Goal: Task Accomplishment & Management: Complete application form

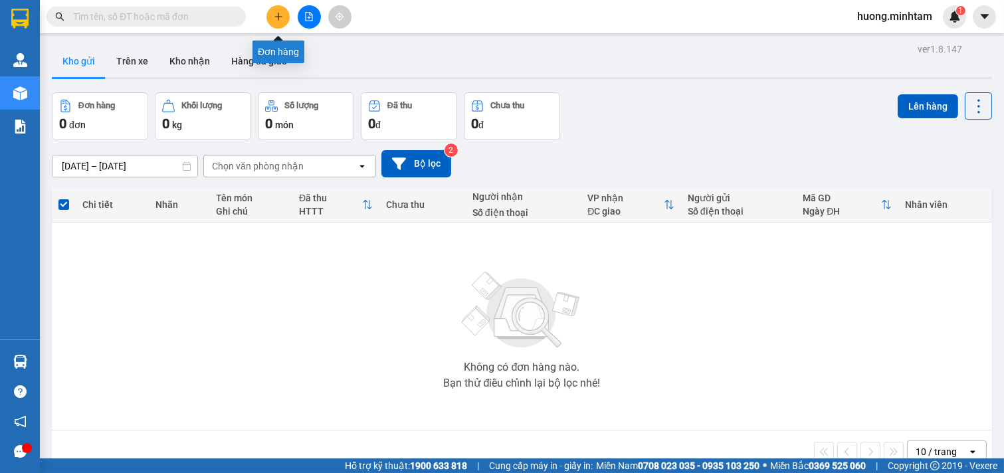
click at [280, 20] on icon "plus" at bounding box center [278, 16] width 9 height 9
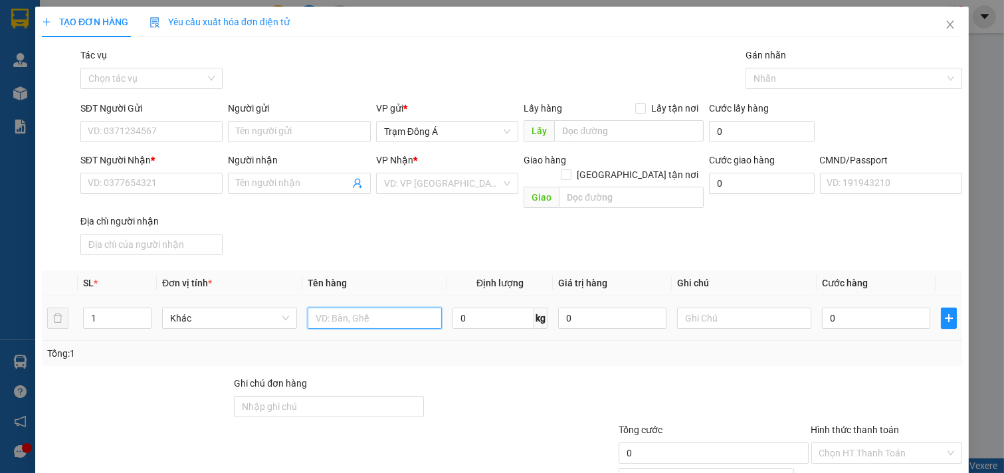
click at [338, 308] on input "text" at bounding box center [375, 318] width 135 height 21
type input "1X ĐEN 2KG NP"
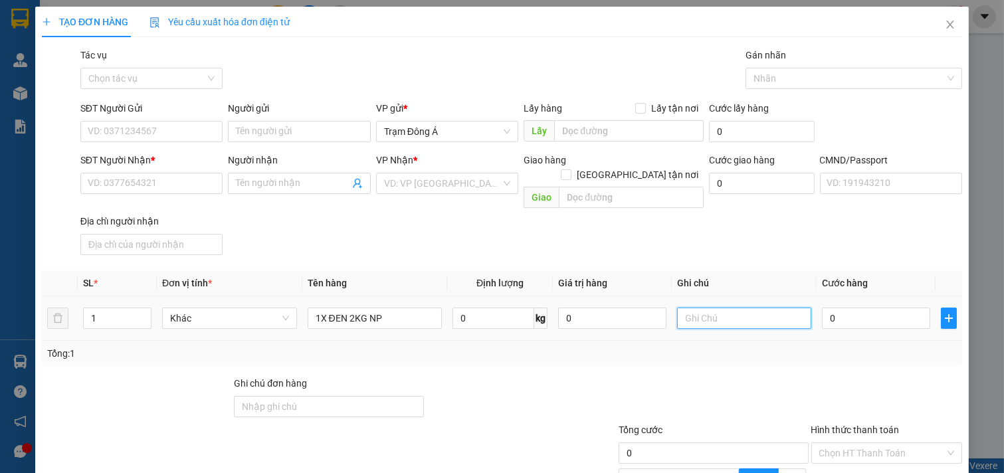
click at [708, 308] on input "text" at bounding box center [744, 318] width 135 height 21
type input "HUONG"
type input "2"
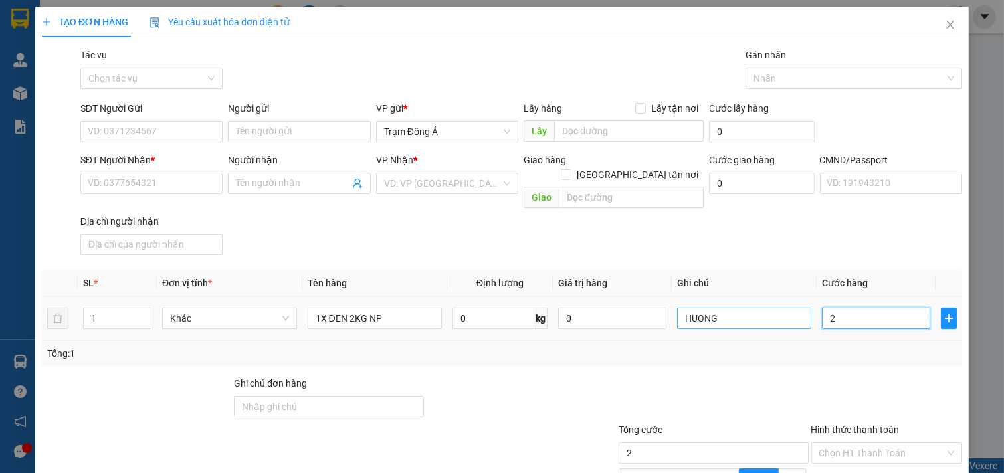
type input "20"
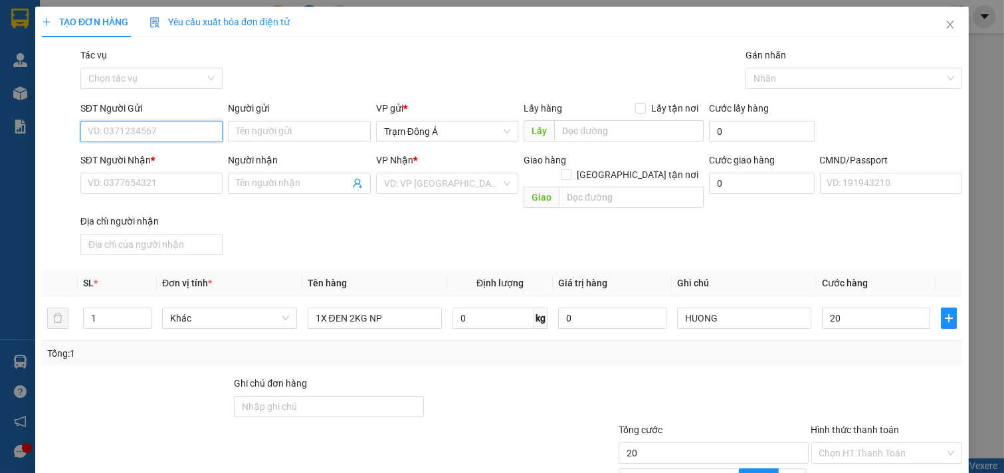
type input "20.000"
click at [169, 121] on input "SĐT Người Gửi" at bounding box center [151, 131] width 143 height 21
type input "0832244945"
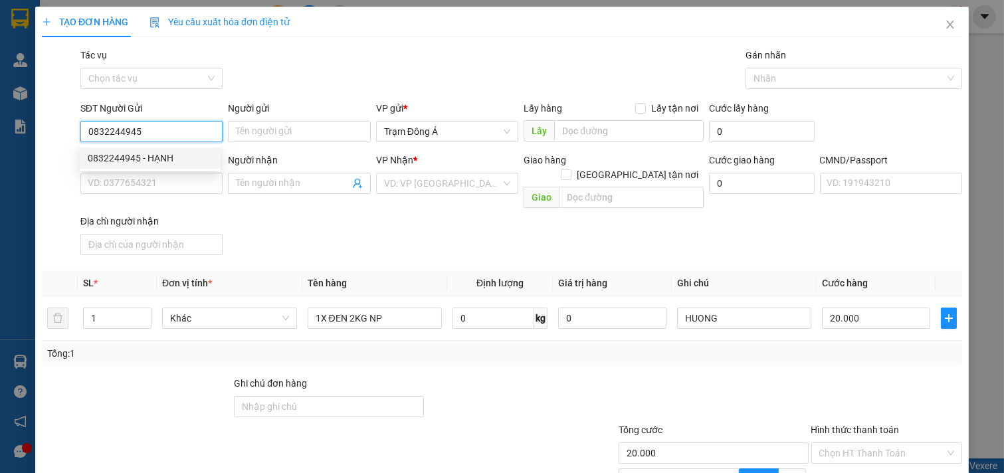
click at [164, 156] on div "0832244945 - HẠNH" at bounding box center [150, 158] width 125 height 15
type input "HẠNH"
type input "0917701706"
type input "TÂM"
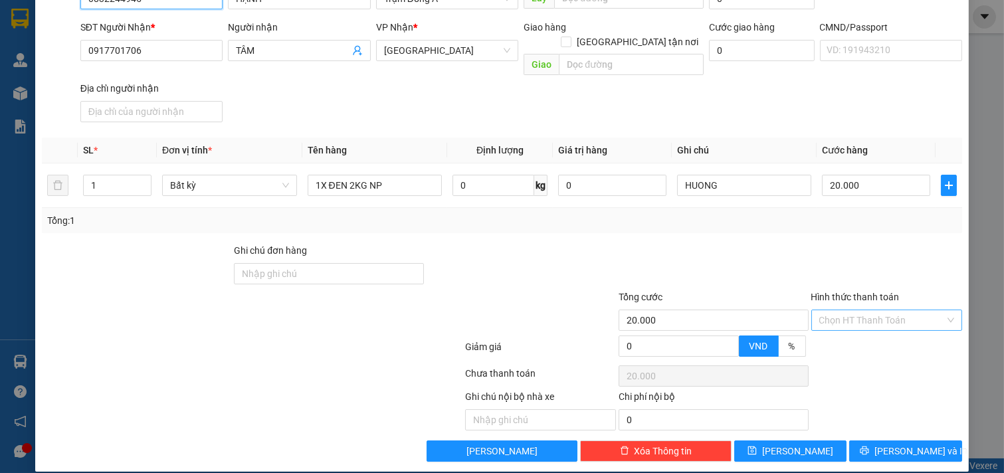
type input "0832244945"
click at [881, 310] on input "Hình thức thanh toán" at bounding box center [883, 320] width 126 height 20
click at [873, 332] on div "Tại văn phòng" at bounding box center [878, 332] width 134 height 15
type input "0"
click at [918, 444] on span "[PERSON_NAME] và In" at bounding box center [921, 451] width 93 height 15
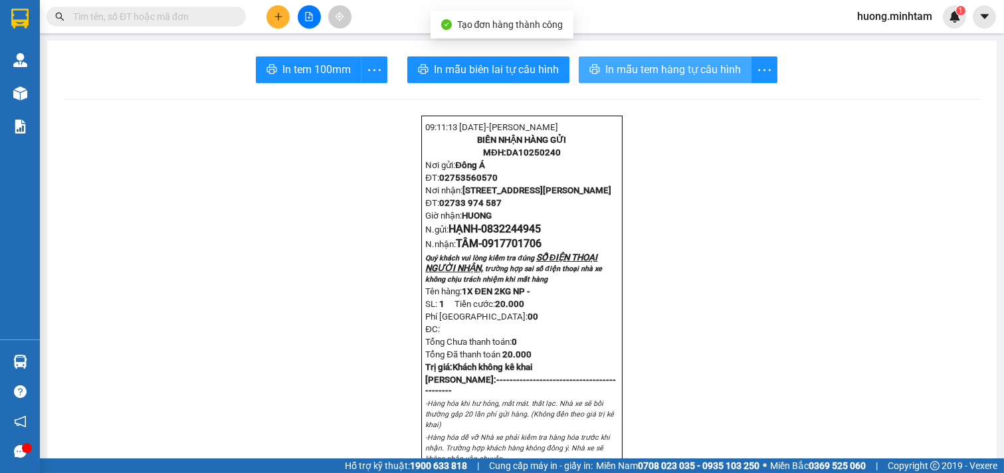
click at [681, 71] on span "In mẫu tem hàng tự cấu hình" at bounding box center [674, 69] width 136 height 17
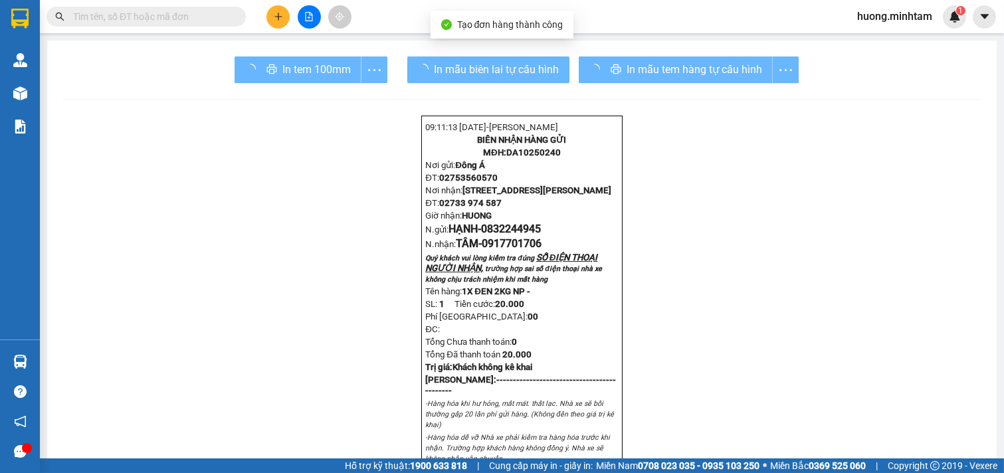
click at [316, 69] on div "In tem 100mm" at bounding box center [311, 70] width 153 height 27
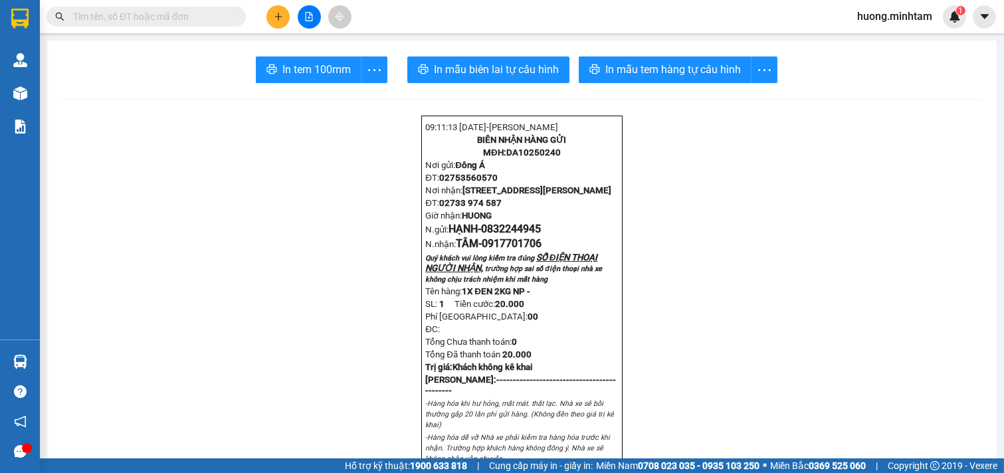
click at [316, 69] on span "In tem 100mm" at bounding box center [317, 69] width 68 height 17
drag, startPoint x: 705, startPoint y: 84, endPoint x: 317, endPoint y: 68, distance: 388.5
click at [317, 68] on span "In tem 100mm" at bounding box center [317, 69] width 68 height 17
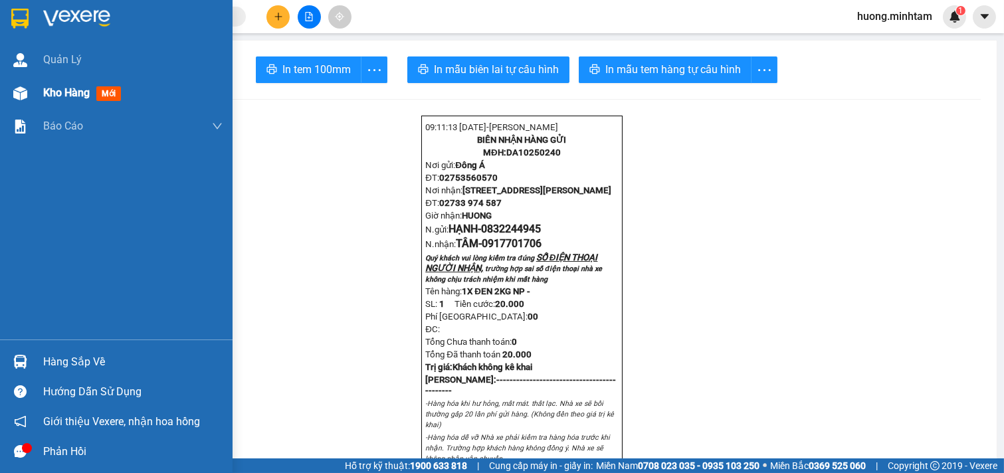
click at [76, 91] on span "Kho hàng" at bounding box center [66, 92] width 47 height 13
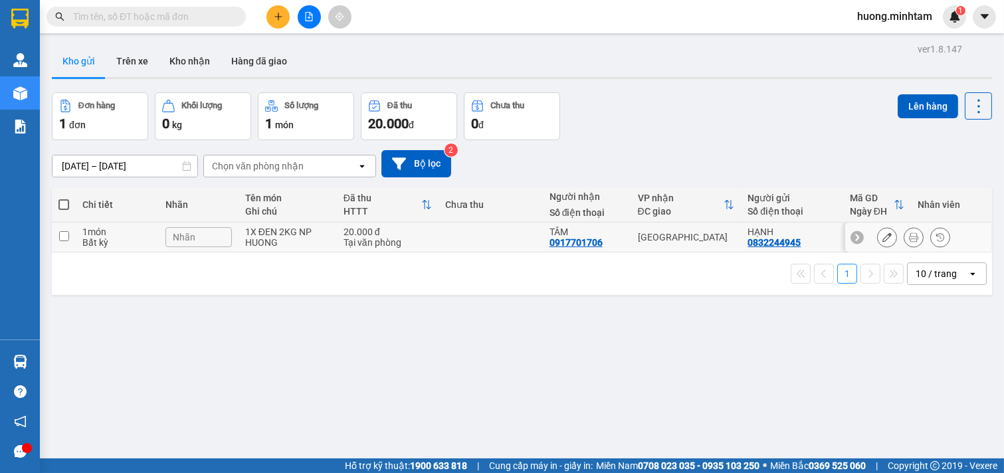
click at [68, 235] on input "checkbox" at bounding box center [64, 236] width 10 height 10
checkbox input "true"
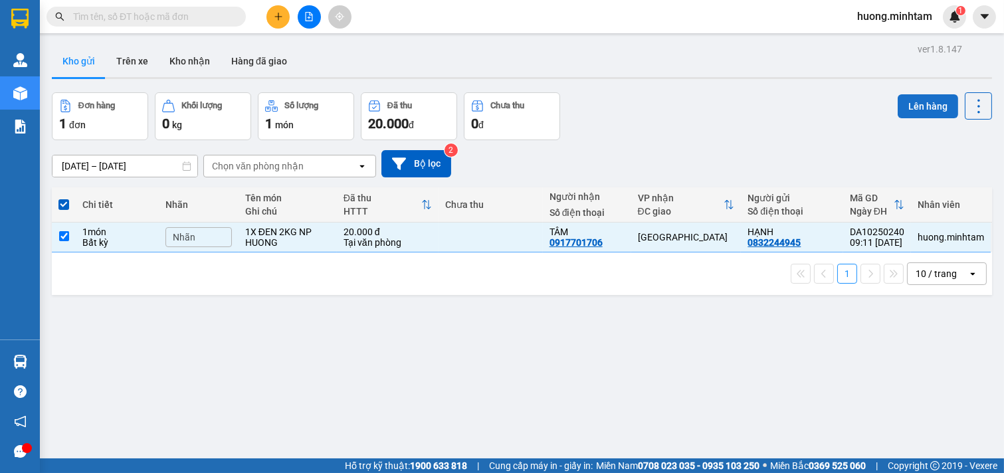
click at [935, 105] on button "Lên hàng" at bounding box center [928, 106] width 60 height 24
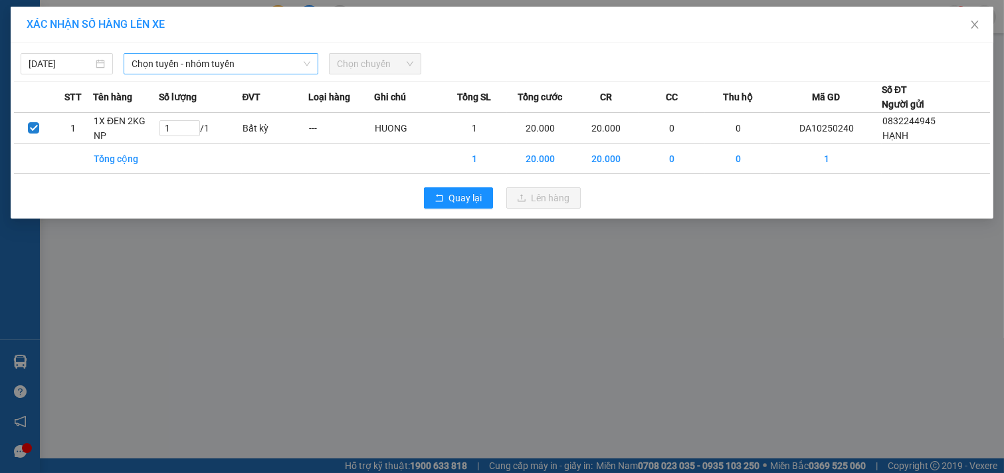
click at [296, 63] on span "Chọn tuyến - nhóm tuyến" at bounding box center [221, 64] width 179 height 20
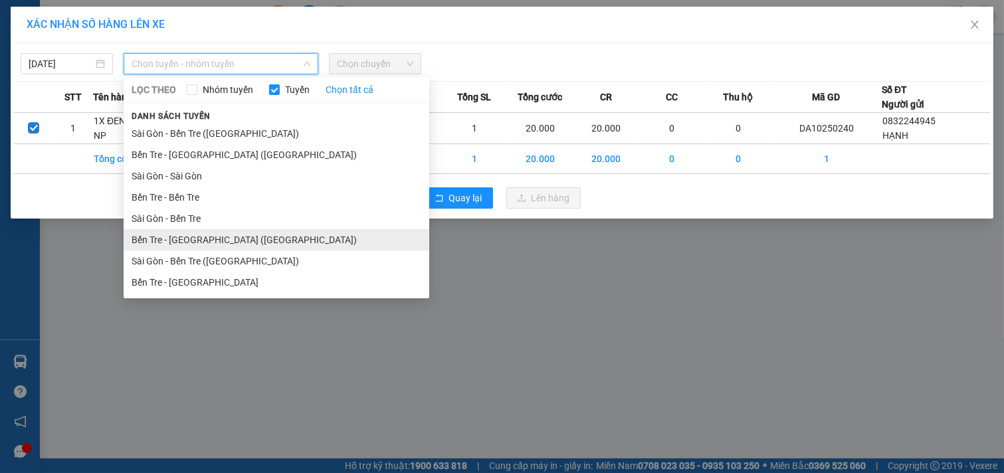
click at [198, 240] on li "Bến Tre - [GEOGRAPHIC_DATA] ([GEOGRAPHIC_DATA])" at bounding box center [277, 239] width 306 height 21
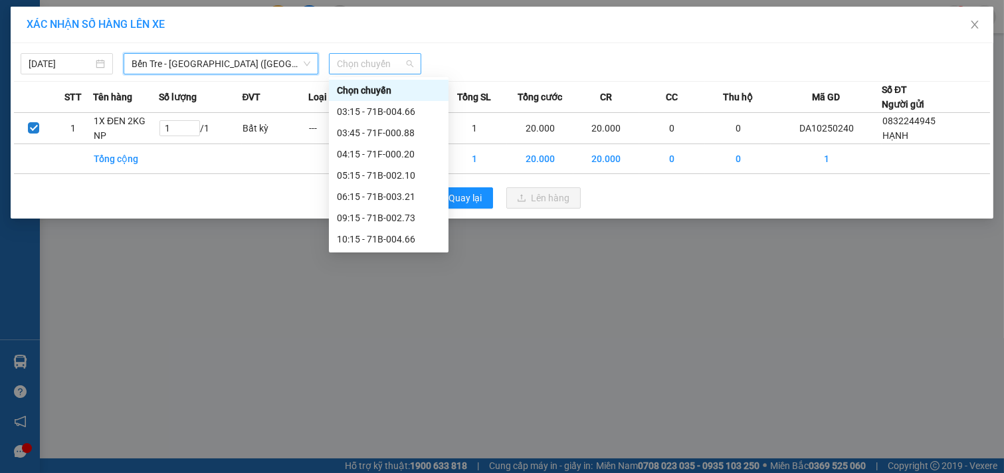
click at [404, 58] on span "Chọn chuyến" at bounding box center [375, 64] width 76 height 20
click at [394, 221] on div "09:15 - 71B-002.73" at bounding box center [389, 218] width 104 height 15
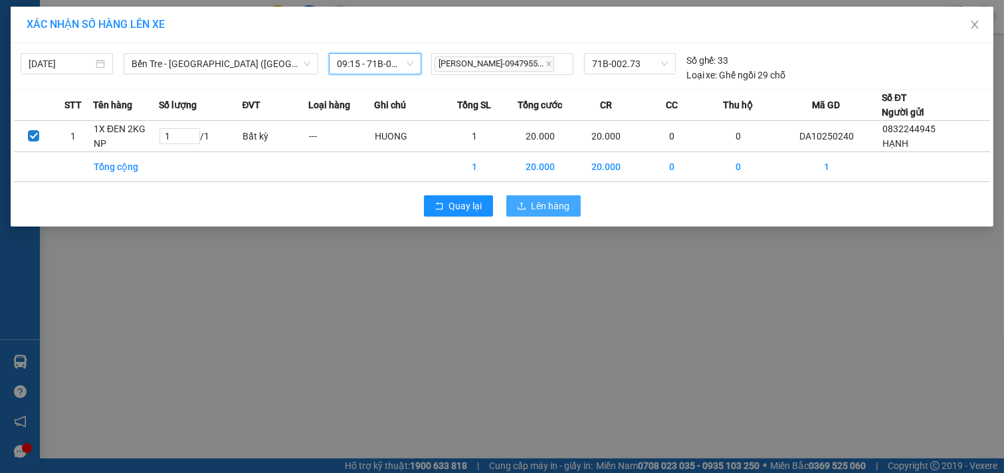
click at [534, 204] on span "Lên hàng" at bounding box center [551, 206] width 39 height 15
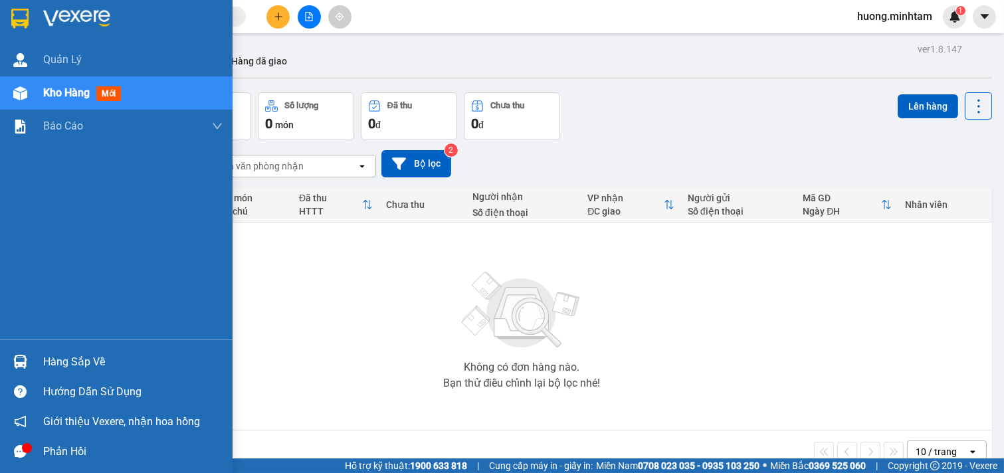
click at [97, 357] on div "Hàng sắp về" at bounding box center [132, 362] width 179 height 20
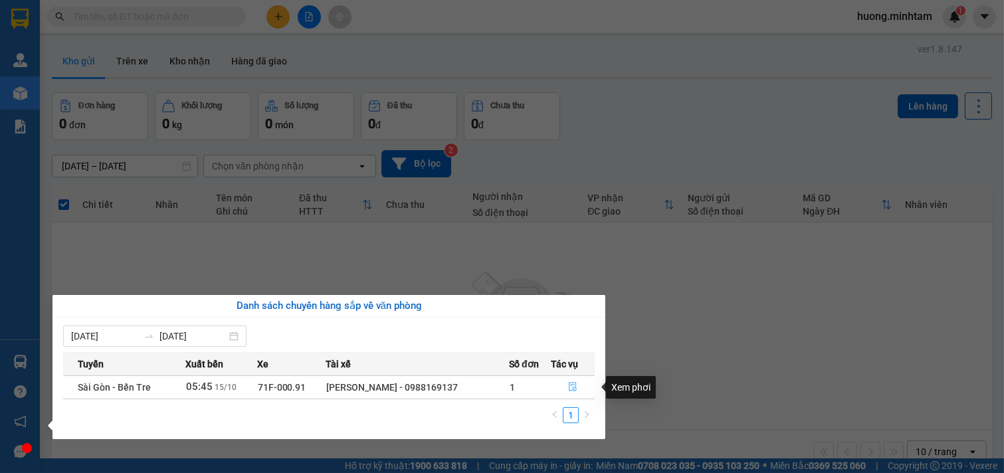
click at [570, 389] on icon "file-done" at bounding box center [572, 386] width 9 height 9
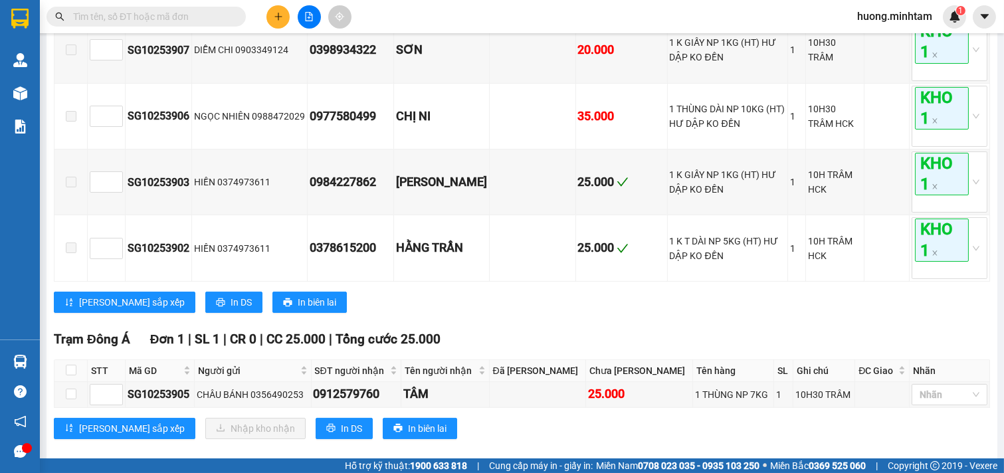
scroll to position [346, 0]
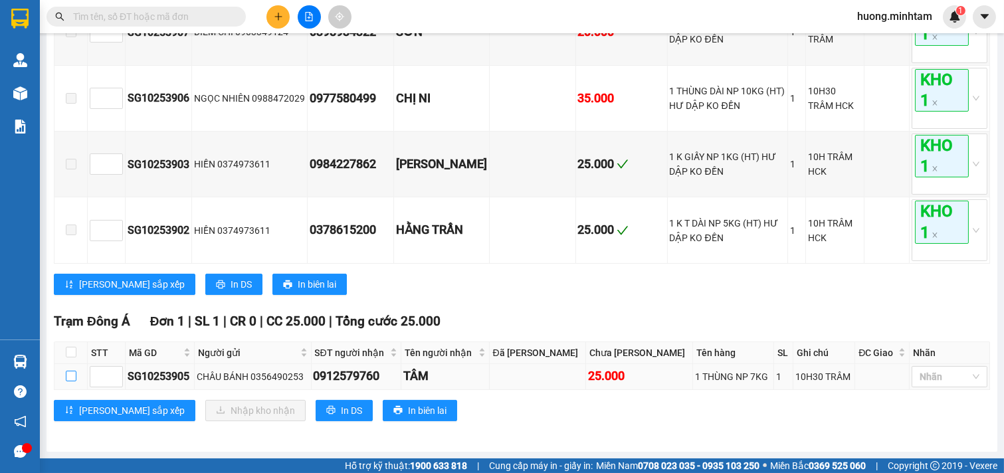
click at [74, 379] on input "checkbox" at bounding box center [71, 376] width 11 height 11
checkbox input "true"
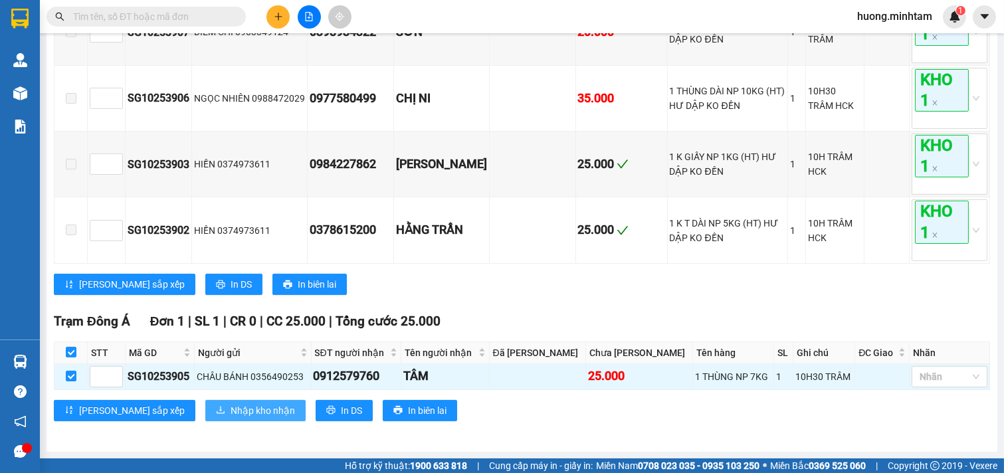
click at [231, 413] on span "Nhập kho nhận" at bounding box center [263, 411] width 64 height 15
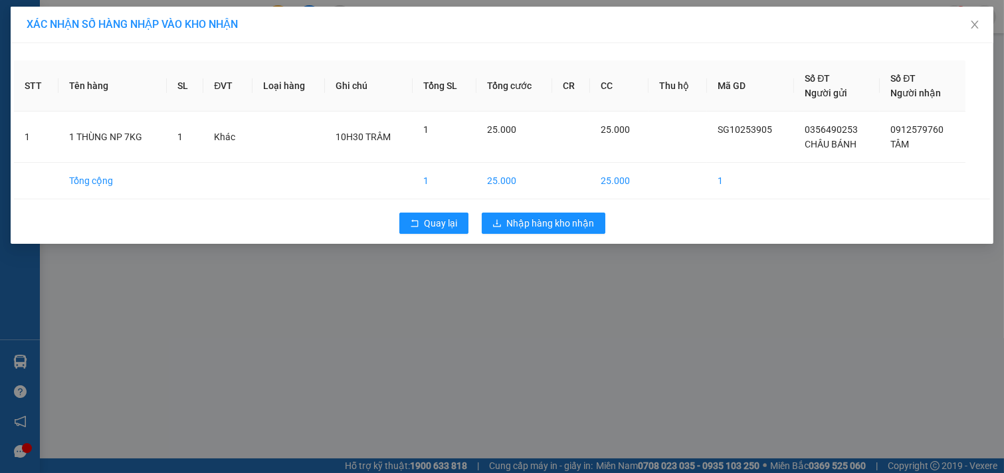
click at [556, 281] on div "XÁC NHẬN SỐ HÀNG NHẬP VÀO KHO NHẬN STT Tên hàng SL ĐVT Loại hàng Ghi chú Tổng S…" at bounding box center [502, 236] width 1004 height 473
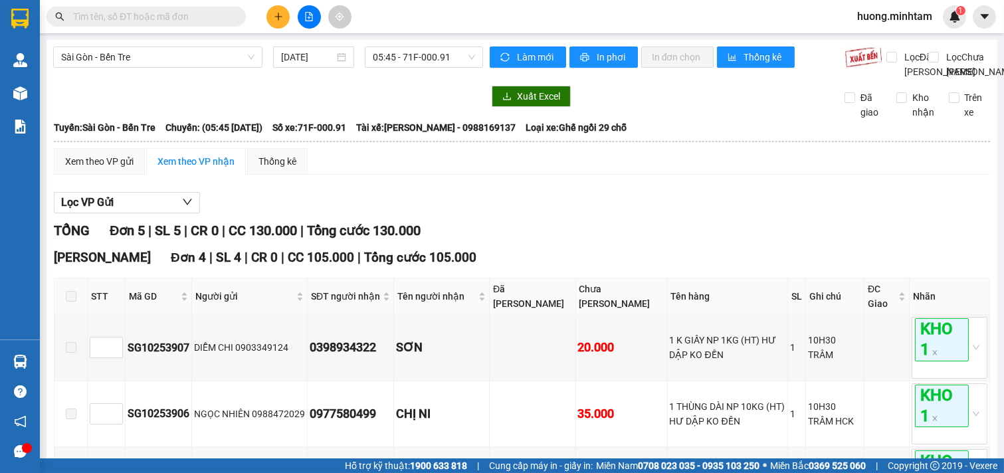
click at [570, 214] on div "Lọc VP Gửi" at bounding box center [522, 203] width 937 height 22
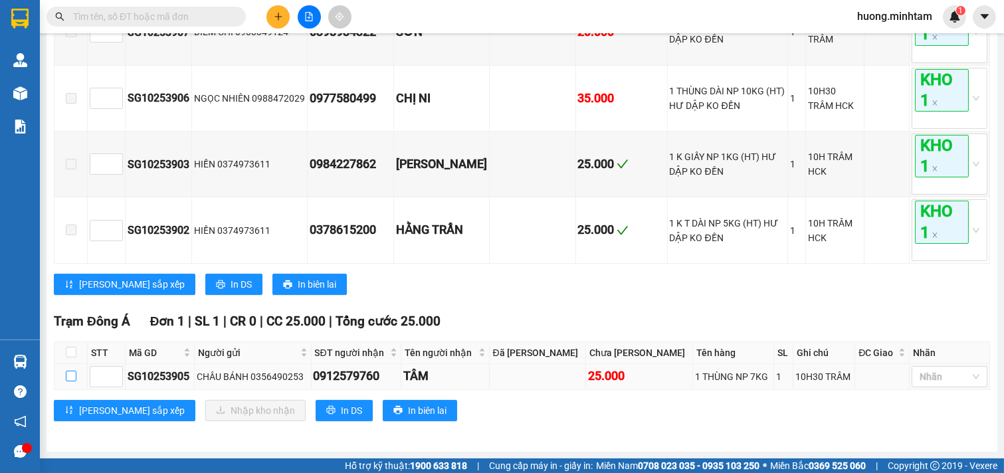
click at [70, 377] on input "checkbox" at bounding box center [71, 376] width 11 height 11
checkbox input "true"
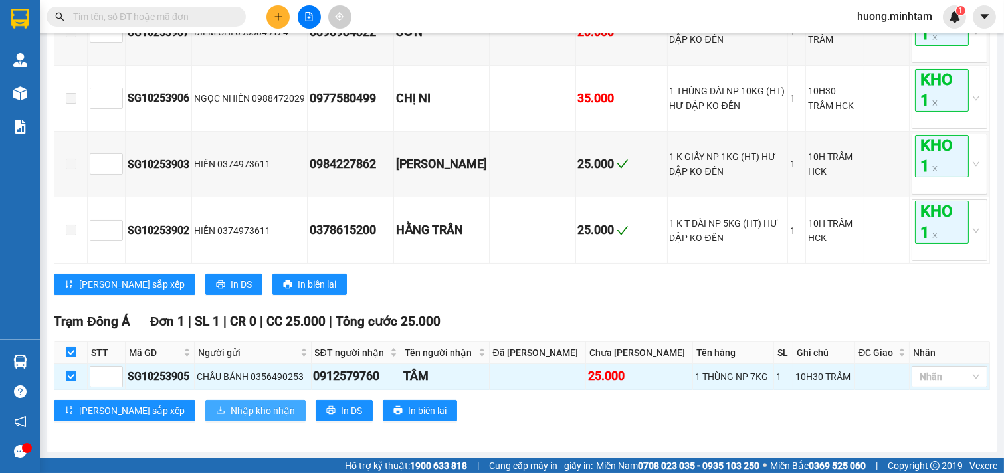
click at [231, 410] on span "Nhập kho nhận" at bounding box center [263, 411] width 64 height 15
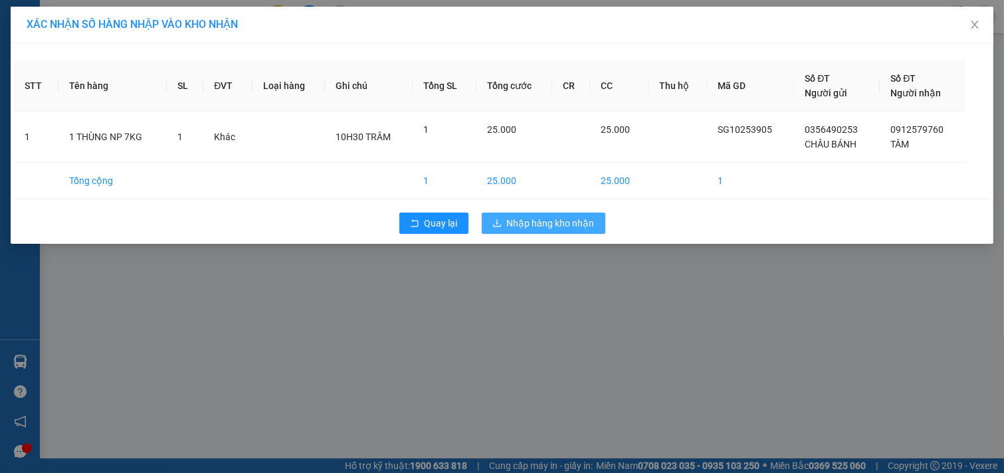
click at [569, 224] on span "Nhập hàng kho nhận" at bounding box center [551, 223] width 88 height 15
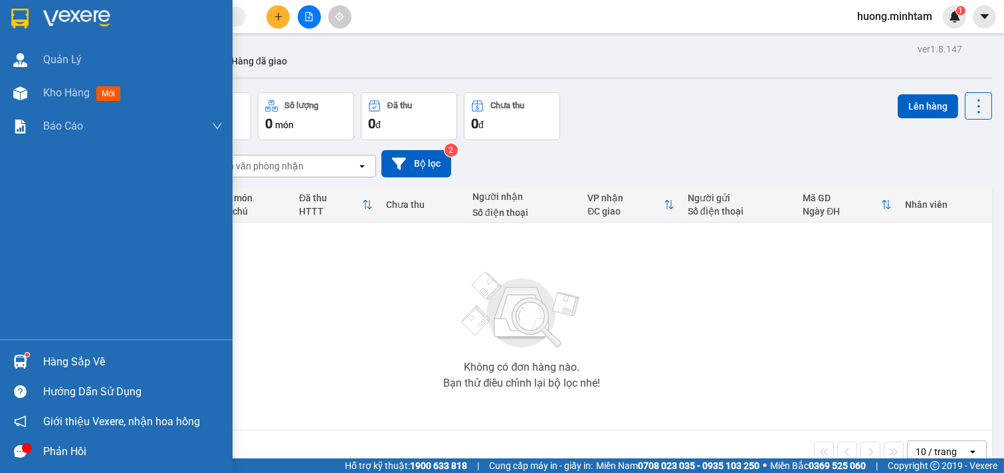
click at [77, 363] on div "Hàng sắp về" at bounding box center [132, 362] width 179 height 20
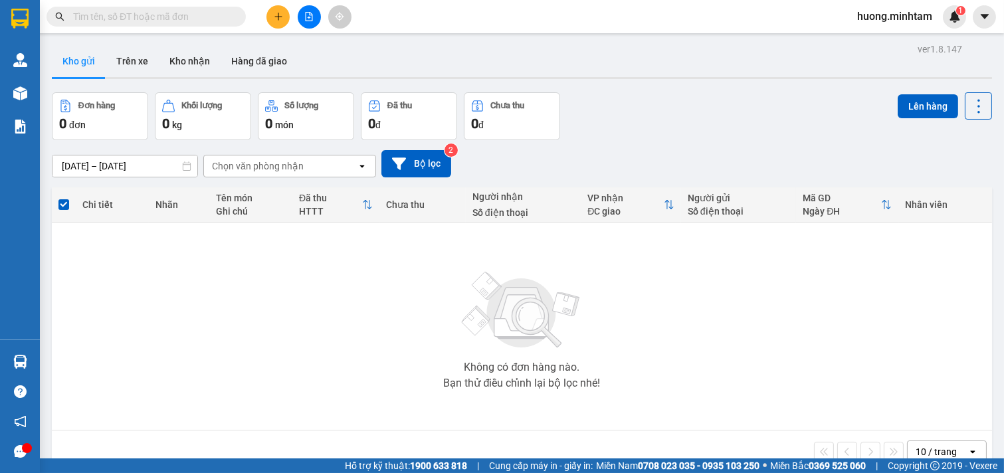
drag, startPoint x: 217, startPoint y: 283, endPoint x: 273, endPoint y: 10, distance: 278.9
click at [223, 277] on section "Kết quả tìm kiếm ( 48 ) Bộ lọc Mã ĐH Trạng thái Món hàng Tổng cước Chưa cước Nh…" at bounding box center [502, 236] width 1004 height 473
click at [283, 17] on icon "plus" at bounding box center [278, 16] width 9 height 9
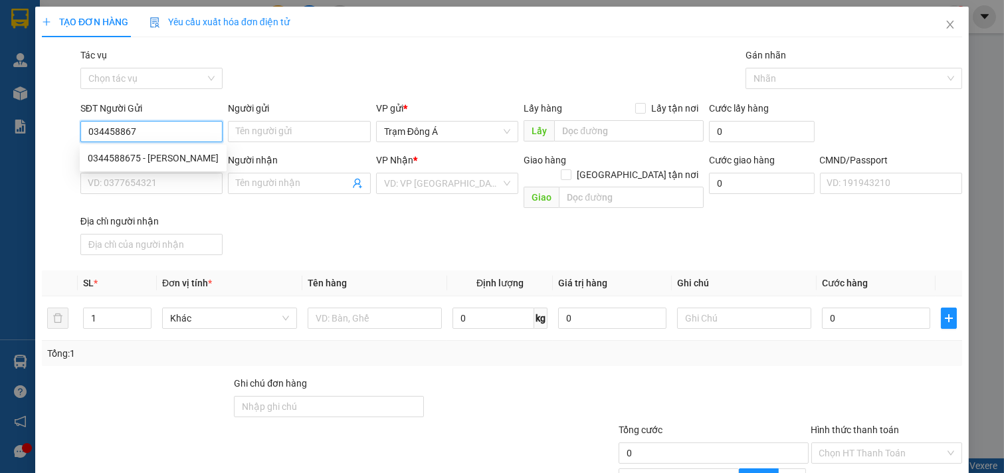
type input "0344588675"
click at [168, 162] on div "0344588675 - [PERSON_NAME]" at bounding box center [153, 158] width 131 height 15
type input "CỐ CHI"
type input "0968291790"
type input "BI BI"
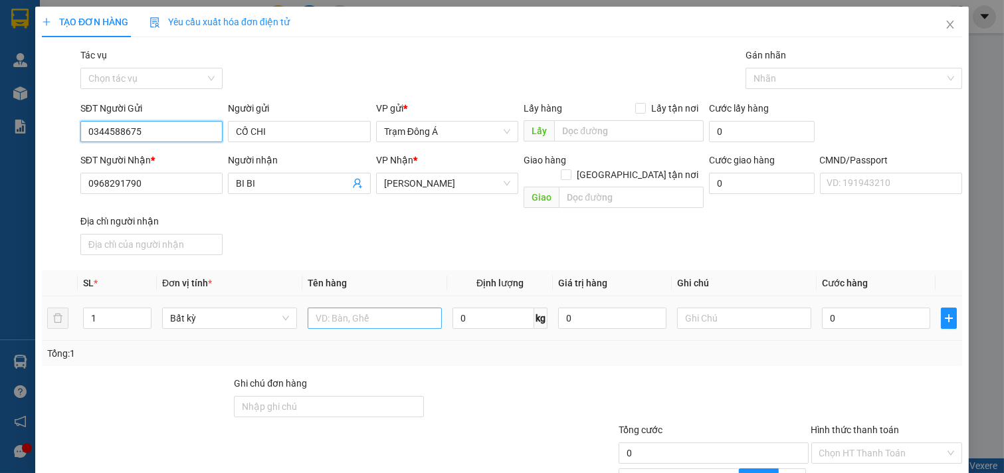
type input "0344588675"
click at [354, 308] on input "text" at bounding box center [375, 318] width 135 height 21
type input "1GB 14KG NP (ĐA)"
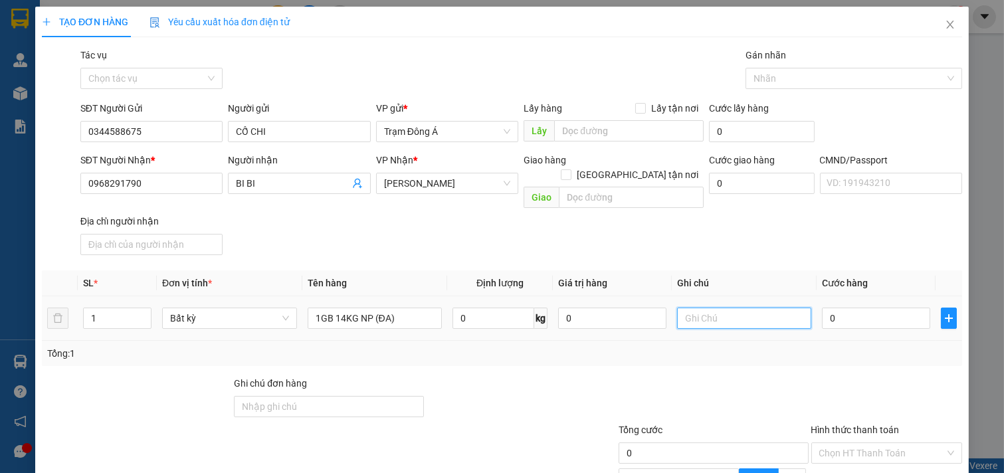
click at [711, 308] on input "text" at bounding box center [744, 318] width 135 height 21
type input "HUONG"
type input "3"
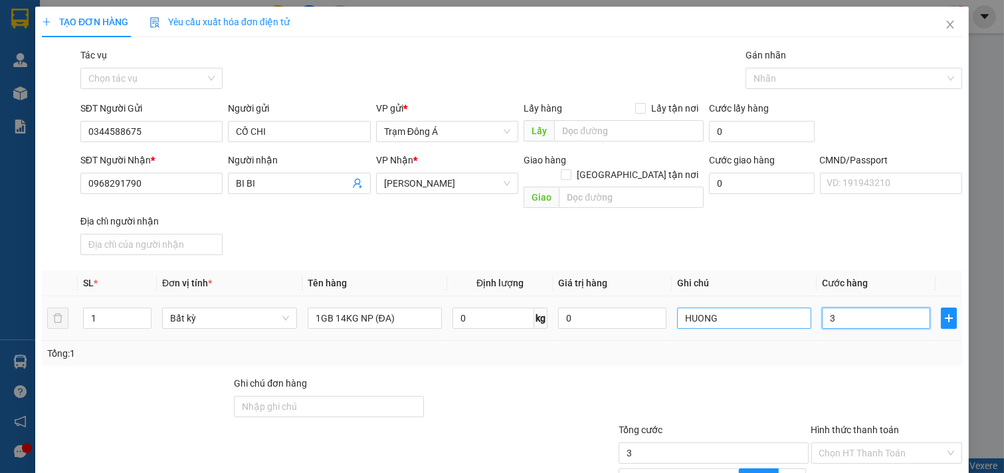
type input "30"
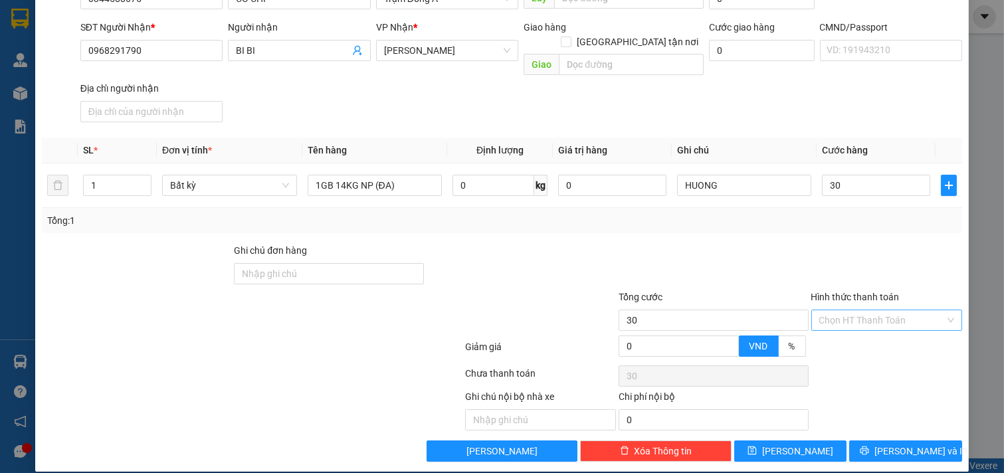
type input "30.000"
click at [869, 310] on input "Hình thức thanh toán" at bounding box center [883, 320] width 126 height 20
click at [855, 329] on div "Tại văn phòng" at bounding box center [878, 332] width 134 height 15
type input "0"
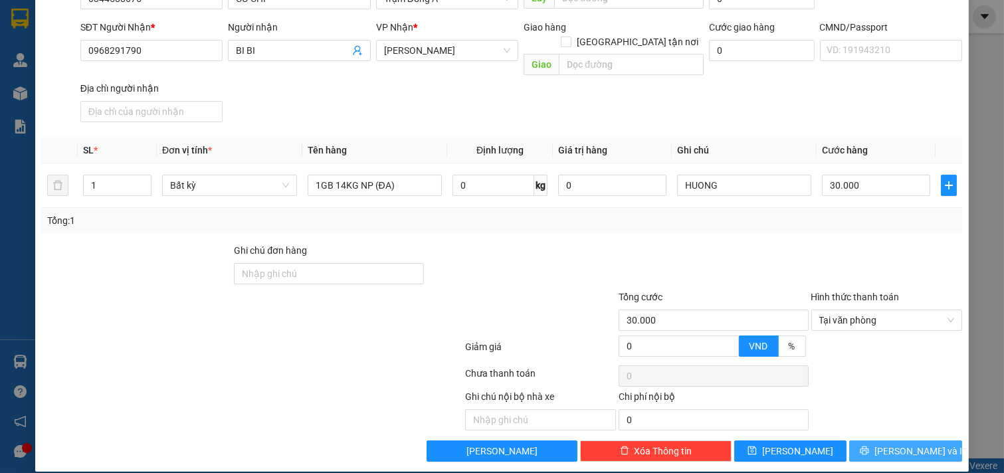
click at [922, 441] on button "[PERSON_NAME] và In" at bounding box center [906, 451] width 113 height 21
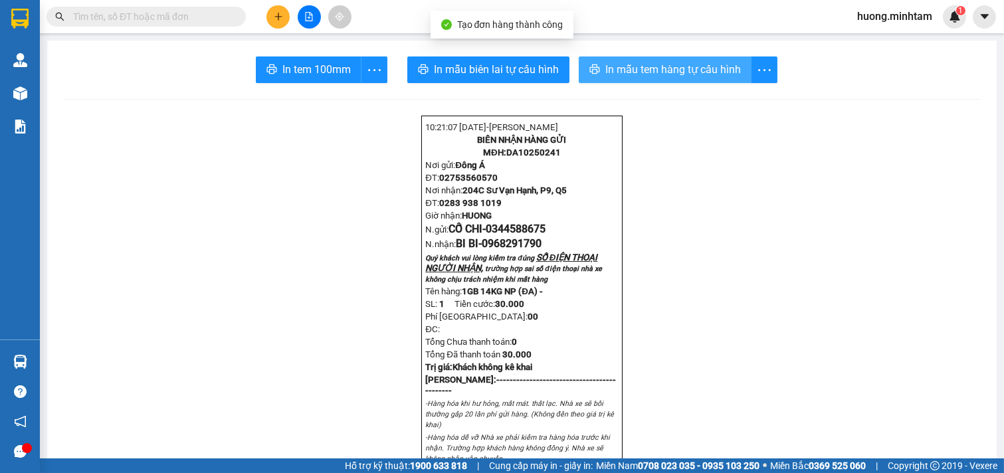
click at [687, 70] on span "In mẫu tem hàng tự cấu hình" at bounding box center [674, 69] width 136 height 17
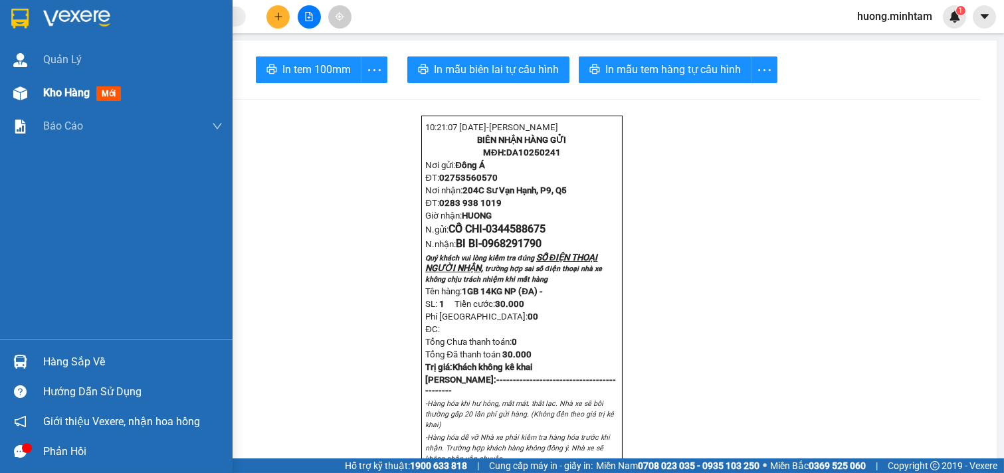
click at [60, 98] on span "Kho hàng" at bounding box center [66, 92] width 47 height 13
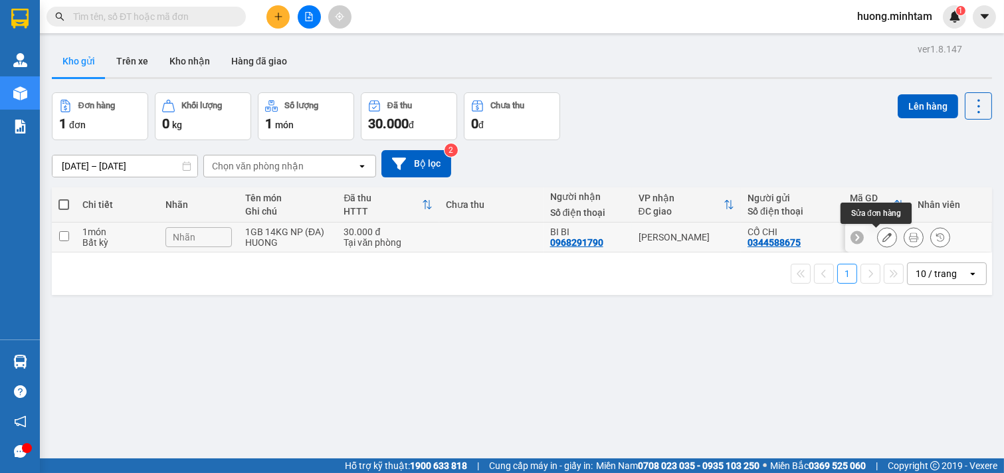
click at [883, 238] on icon at bounding box center [887, 237] width 9 height 9
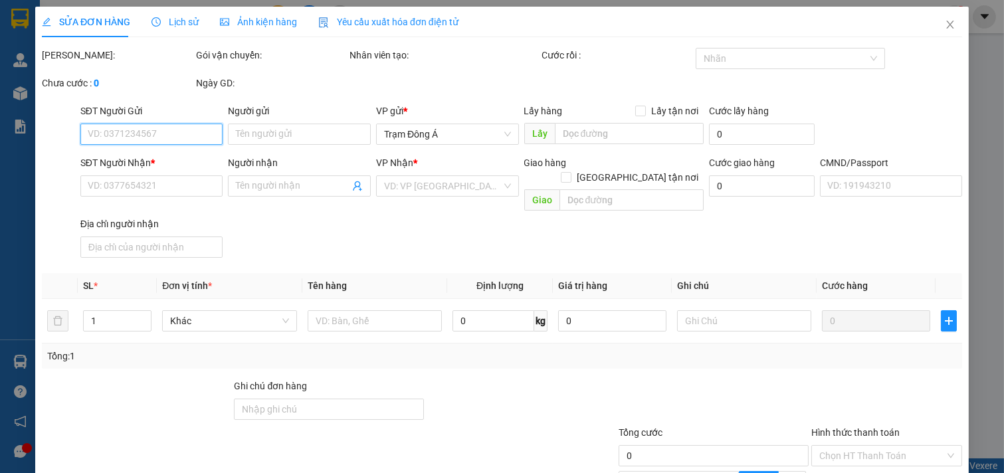
type input "0344588675"
type input "CỐ CHI"
type input "0968291790"
type input "BI BI"
type input "30.000"
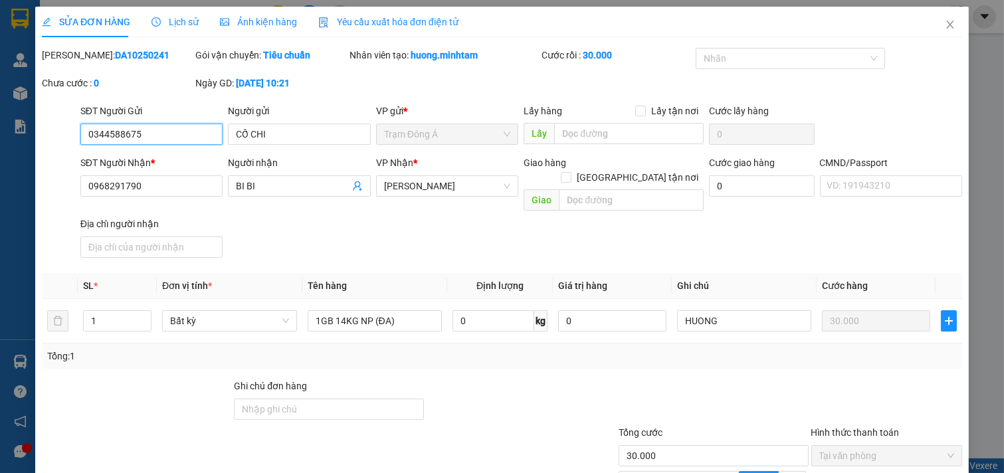
scroll to position [136, 0]
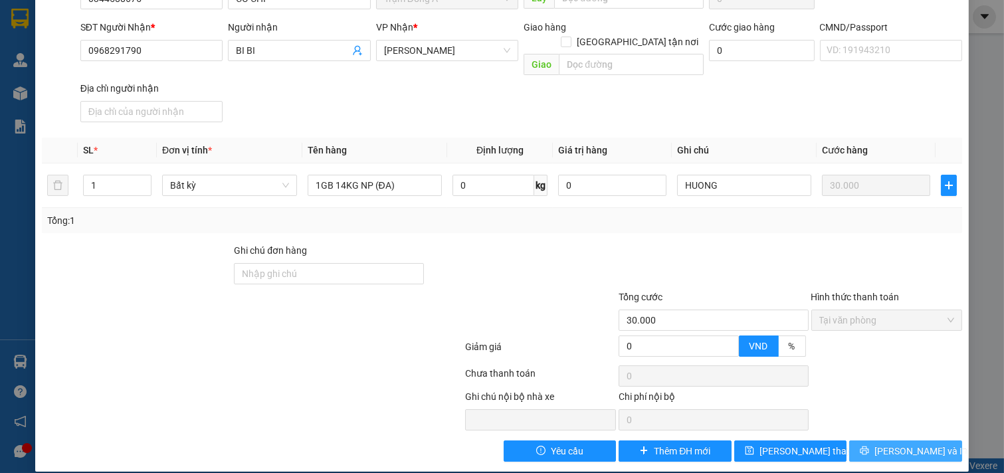
click at [920, 444] on span "[PERSON_NAME] và In" at bounding box center [921, 451] width 93 height 15
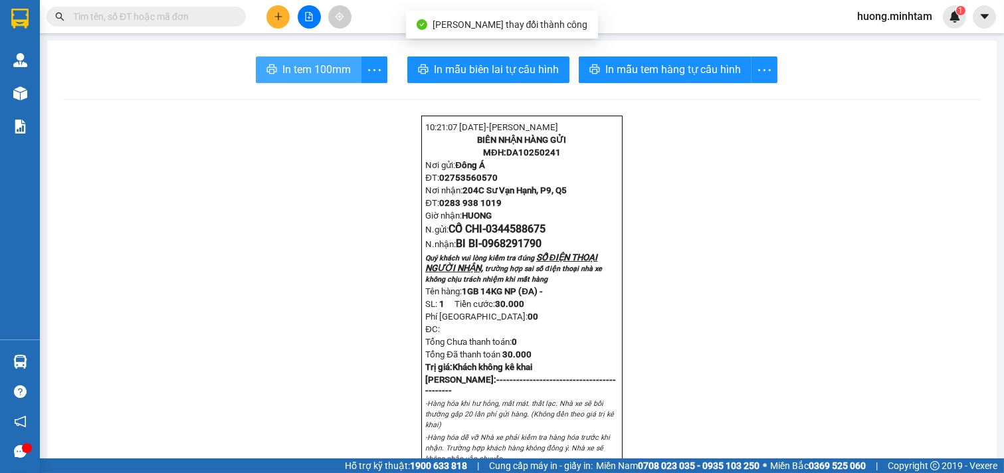
click at [288, 58] on button "In tem 100mm" at bounding box center [309, 70] width 106 height 27
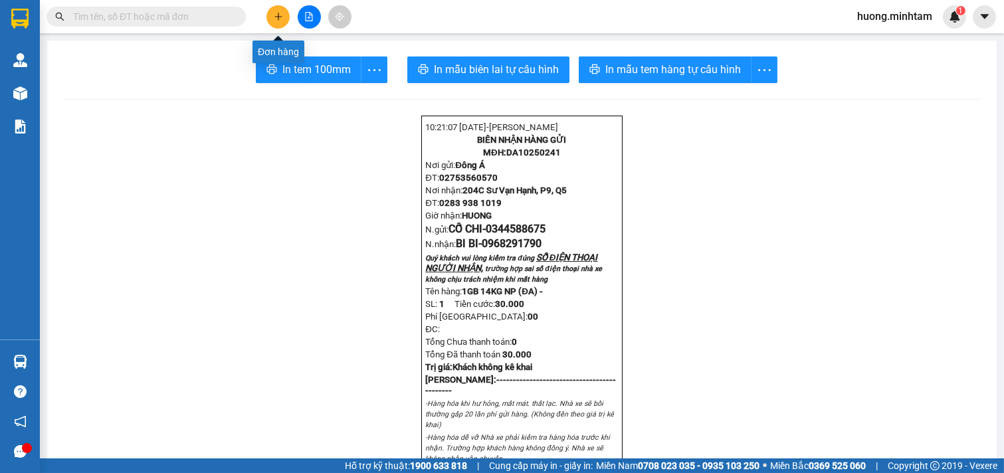
click at [280, 13] on icon "plus" at bounding box center [278, 16] width 9 height 9
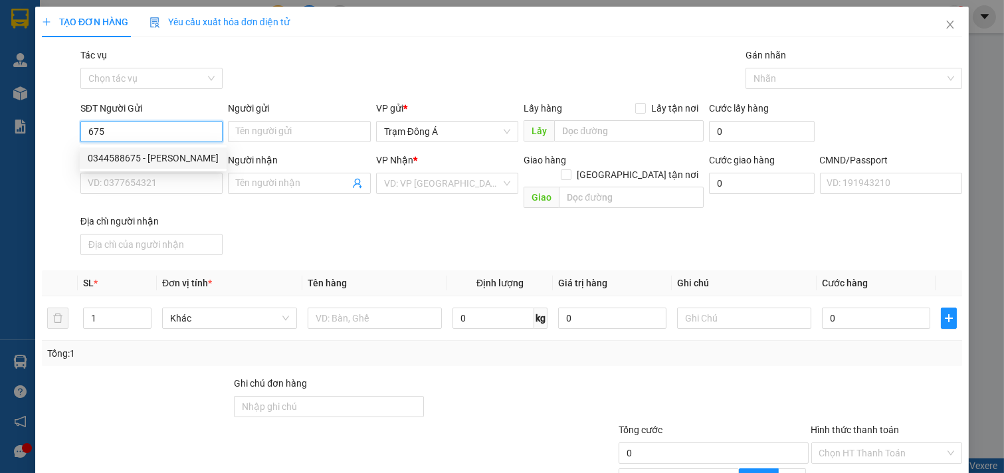
drag, startPoint x: 123, startPoint y: 158, endPoint x: 220, endPoint y: 162, distance: 97.1
click at [131, 158] on div "0344588675 - [PERSON_NAME]" at bounding box center [153, 158] width 131 height 15
type input "0344588675"
type input "CỐ CHI"
type input "0968291790"
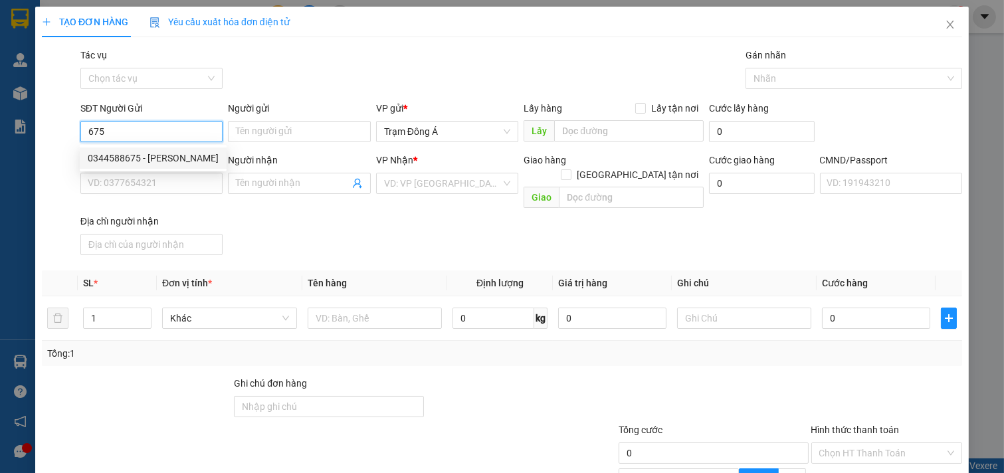
type input "BI BI"
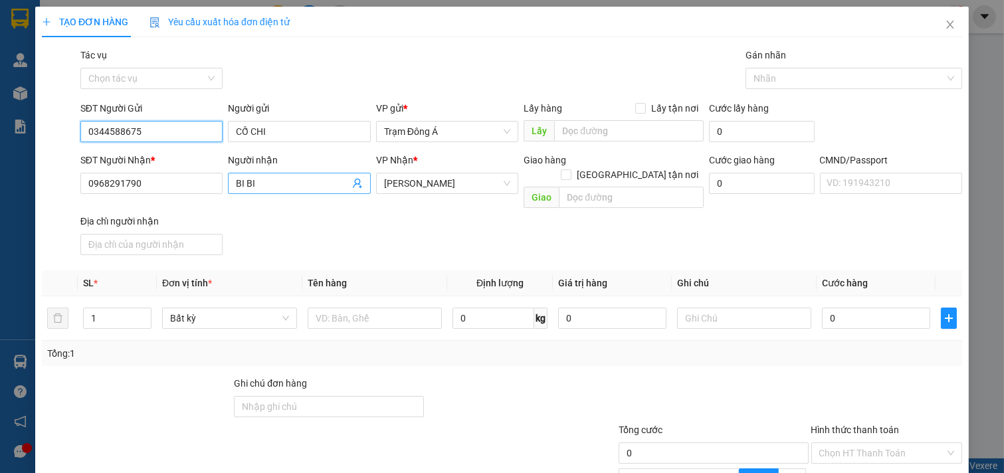
type input "0344588675"
click at [352, 180] on icon "user-add" at bounding box center [357, 183] width 11 height 11
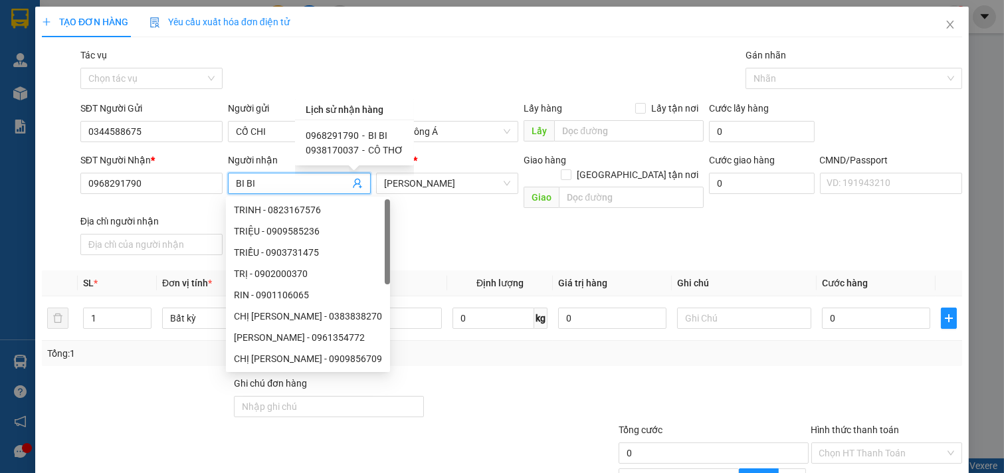
click at [346, 148] on span "0938170037" at bounding box center [332, 150] width 53 height 11
type input "0938170037"
type input "CÔ THƠ"
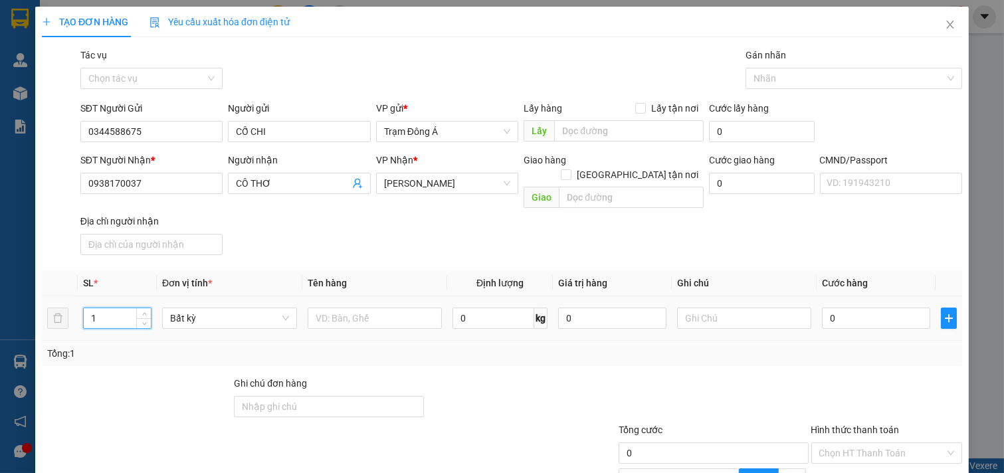
drag, startPoint x: 101, startPoint y: 302, endPoint x: 0, endPoint y: 284, distance: 102.6
click at [0, 289] on div "TẠO ĐƠN HÀNG Yêu cầu xuất hóa đơn điện tử Transit Pickup Surcharge Ids Transit …" at bounding box center [502, 236] width 1004 height 473
type input "2"
click at [395, 308] on input "text" at bounding box center [375, 318] width 135 height 21
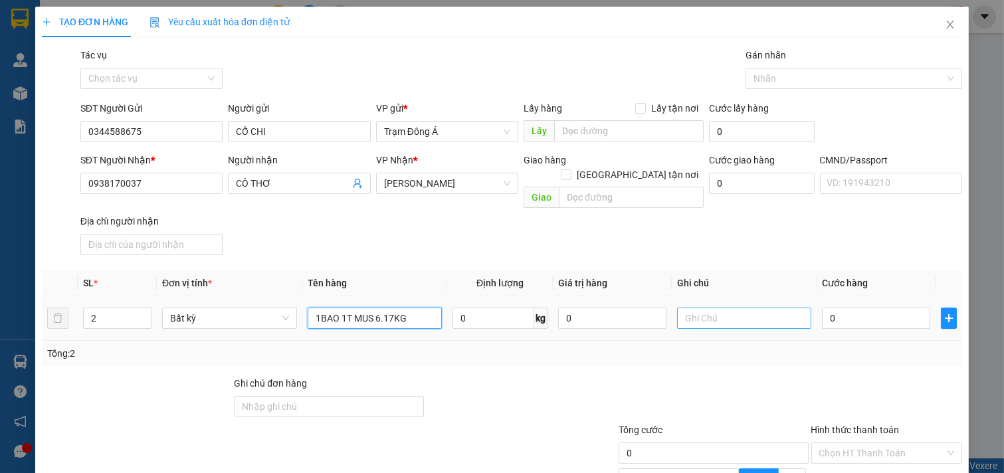
type input "1BAO 1T MUS 6.17KG"
click at [702, 308] on input "text" at bounding box center [744, 318] width 135 height 21
type input "HUONG"
type input "6"
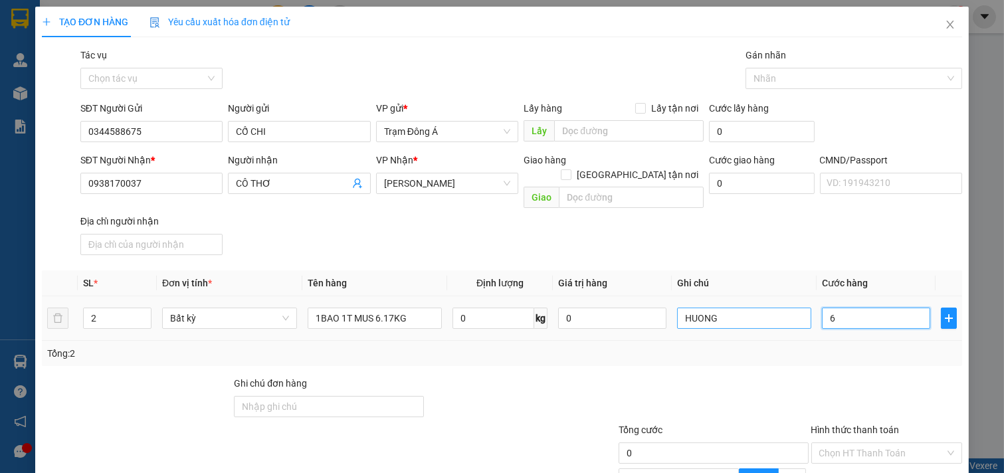
type input "6"
type input "60"
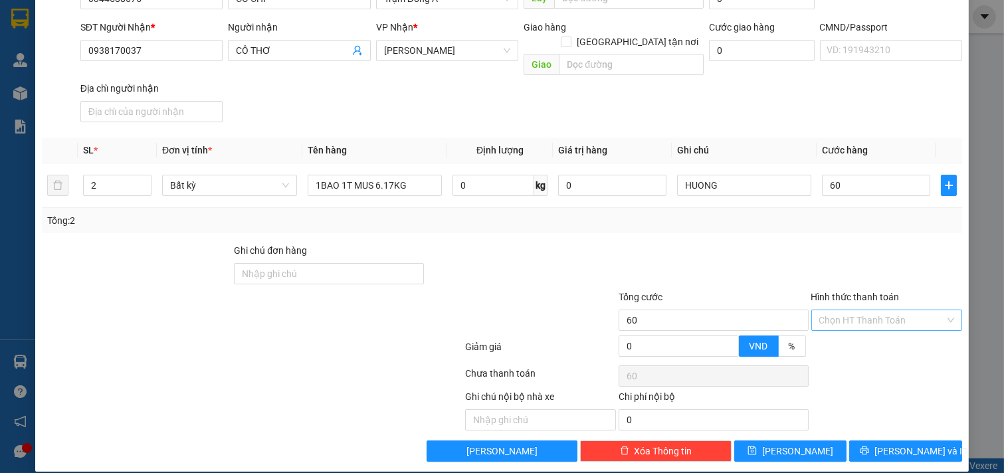
type input "60.000"
click at [873, 310] on input "Hình thức thanh toán" at bounding box center [883, 320] width 126 height 20
click at [861, 330] on div "Tại văn phòng" at bounding box center [878, 332] width 134 height 15
type input "0"
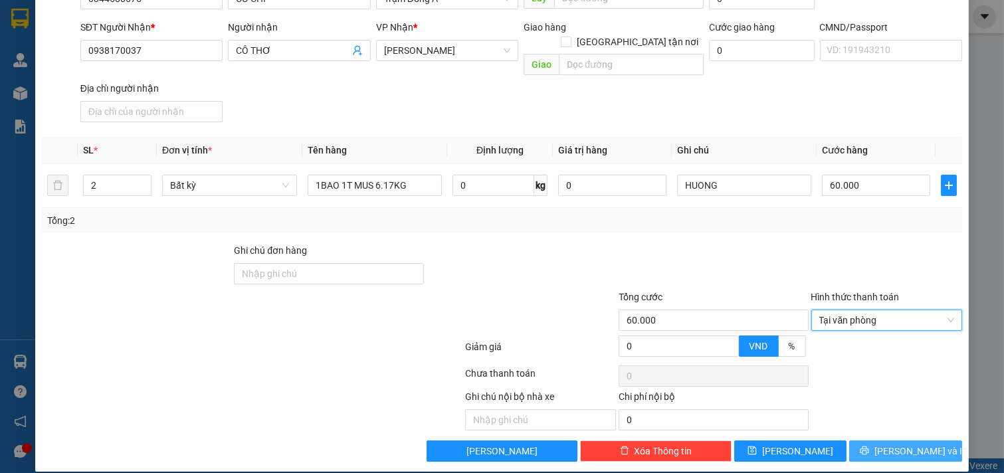
click at [912, 444] on span "[PERSON_NAME] và In" at bounding box center [921, 451] width 93 height 15
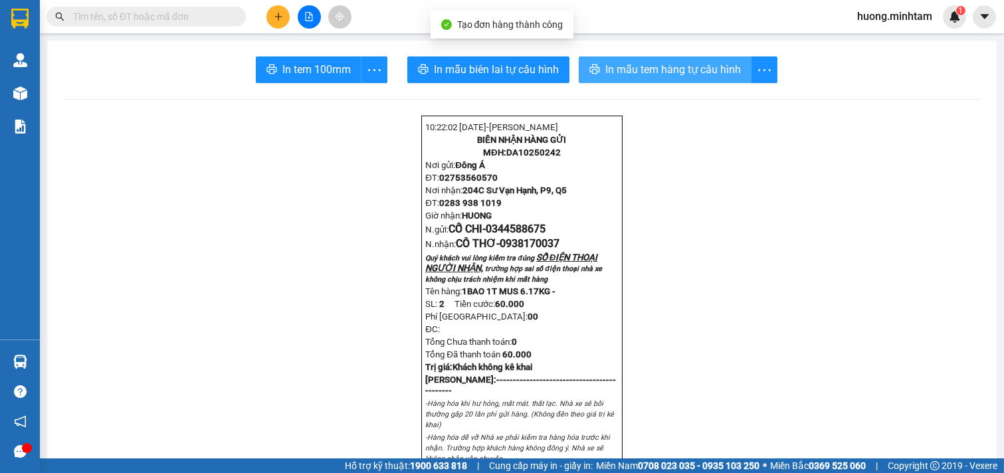
click at [665, 76] on span "In mẫu tem hàng tự cấu hình" at bounding box center [674, 69] width 136 height 17
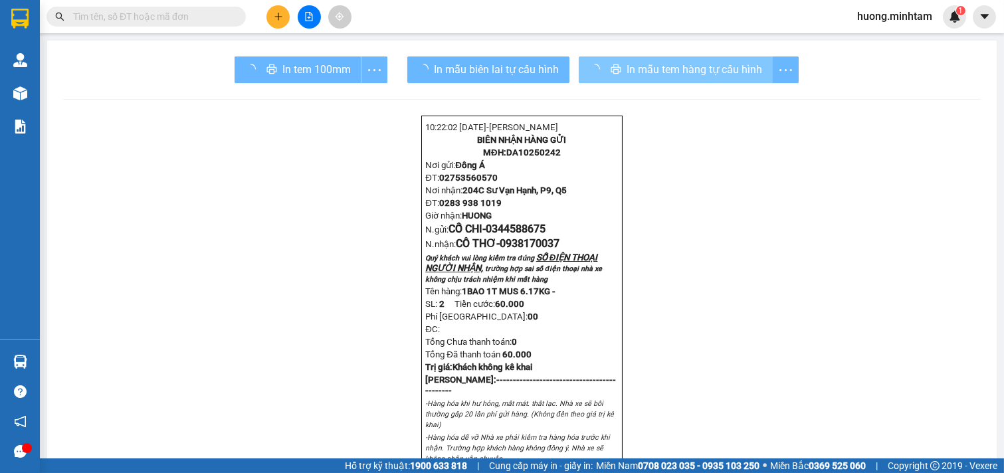
click at [306, 74] on div "In tem 100mm" at bounding box center [311, 70] width 153 height 27
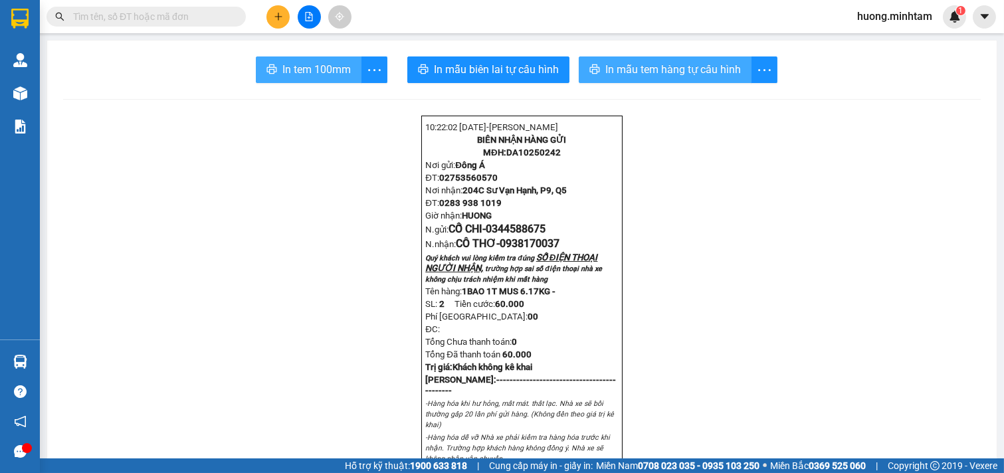
click at [306, 74] on span "In tem 100mm" at bounding box center [317, 69] width 68 height 17
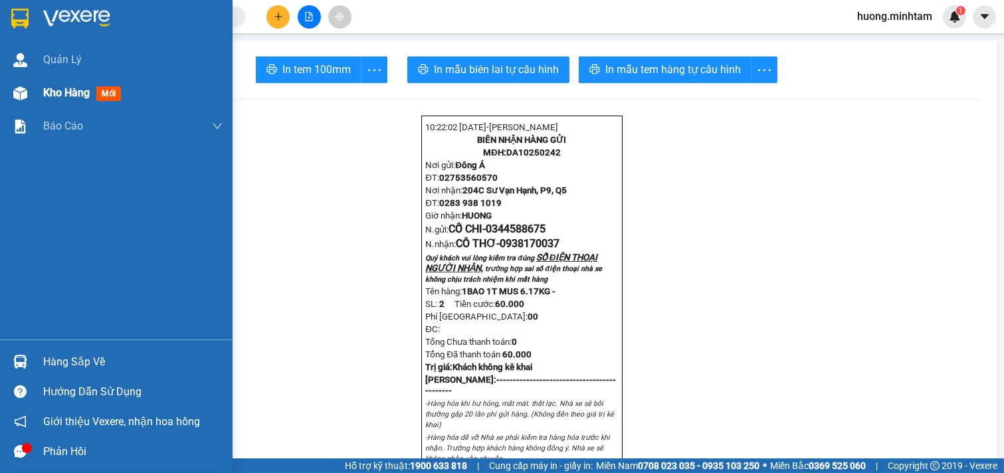
click at [76, 104] on div "Kho hàng mới" at bounding box center [132, 92] width 179 height 33
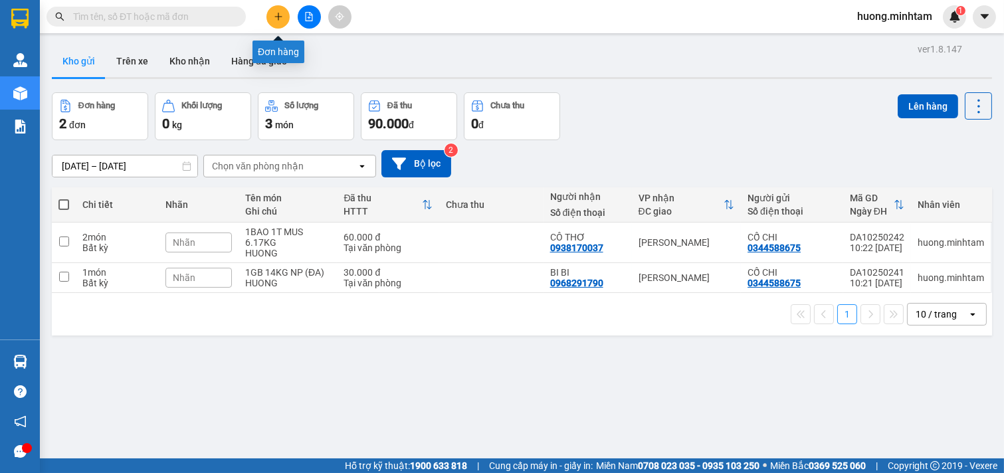
click at [282, 18] on icon "plus" at bounding box center [278, 16] width 9 height 9
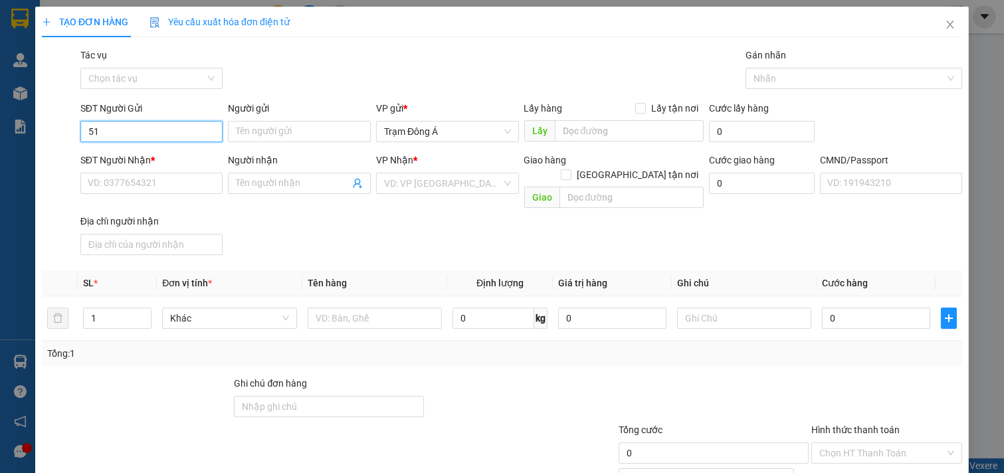
type input "510"
drag, startPoint x: 147, startPoint y: 133, endPoint x: 68, endPoint y: 131, distance: 79.1
click at [69, 133] on div "SĐT Người Gửi 510 510 Người gửi Tên người gửi VP gửi * [PERSON_NAME] Á Lấy hàn…" at bounding box center [502, 124] width 923 height 47
type input "0949106510"
click at [133, 160] on div "0949106510 - QUỐC" at bounding box center [150, 158] width 125 height 15
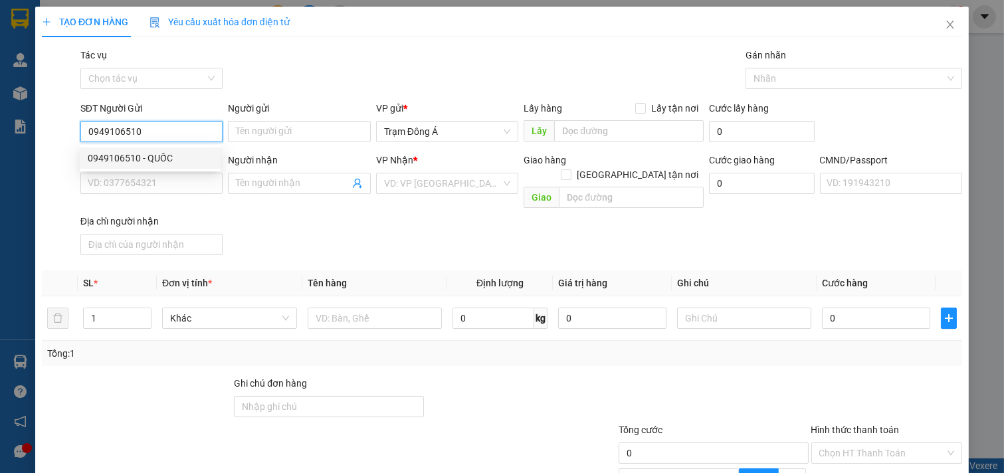
type input "QUỐC"
type input "0903660077"
type input "CƯỜNG"
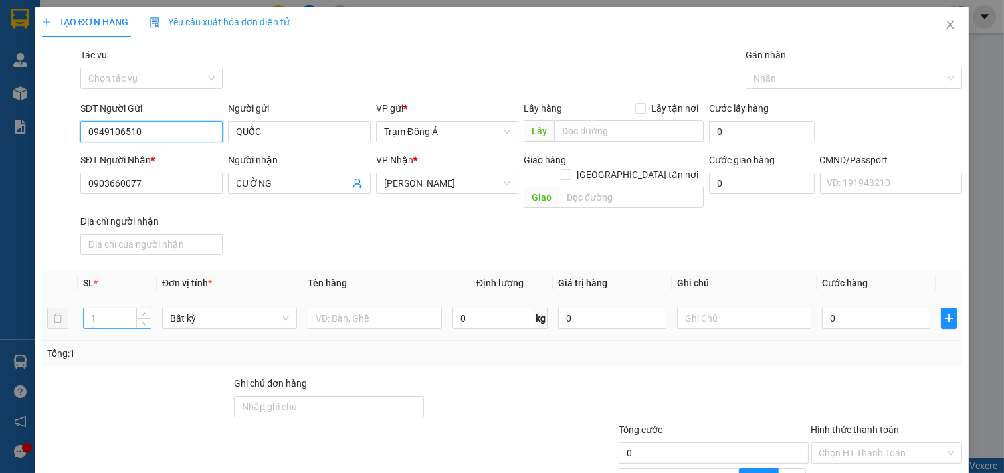
type input "0949106510"
drag, startPoint x: 107, startPoint y: 304, endPoint x: 0, endPoint y: 295, distance: 107.4
click at [0, 295] on div "TẠO ĐƠN HÀNG Yêu cầu xuất hóa đơn điện tử Transit Pickup Surcharge Ids Transit …" at bounding box center [502, 236] width 1004 height 473
type input "2"
click at [339, 308] on input "text" at bounding box center [375, 318] width 135 height 21
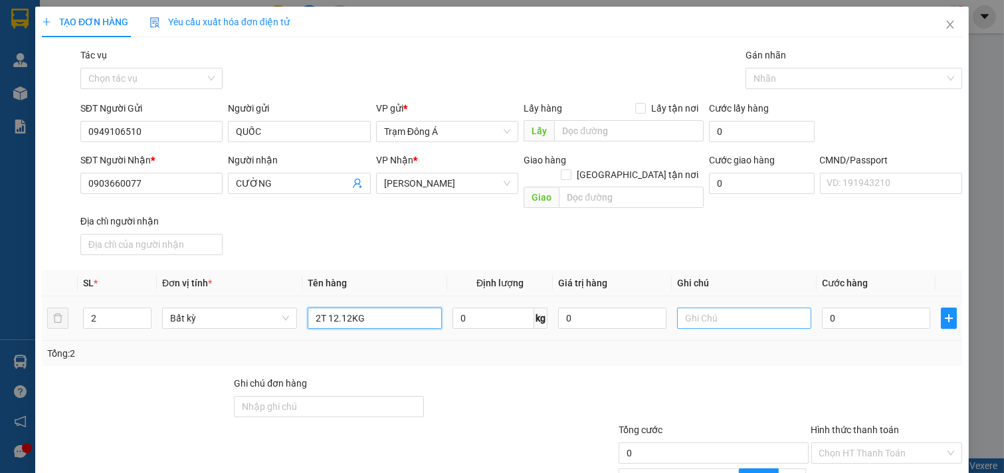
type input "2T 12.12KG"
click at [689, 308] on input "text" at bounding box center [744, 318] width 135 height 21
type input "HUONG"
type input "7"
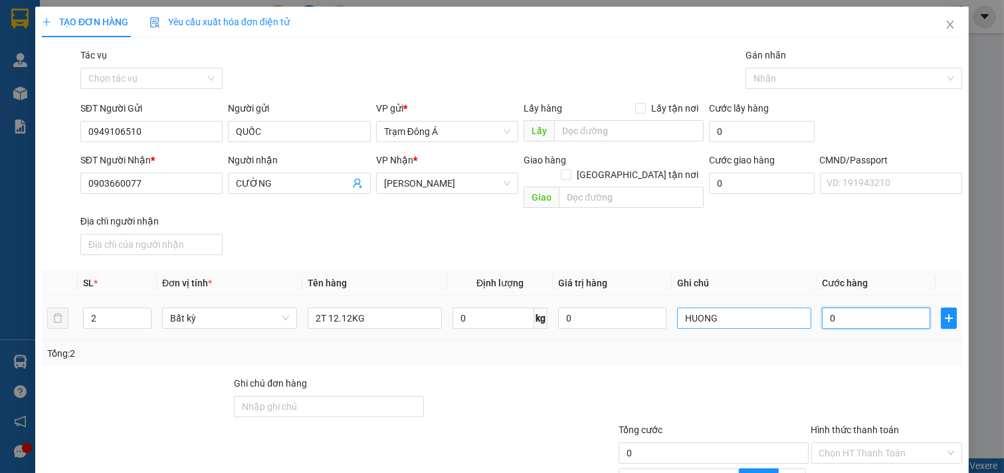
type input "7"
type input "0"
click at [712, 308] on input "HUONG" at bounding box center [744, 318] width 135 height 21
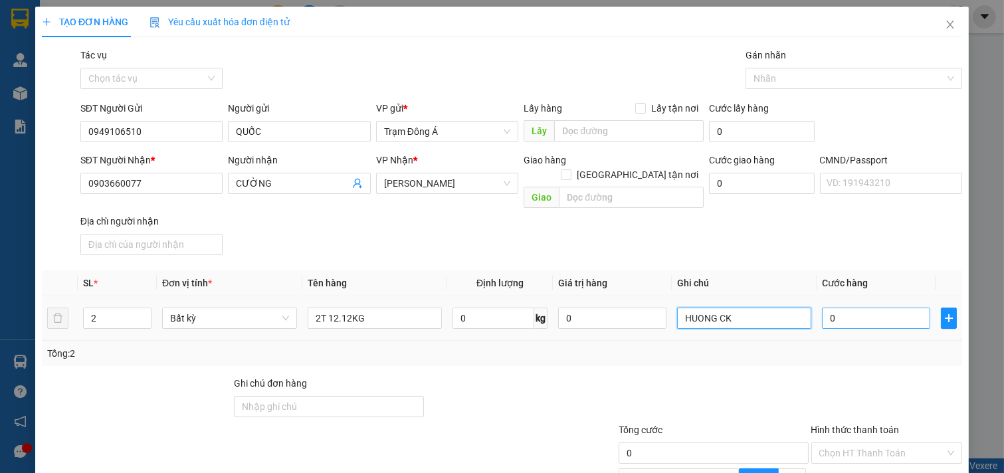
type input "HUONG CK"
click at [850, 312] on input "0" at bounding box center [876, 318] width 108 height 21
type input "8"
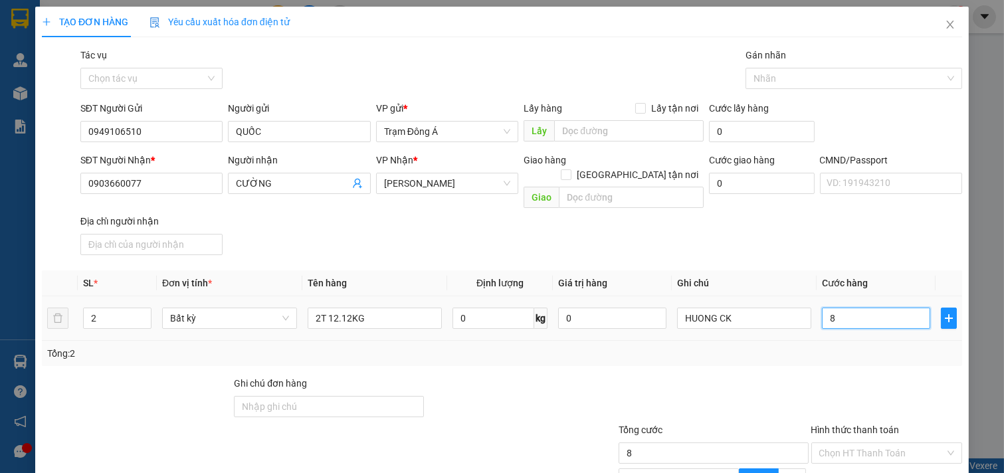
type input "80"
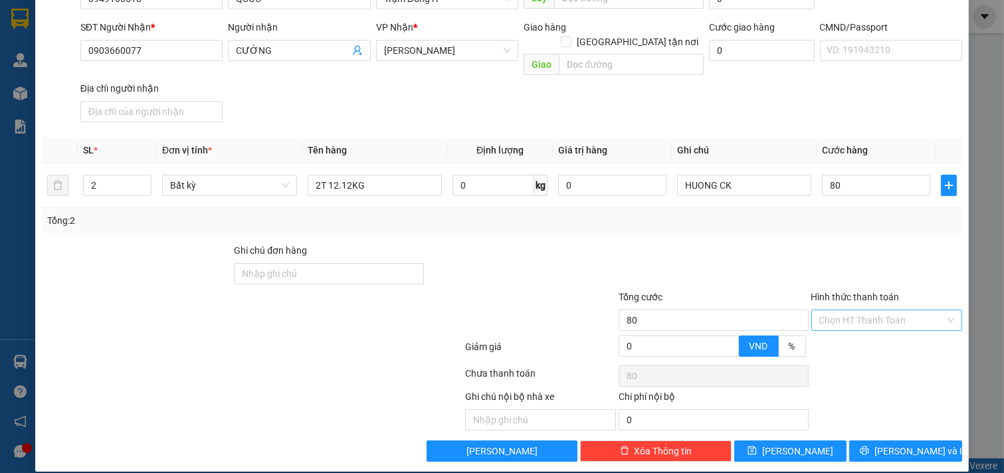
type input "80.000"
click at [853, 310] on input "Hình thức thanh toán" at bounding box center [883, 320] width 126 height 20
click at [848, 338] on div "Tại văn phòng" at bounding box center [878, 332] width 134 height 15
type input "0"
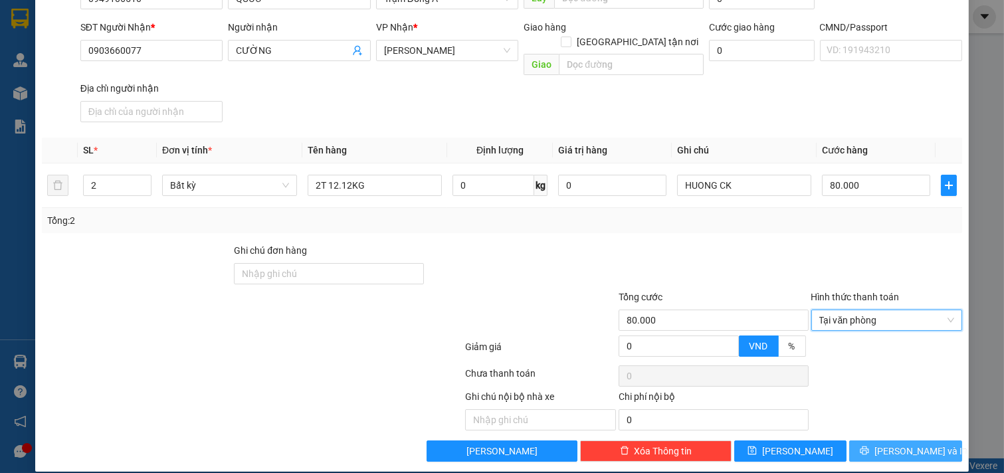
click at [901, 444] on span "[PERSON_NAME] và In" at bounding box center [921, 451] width 93 height 15
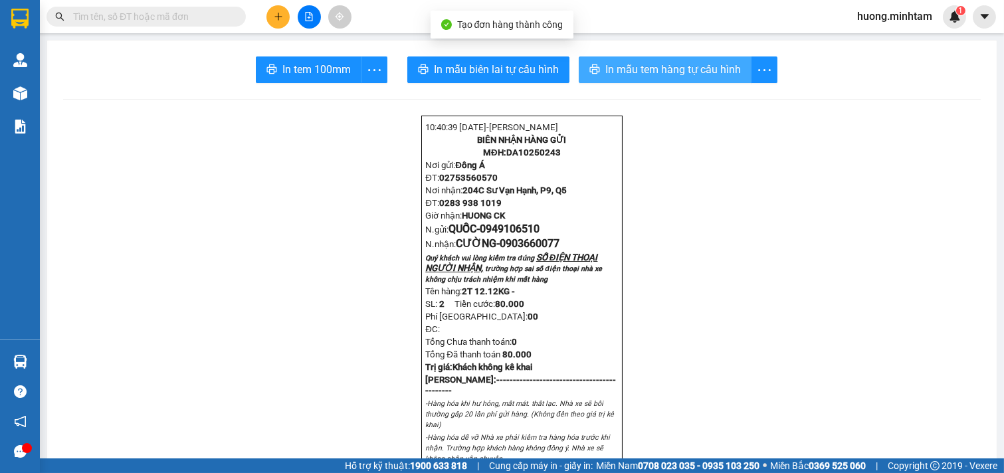
click at [679, 64] on span "In mẫu tem hàng tự cấu hình" at bounding box center [674, 69] width 136 height 17
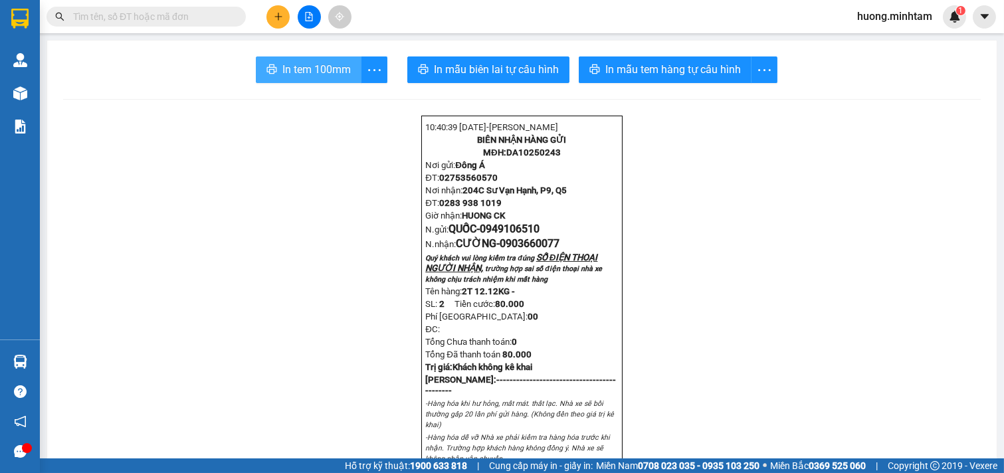
click at [324, 64] on span "In tem 100mm" at bounding box center [317, 69] width 68 height 17
click at [286, 20] on button at bounding box center [278, 16] width 23 height 23
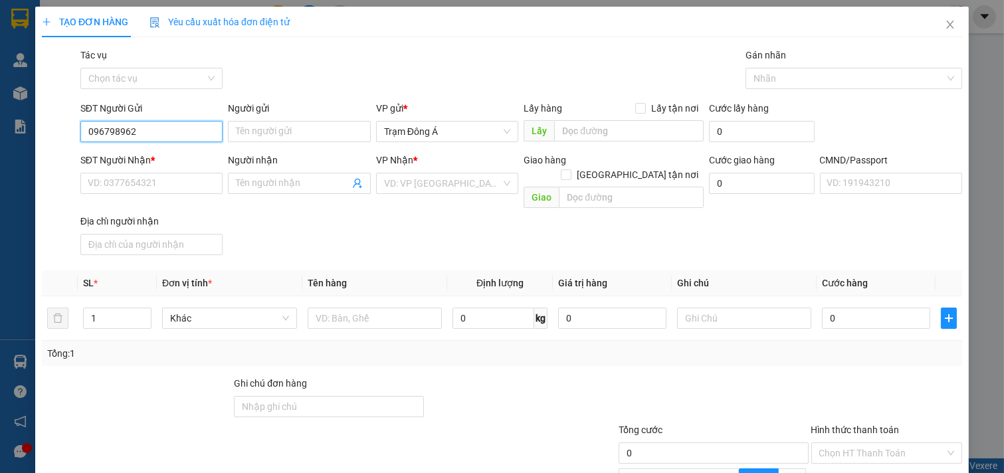
type input "0967989627"
click at [156, 152] on div "0967989627 - [PERSON_NAME]" at bounding box center [153, 158] width 131 height 15
type input "TRÍ [PERSON_NAME]"
type input "0979300496"
type input "TẦM"
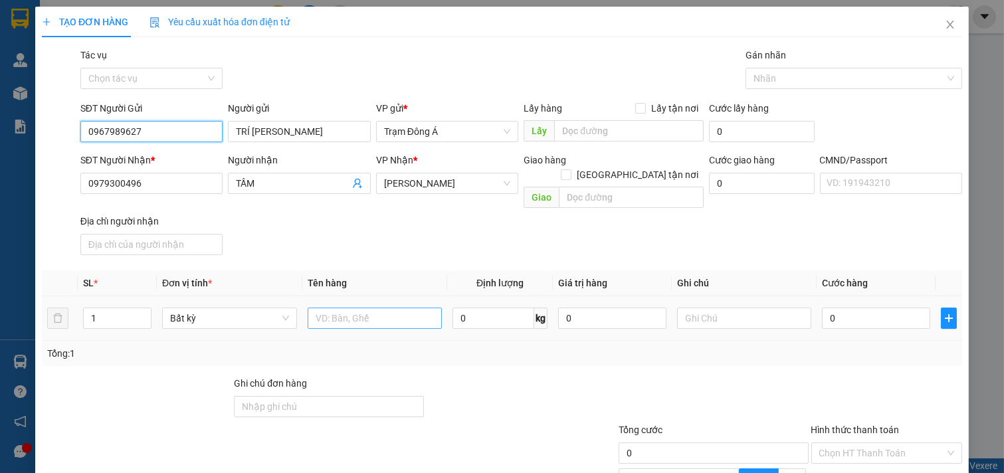
type input "0967989627"
click at [375, 308] on input "text" at bounding box center [375, 318] width 135 height 21
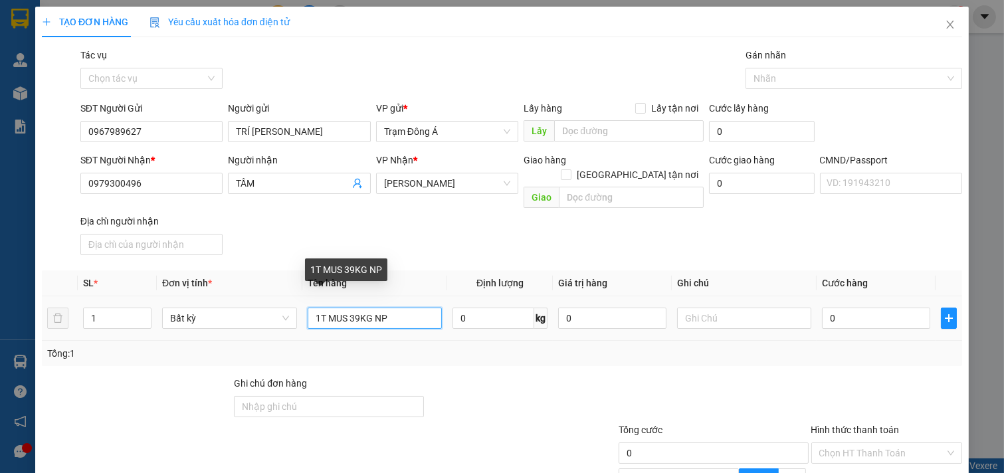
click at [356, 308] on input "1T MUS 39KG NP" at bounding box center [375, 318] width 135 height 21
type input "1T MUS 38KG NP"
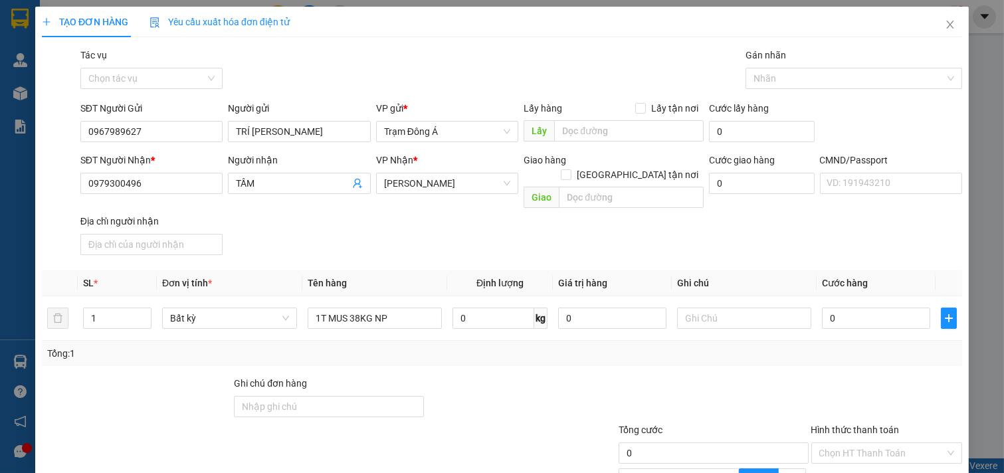
click at [435, 346] on div "Tổng: 1" at bounding box center [502, 353] width 910 height 15
click at [706, 308] on input "text" at bounding box center [744, 318] width 135 height 21
type input "HUÒNG"
type input "5"
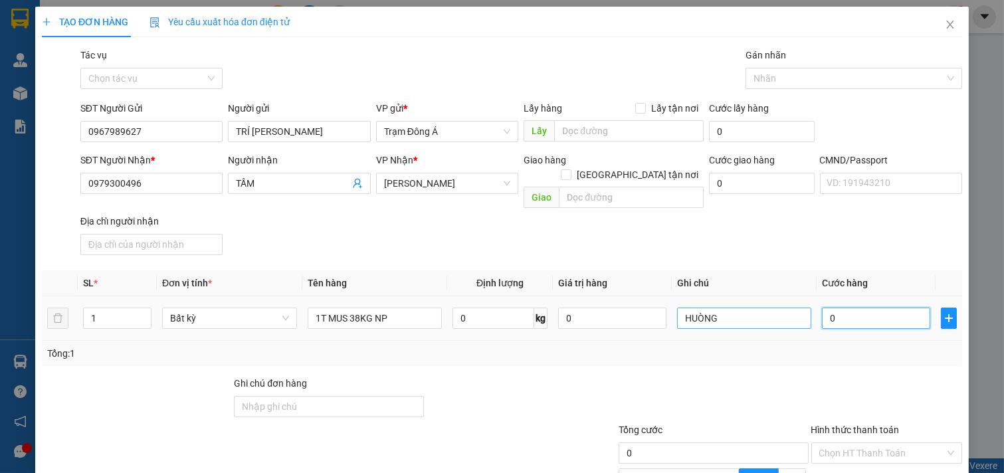
type input "5"
type input "55"
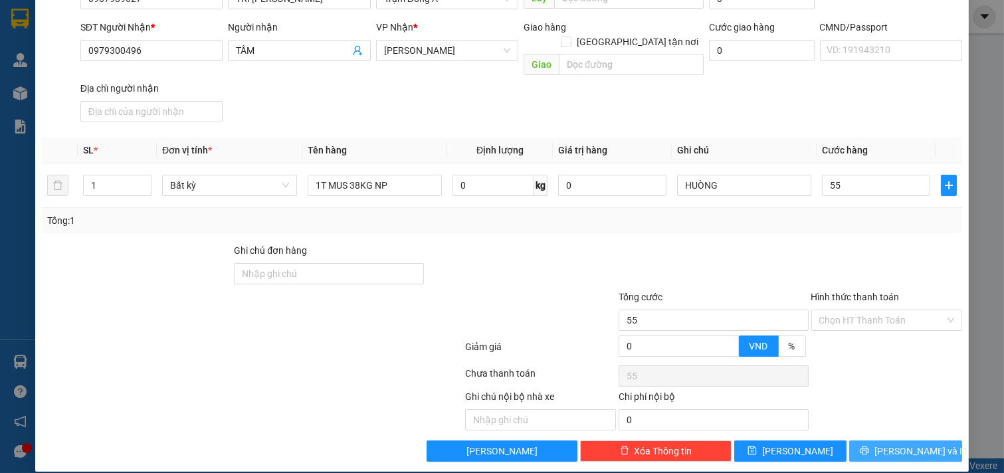
type input "55.000"
click at [869, 446] on span "printer" at bounding box center [864, 451] width 9 height 11
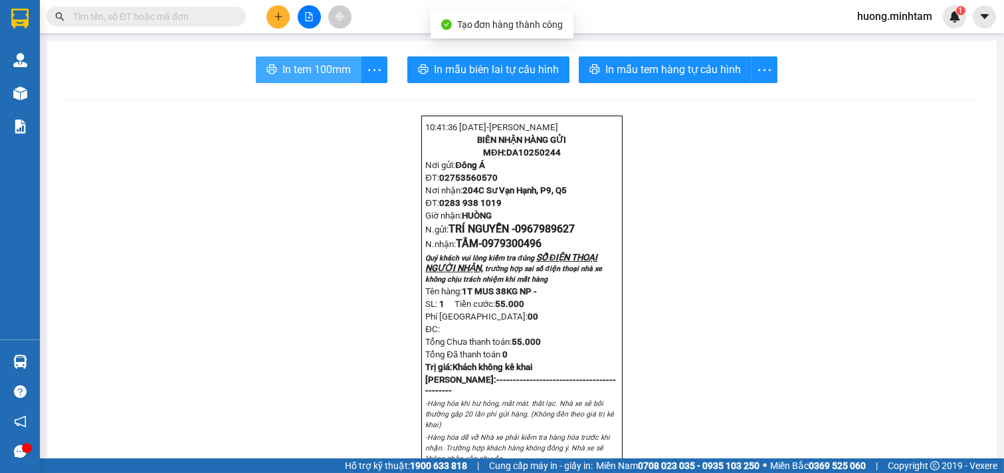
click at [304, 73] on span "In tem 100mm" at bounding box center [317, 69] width 68 height 17
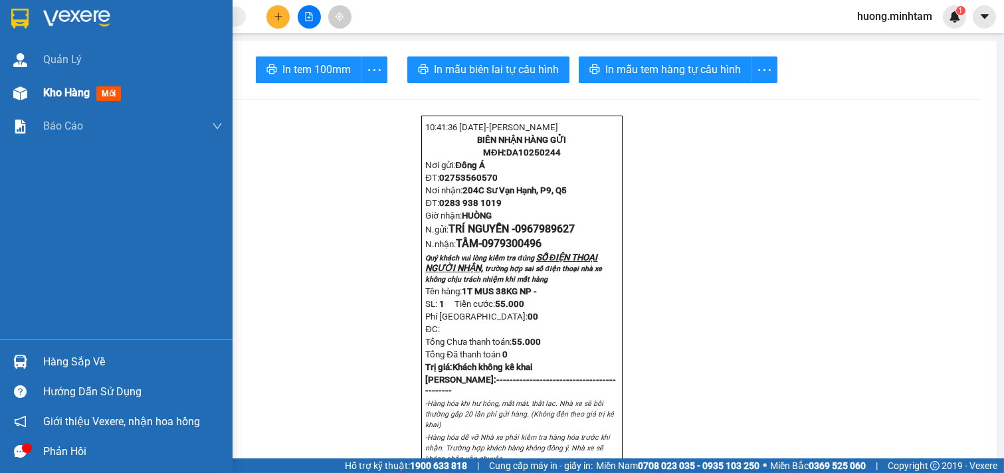
click at [55, 90] on span "Kho hàng" at bounding box center [66, 92] width 47 height 13
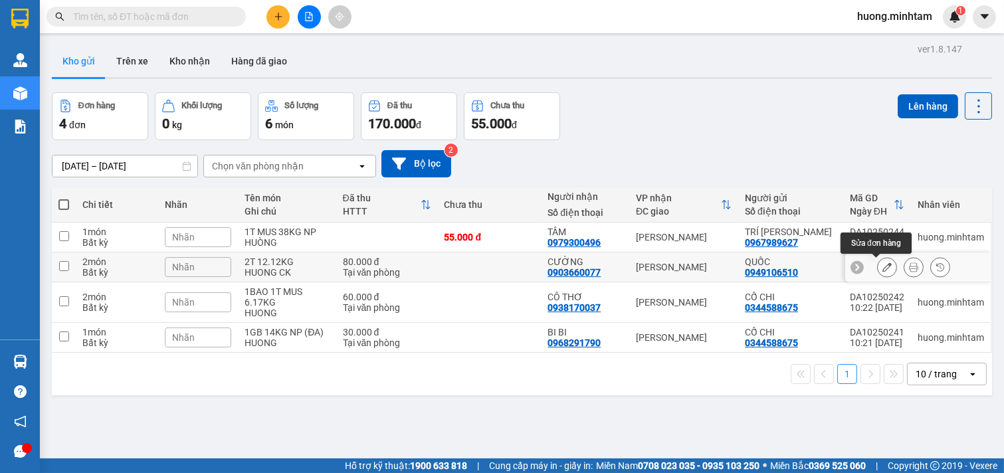
click at [883, 267] on icon at bounding box center [887, 267] width 9 height 9
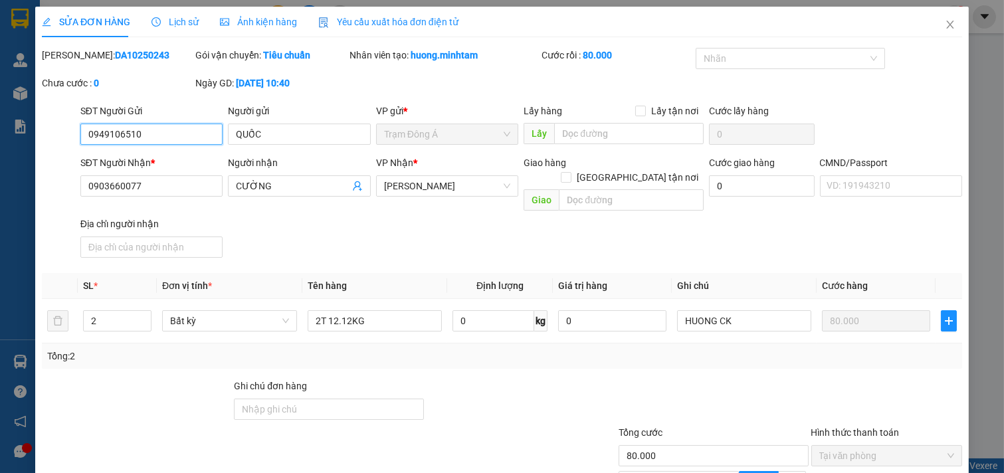
type input "0949106510"
type input "QUỐC"
type input "0903660077"
type input "CƯỜNG"
type input "80.000"
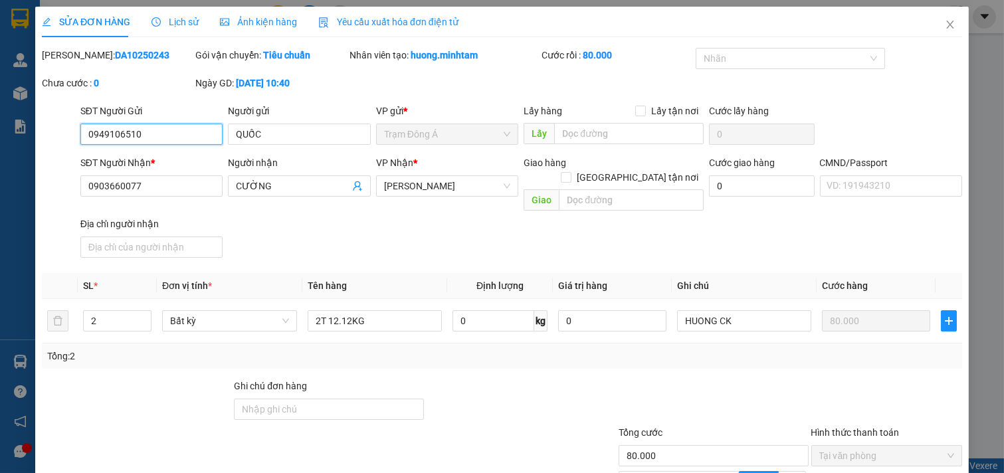
drag, startPoint x: 162, startPoint y: 134, endPoint x: 3, endPoint y: 96, distance: 162.7
click at [1, 96] on div "SỬA ĐƠN HÀNG Lịch sử Ảnh kiện hàng Yêu cầu xuất hóa đơn điện tử Total Paid Fee …" at bounding box center [502, 236] width 1004 height 473
click at [945, 29] on icon "close" at bounding box center [950, 24] width 11 height 11
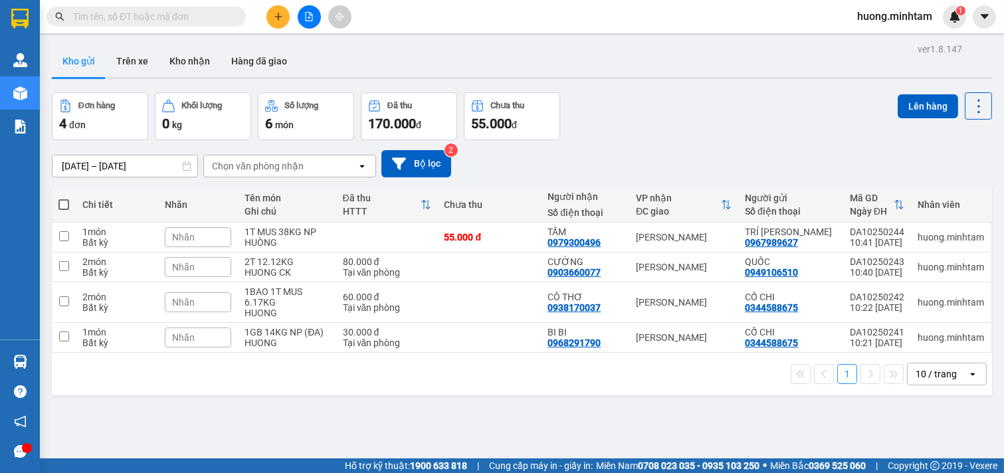
click at [142, 13] on input "text" at bounding box center [151, 16] width 157 height 15
paste input "0949106510"
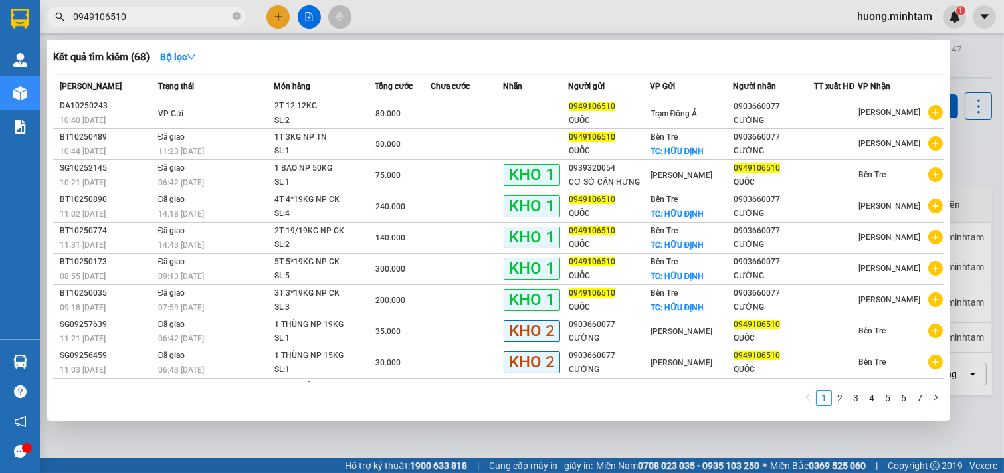
type input "0949106510"
click at [533, 442] on div at bounding box center [502, 236] width 1004 height 473
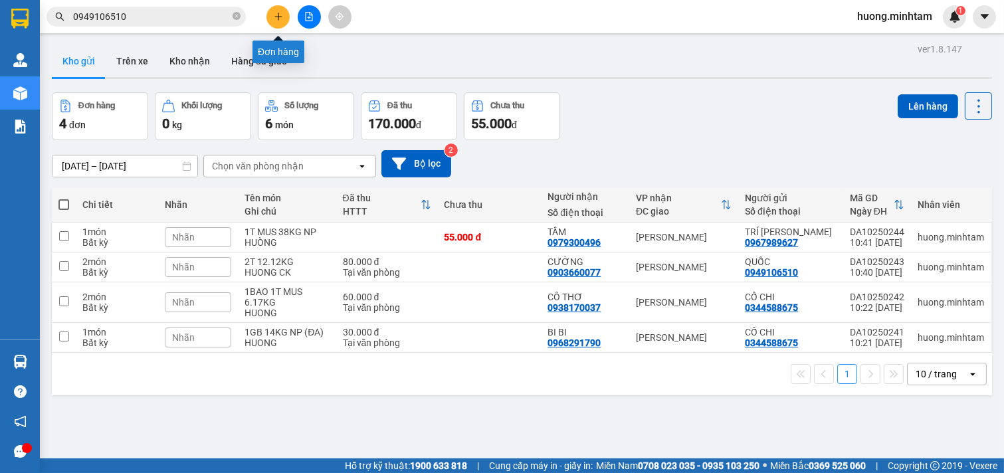
click at [281, 15] on icon "plus" at bounding box center [278, 16] width 9 height 9
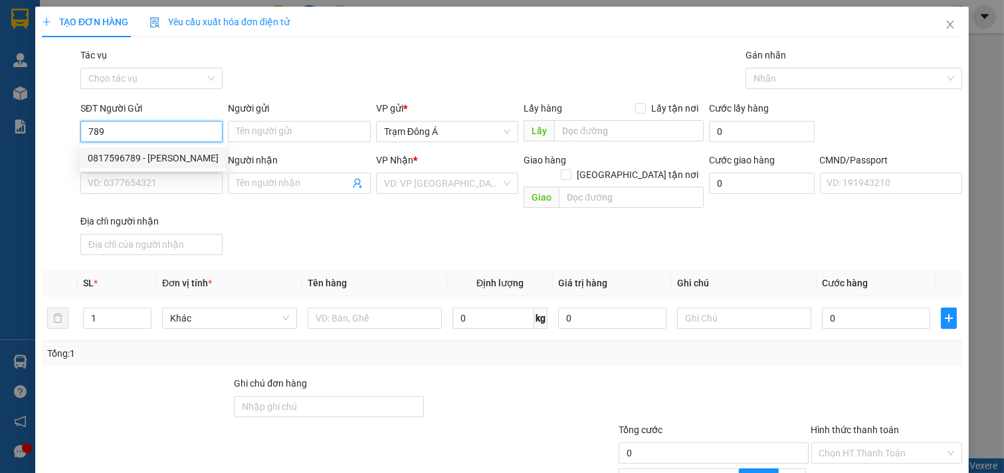
click at [123, 152] on div "0817596789 - [PERSON_NAME]" at bounding box center [153, 158] width 131 height 15
type input "0817596789"
type input "TUẤN ANH"
type input "0985413171"
type input "BÀ CHÍN"
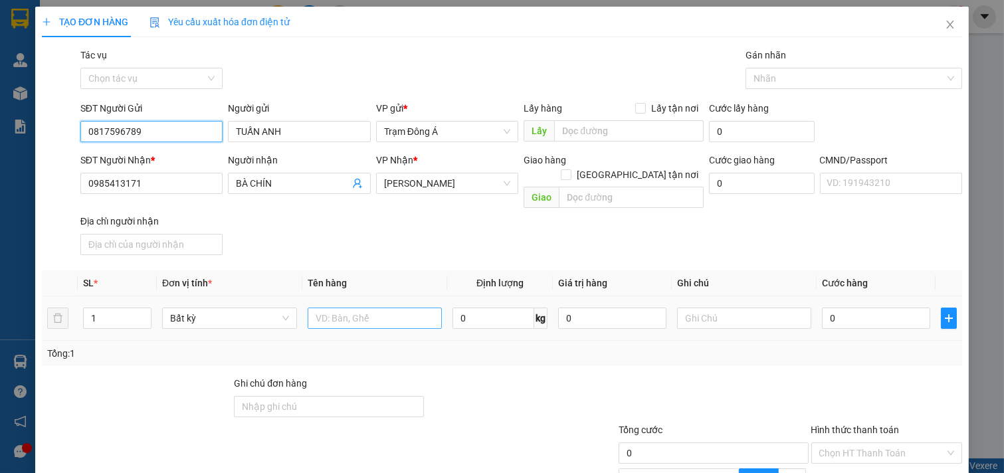
type input "0817596789"
click at [340, 308] on input "text" at bounding box center [375, 318] width 135 height 21
type input "1KT 17KG NP"
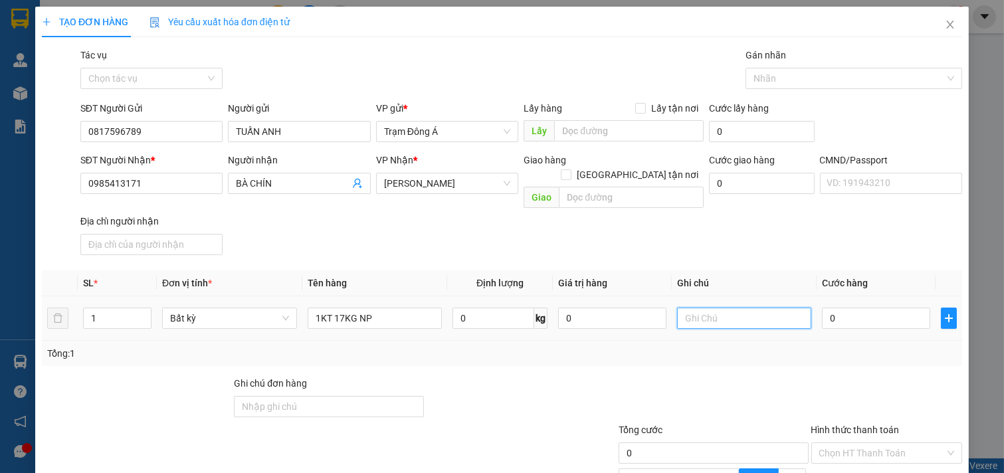
click at [719, 308] on input "text" at bounding box center [744, 318] width 135 height 21
type input "HUONG CK"
type input "4"
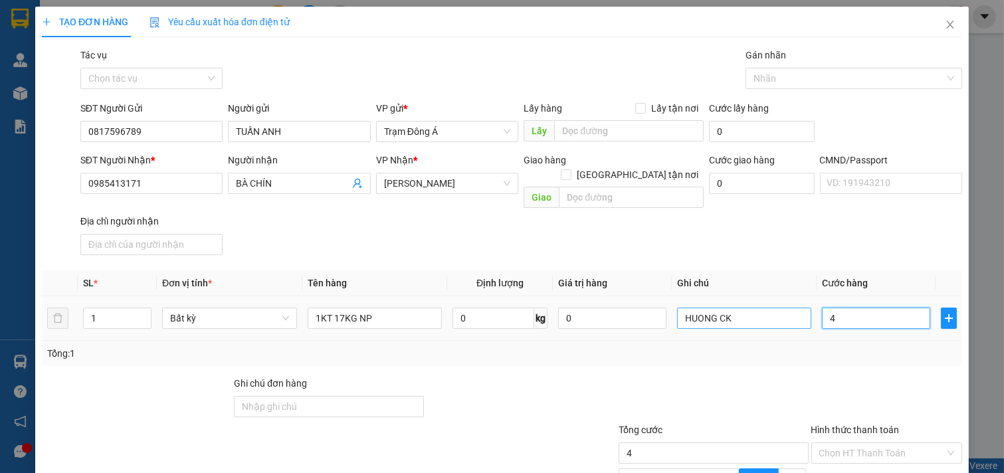
type input "40"
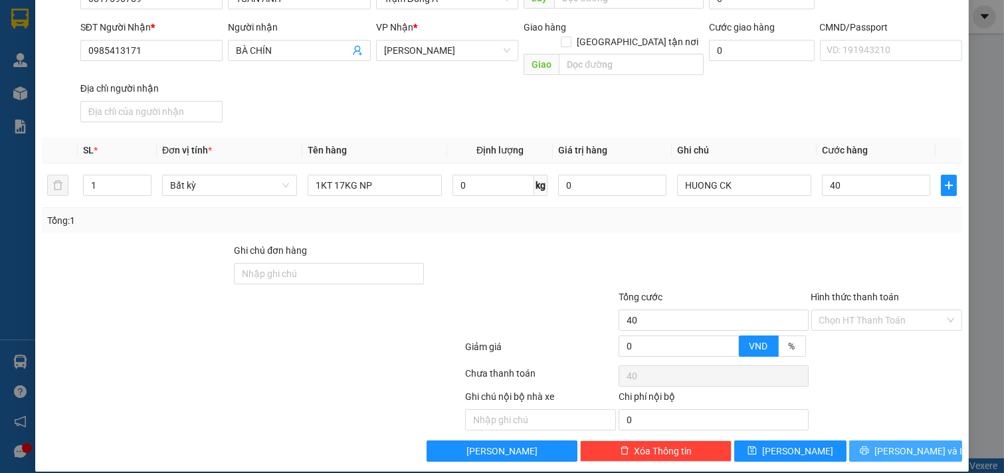
type input "40.000"
click at [903, 444] on span "[PERSON_NAME] và In" at bounding box center [921, 451] width 93 height 15
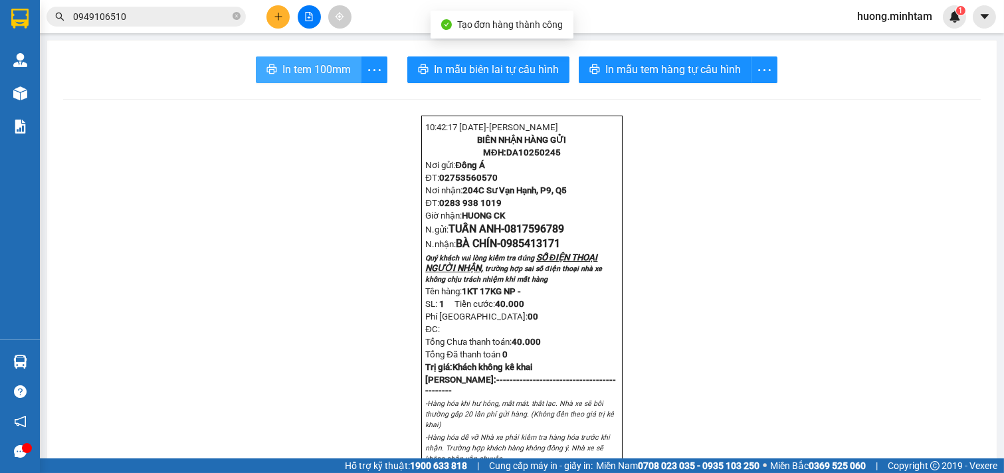
click at [304, 73] on span "In tem 100mm" at bounding box center [317, 69] width 68 height 17
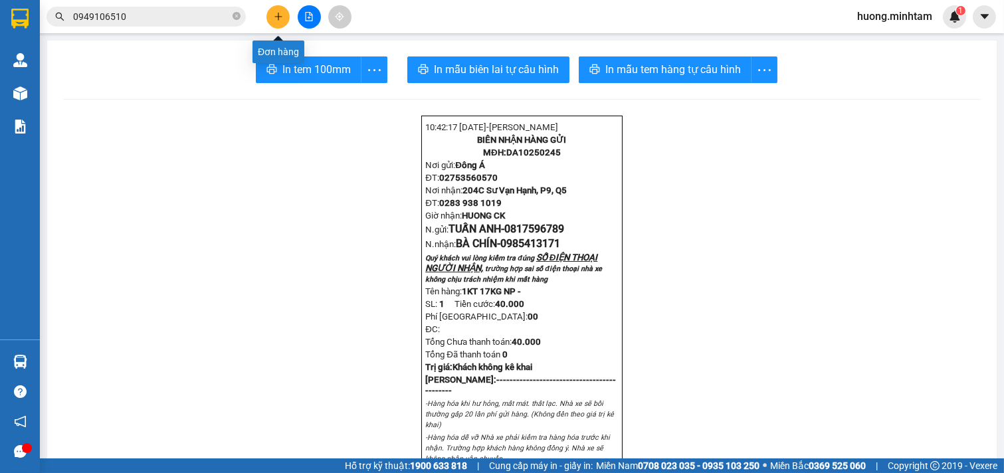
click at [277, 17] on icon "plus" at bounding box center [278, 16] width 9 height 9
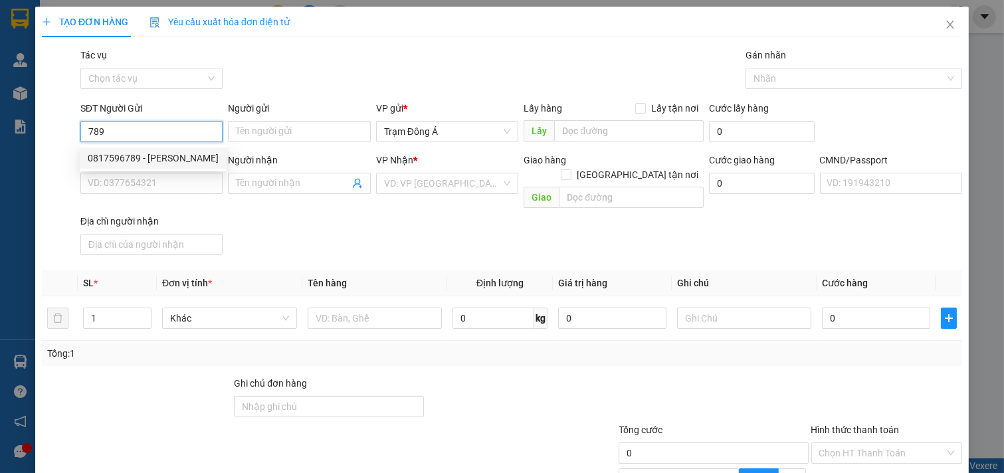
click at [169, 155] on div "0817596789 - [PERSON_NAME]" at bounding box center [153, 158] width 131 height 15
type input "0817596789"
type input "TUẤN ANH"
type input "0985413171"
type input "BÀ CHÍN"
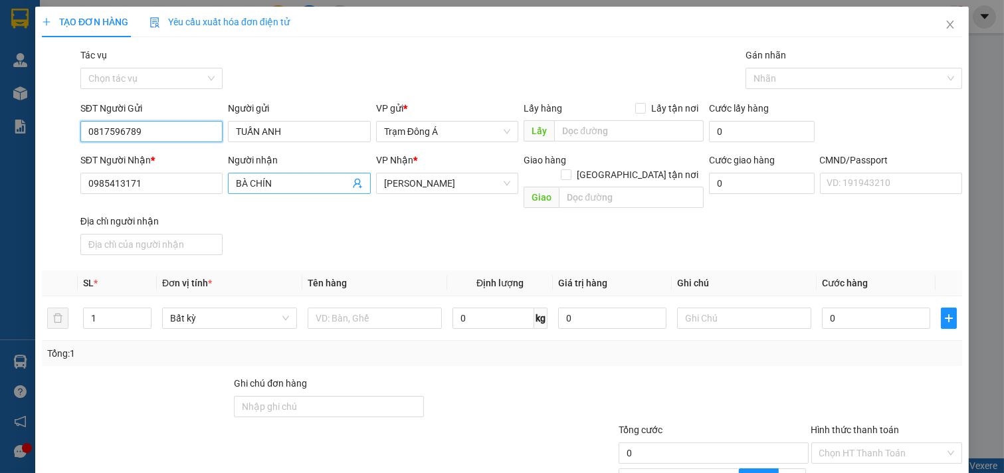
type input "0817596789"
click at [352, 183] on icon "user-add" at bounding box center [357, 183] width 11 height 11
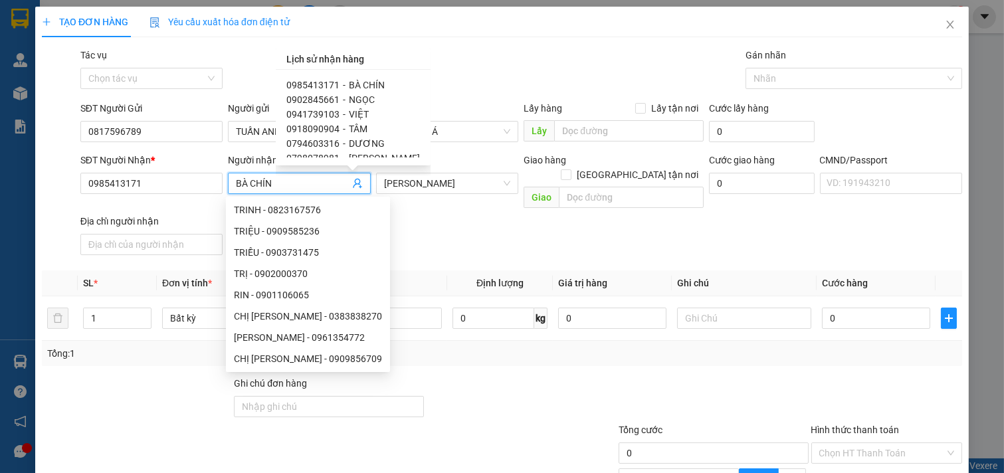
click at [359, 101] on span "NGỌC" at bounding box center [362, 99] width 26 height 11
type input "0902845661"
type input "NGỌC"
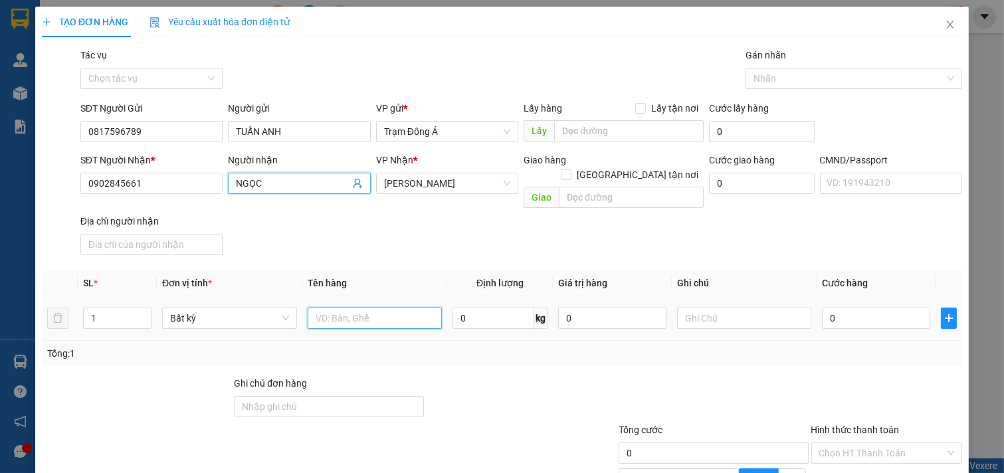
click at [373, 308] on input "text" at bounding box center [375, 318] width 135 height 21
type input "1T MUS 10KG NP"
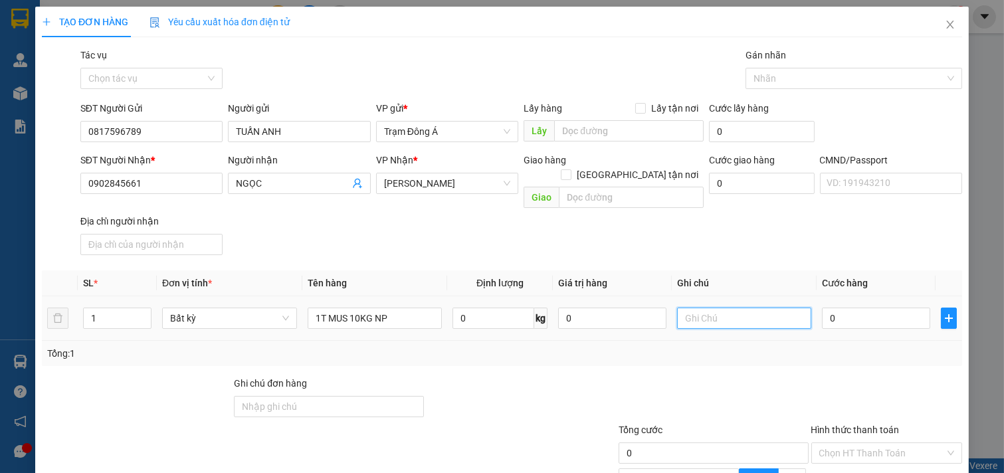
click at [701, 308] on input "text" at bounding box center [744, 318] width 135 height 21
type input "HUONG"
type input "3"
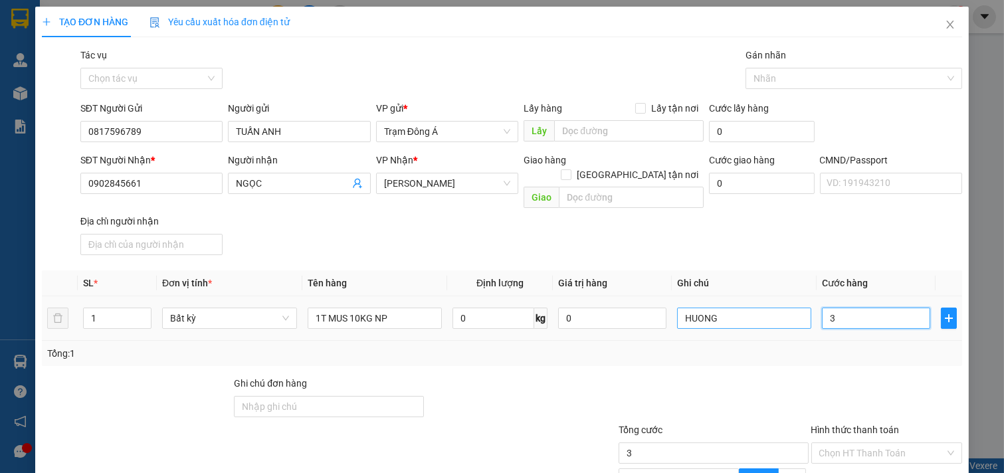
type input "30"
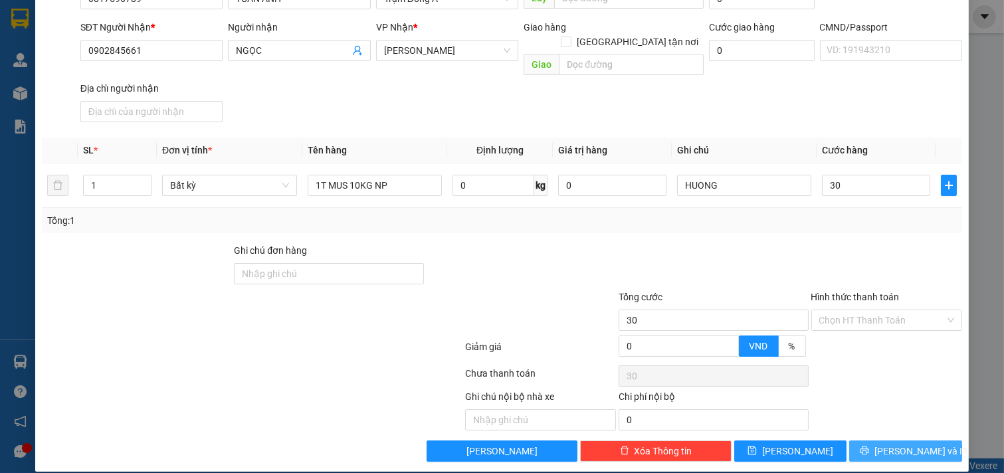
type input "30.000"
click at [922, 441] on button "[PERSON_NAME] và In" at bounding box center [906, 451] width 113 height 21
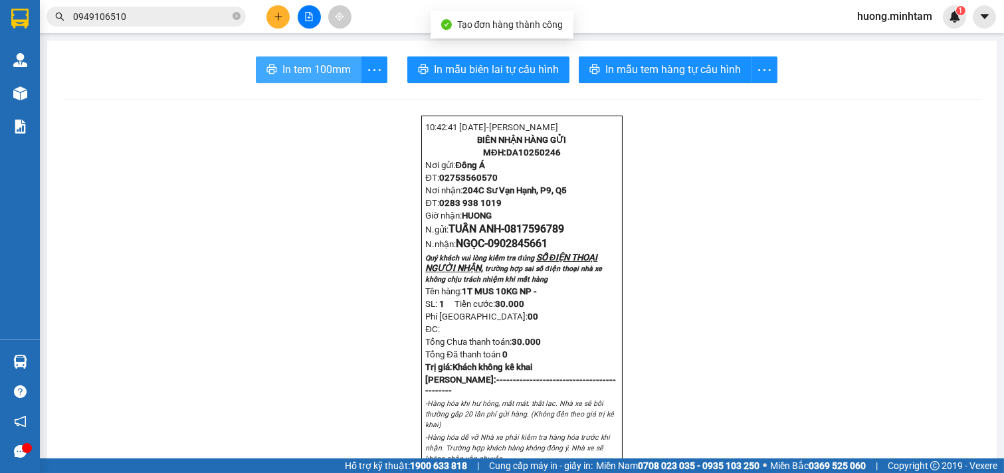
click at [304, 81] on button "In tem 100mm" at bounding box center [309, 70] width 106 height 27
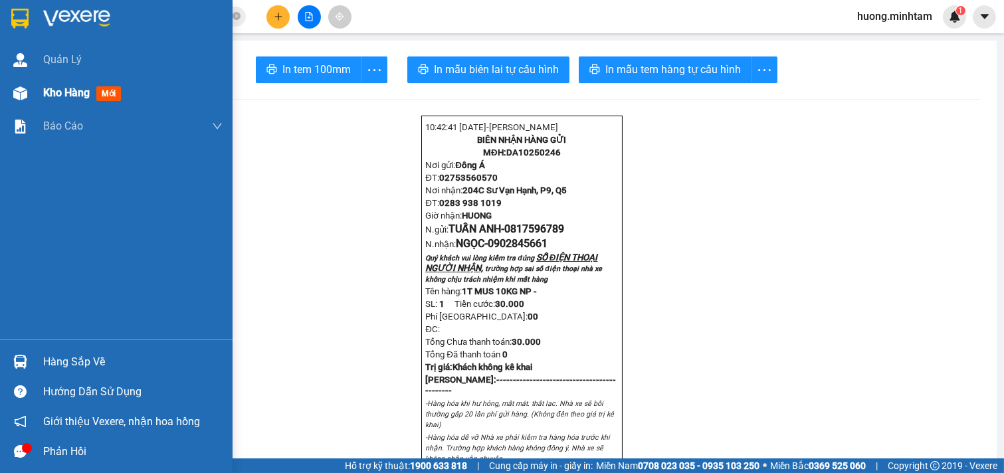
click at [70, 102] on div "Kho hàng mới" at bounding box center [132, 92] width 179 height 33
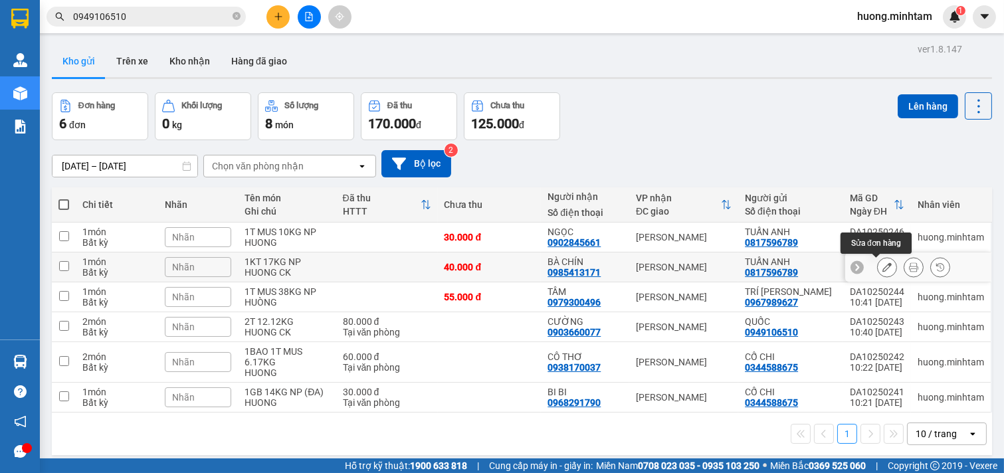
click at [883, 265] on icon at bounding box center [887, 267] width 9 height 9
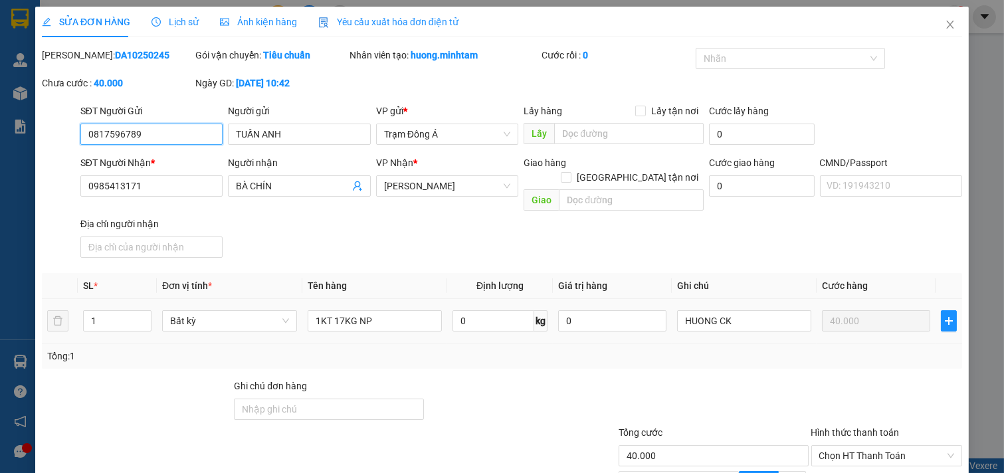
type input "0817596789"
type input "TUẤN ANH"
type input "0985413171"
type input "BÀ CHÍN"
type input "40.000"
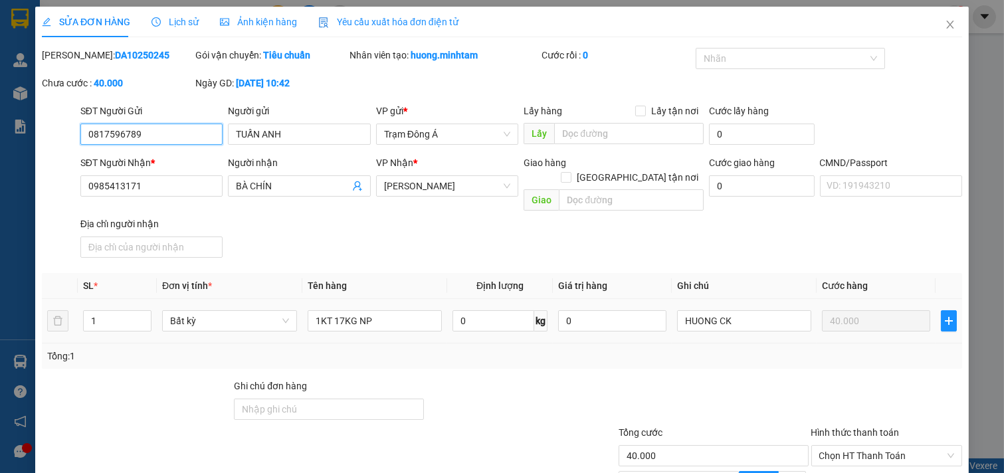
type input "40.000"
click at [331, 310] on input "1KT 17KG NP" at bounding box center [375, 320] width 135 height 21
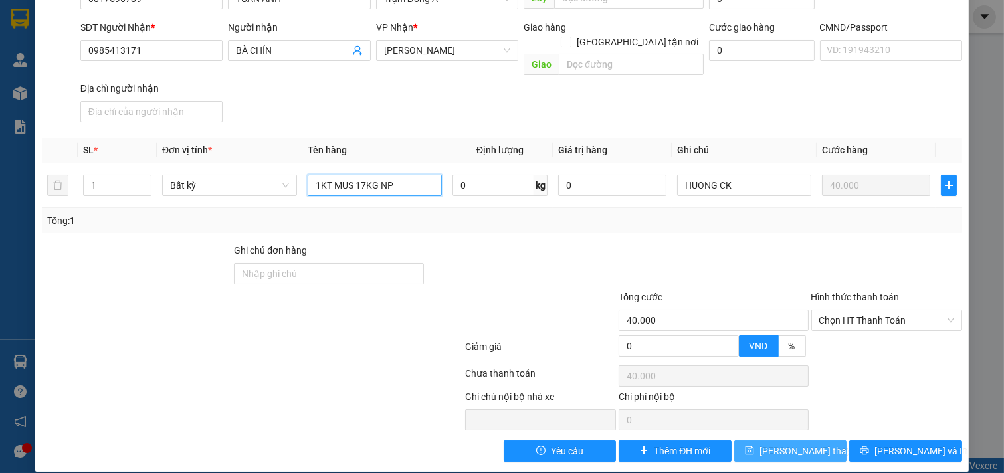
type input "1KT MUS 17KG NP"
click at [799, 441] on button "[PERSON_NAME] thay đổi" at bounding box center [791, 451] width 113 height 21
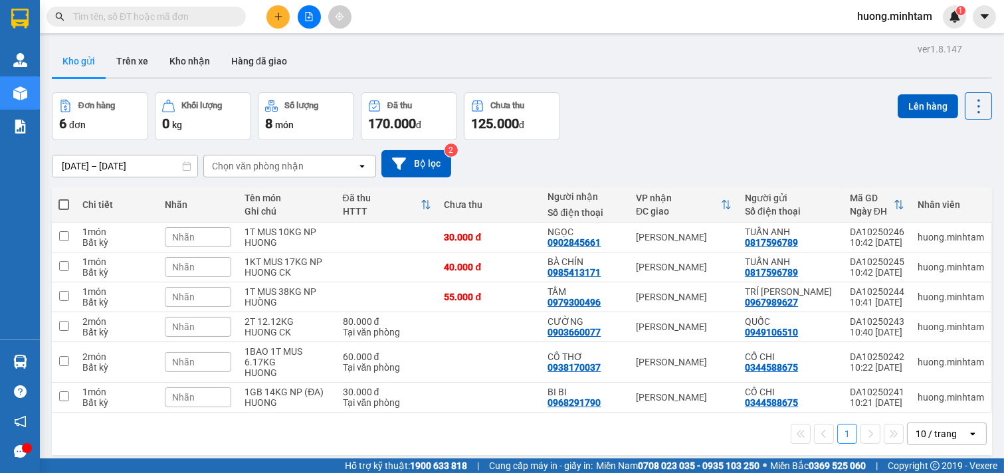
click at [459, 162] on div "13/10/2025 – 15/10/2025 Press the down arrow key to interact with the calendar …" at bounding box center [522, 163] width 941 height 27
click at [419, 162] on button "Bộ lọc" at bounding box center [417, 163] width 70 height 27
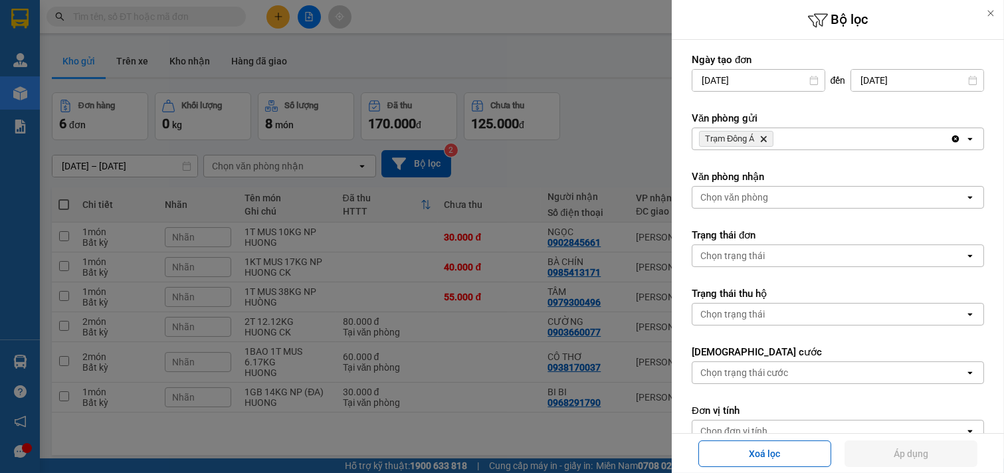
click at [808, 131] on div "Trạm Đông Á Delete" at bounding box center [822, 138] width 258 height 21
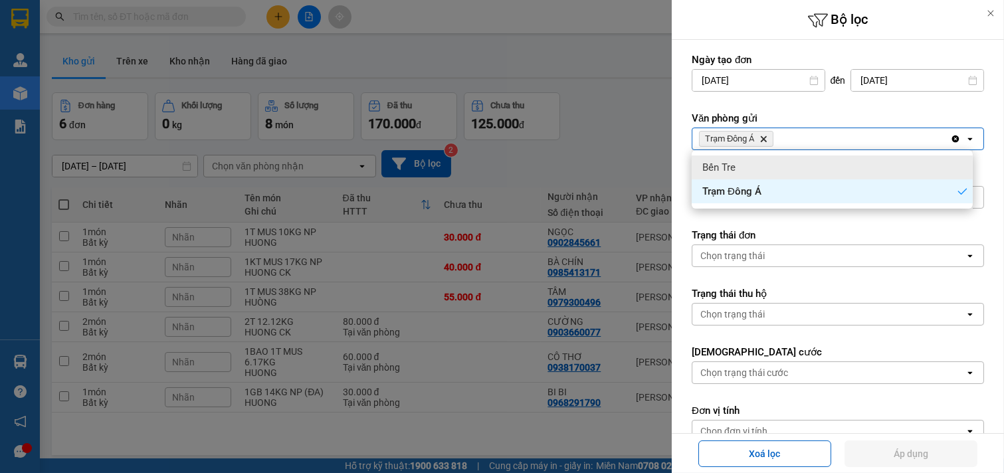
click at [763, 170] on div "Bến Tre" at bounding box center [832, 168] width 281 height 24
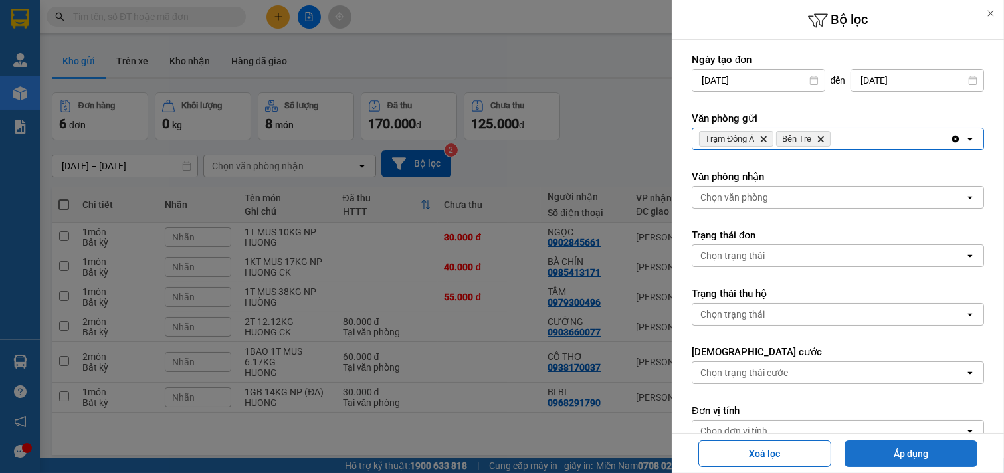
click at [913, 449] on button "Áp dụng" at bounding box center [911, 454] width 133 height 27
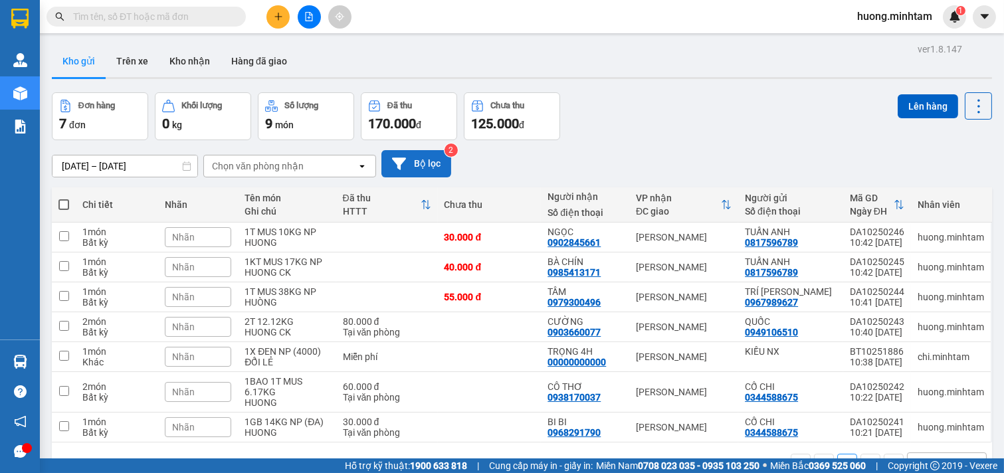
click at [428, 163] on button "Bộ lọc" at bounding box center [417, 163] width 70 height 27
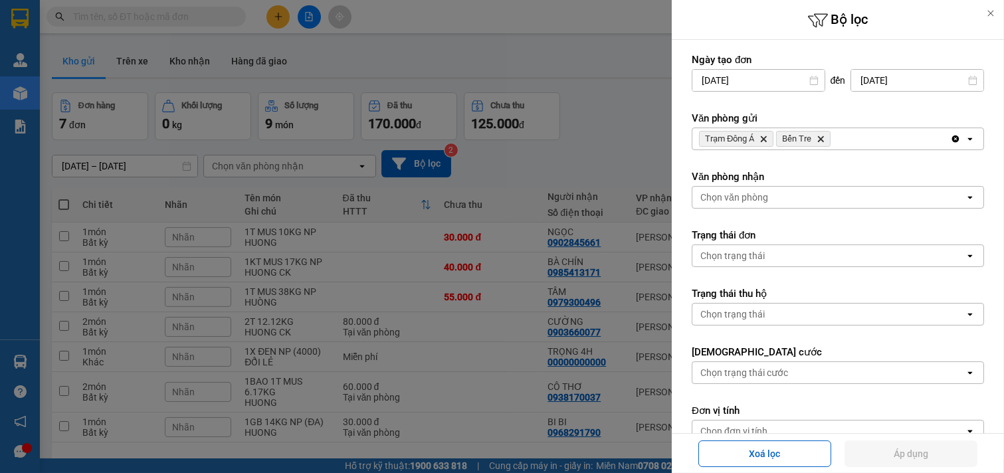
click at [818, 138] on icon "Delete" at bounding box center [821, 139] width 8 height 8
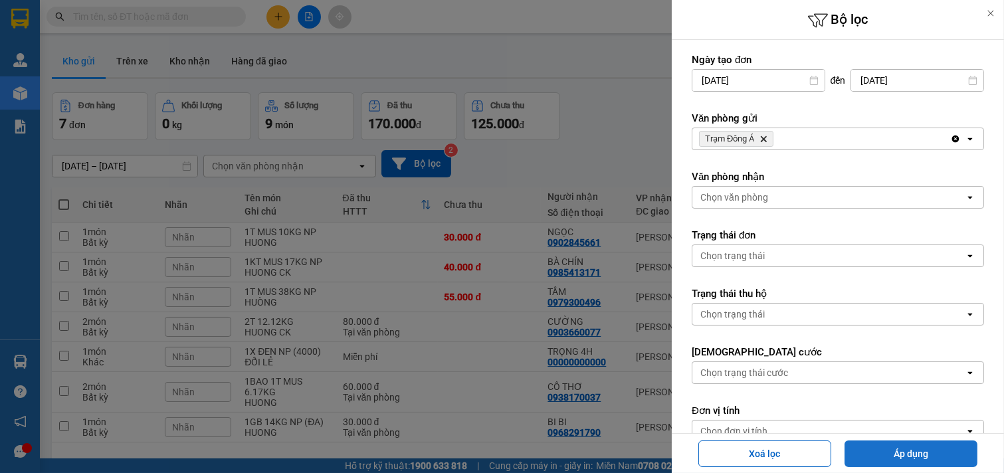
click at [936, 449] on button "Áp dụng" at bounding box center [911, 454] width 133 height 27
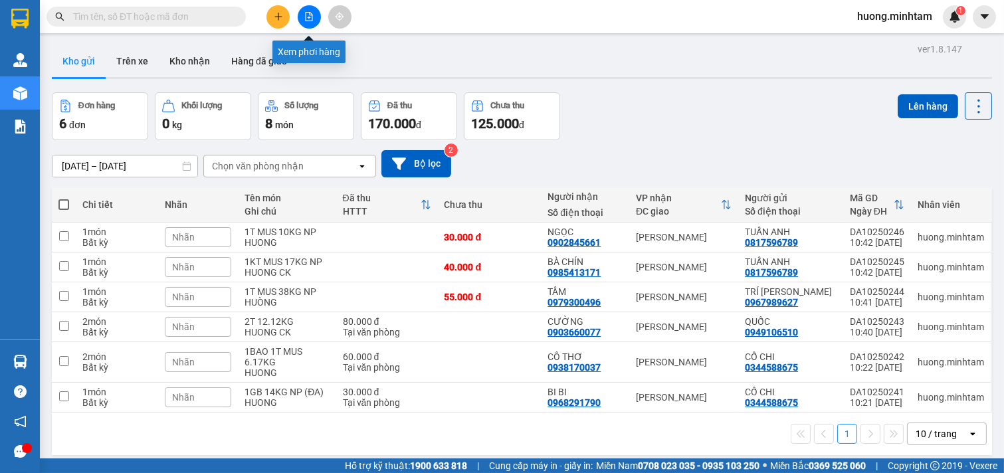
click at [308, 15] on icon "file-add" at bounding box center [308, 16] width 9 height 9
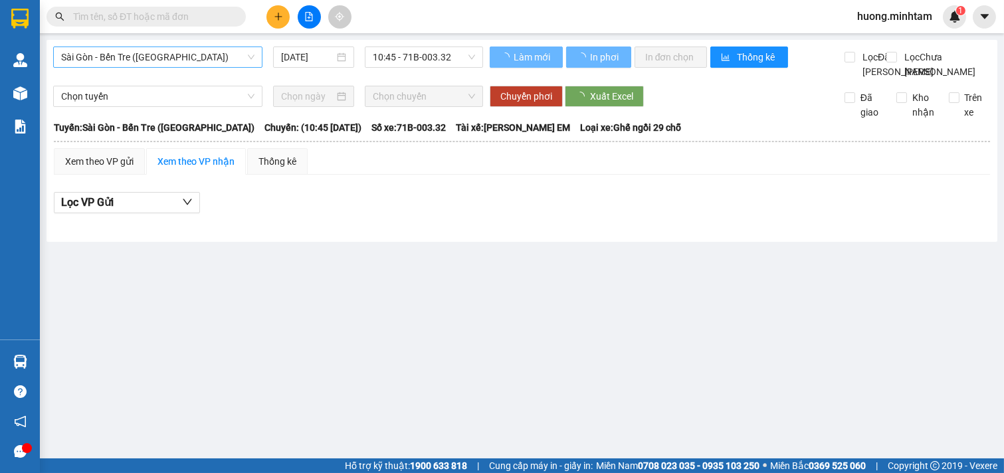
click at [207, 60] on span "Sài Gòn - Bến Tre ([GEOGRAPHIC_DATA])" at bounding box center [157, 57] width 193 height 20
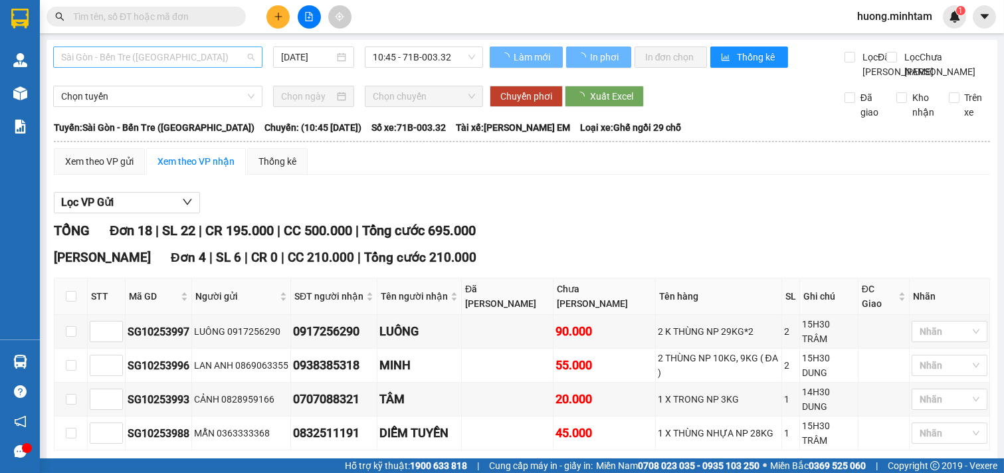
click at [217, 52] on span "Sài Gòn - Bến Tre ([GEOGRAPHIC_DATA])" at bounding box center [157, 57] width 193 height 20
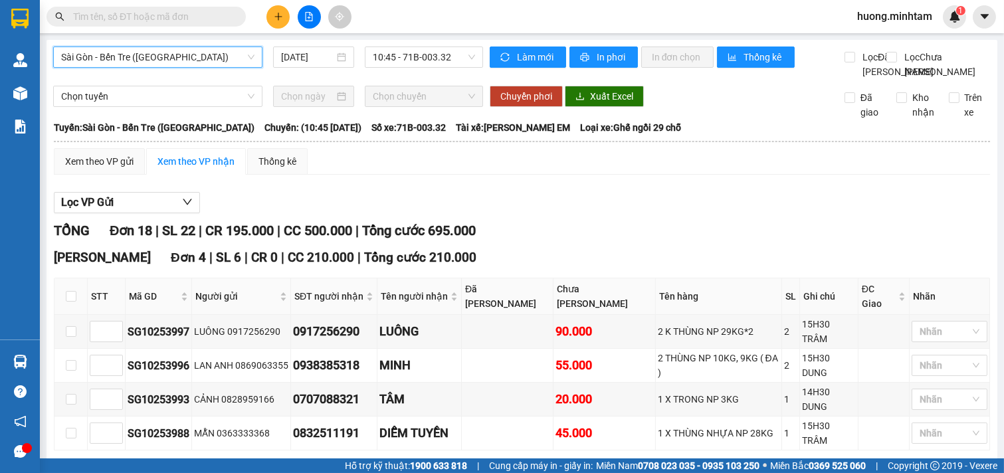
click at [211, 49] on span "Sài Gòn - Bến Tre ([GEOGRAPHIC_DATA])" at bounding box center [157, 57] width 193 height 20
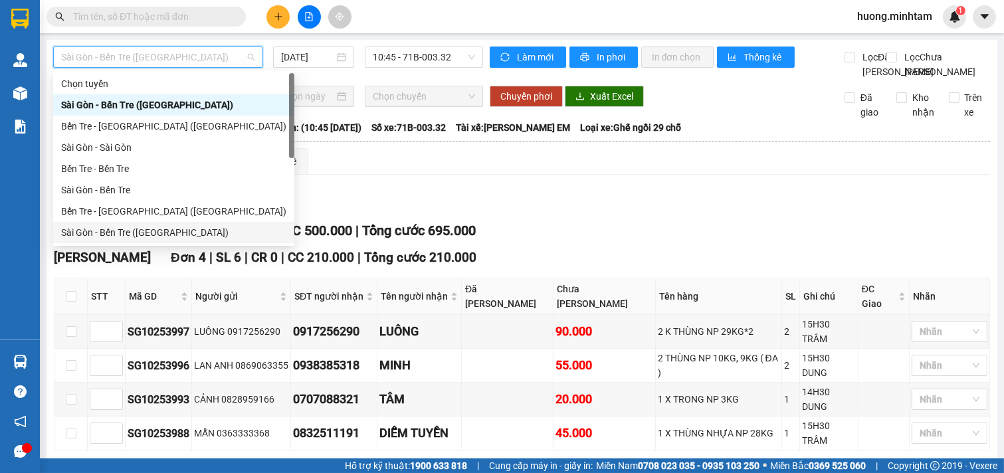
scroll to position [21, 0]
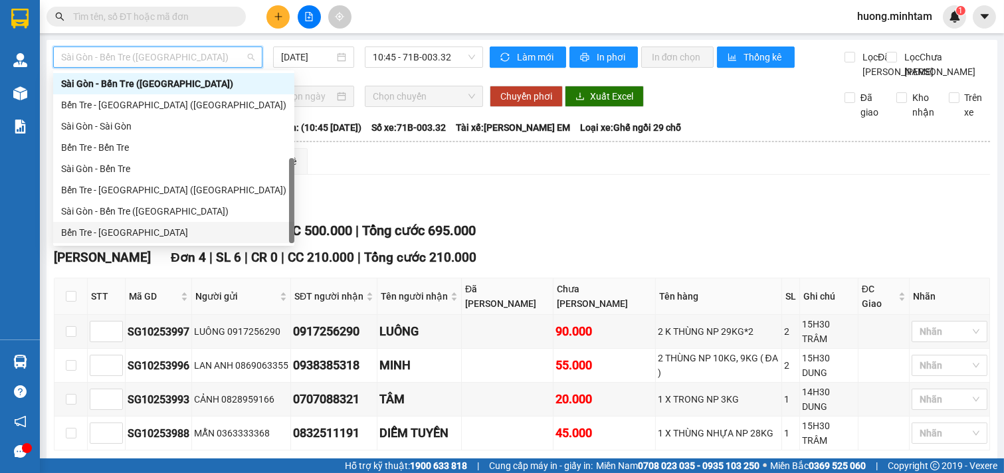
click at [129, 229] on div "Bến Tre - [GEOGRAPHIC_DATA]" at bounding box center [173, 232] width 225 height 15
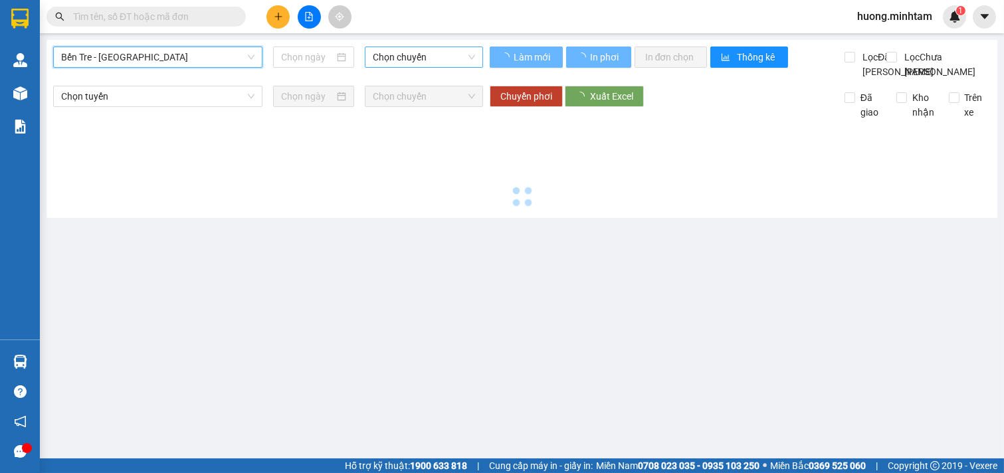
type input "[DATE]"
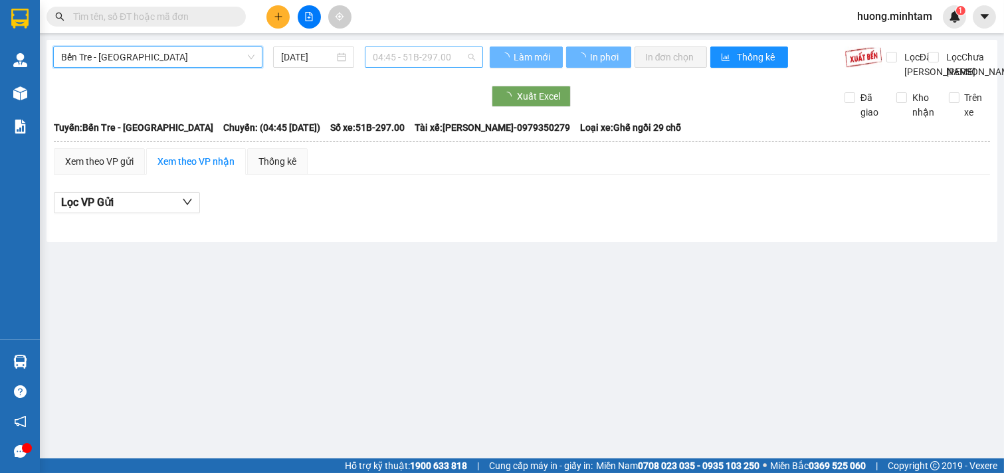
click at [406, 52] on span "04:45 - 51B-297.00" at bounding box center [424, 57] width 102 height 20
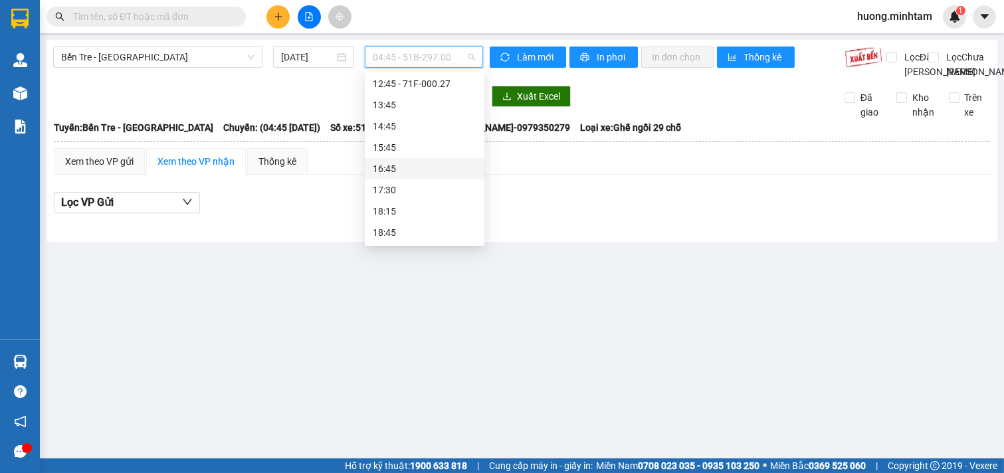
scroll to position [64, 0]
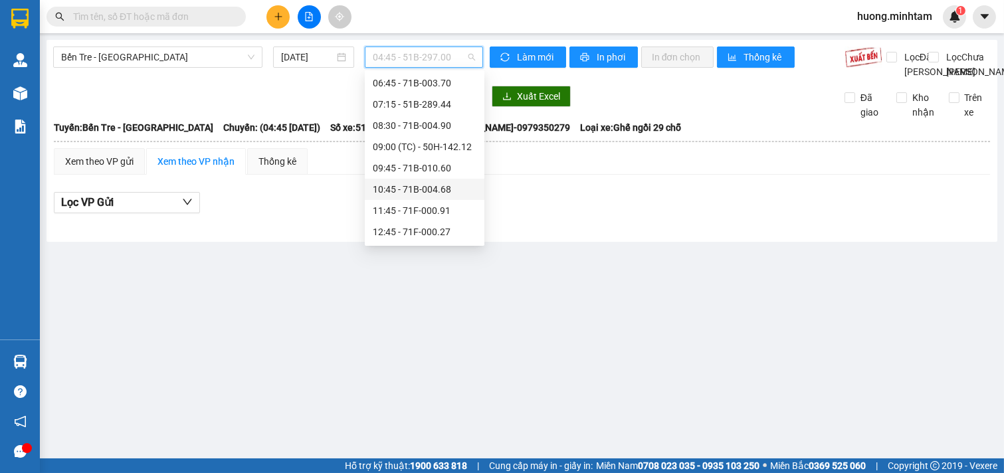
click at [424, 189] on div "10:45 - 71B-004.68" at bounding box center [425, 189] width 104 height 15
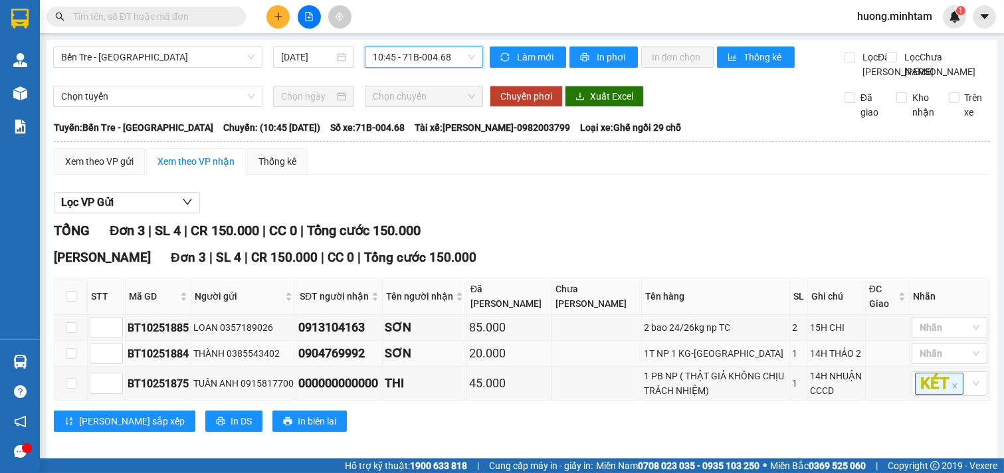
scroll to position [41, 0]
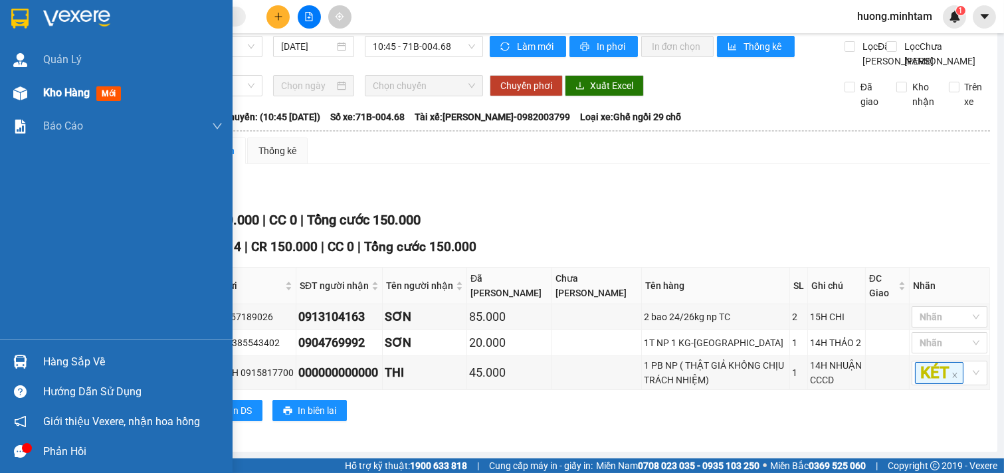
click at [70, 78] on div "Kho hàng mới" at bounding box center [132, 92] width 179 height 33
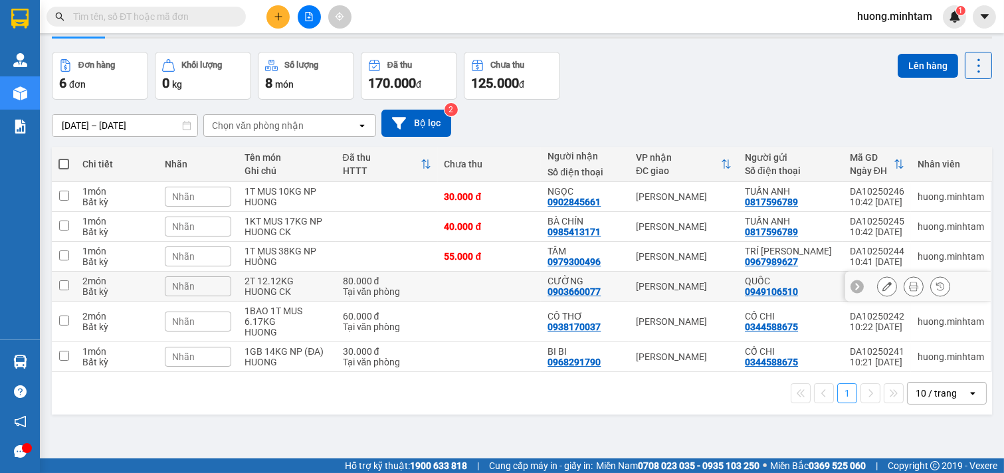
click at [883, 287] on icon at bounding box center [887, 286] width 9 height 9
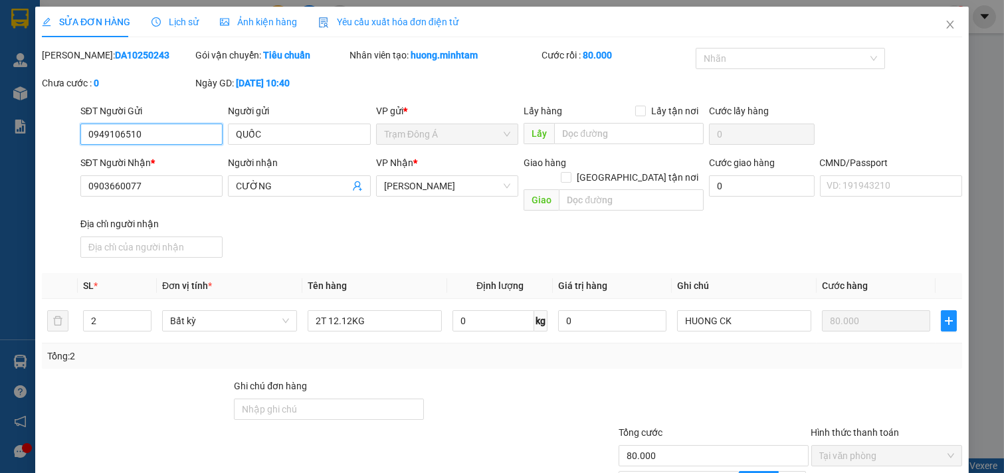
type input "0949106510"
type input "QUỐC"
type input "0903660077"
type input "CƯỜNG"
type input "80.000"
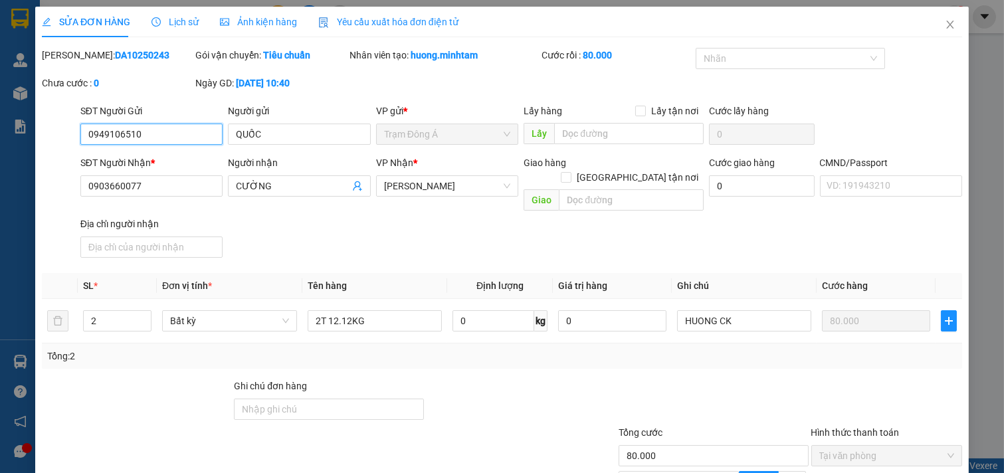
drag, startPoint x: 154, startPoint y: 137, endPoint x: 53, endPoint y: 128, distance: 101.4
click at [53, 128] on div "SĐT Người Gửi 0949106510 0949106510 Người gửi QUỐC VP gửi * Trạm Đông Á Lấy h…" at bounding box center [502, 127] width 923 height 47
click at [945, 24] on icon "close" at bounding box center [950, 24] width 11 height 11
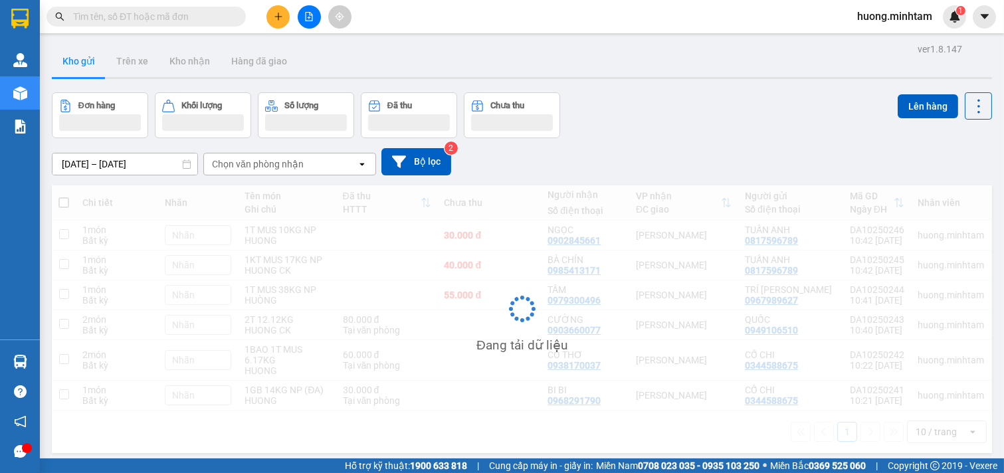
click at [142, 18] on input "text" at bounding box center [151, 16] width 157 height 15
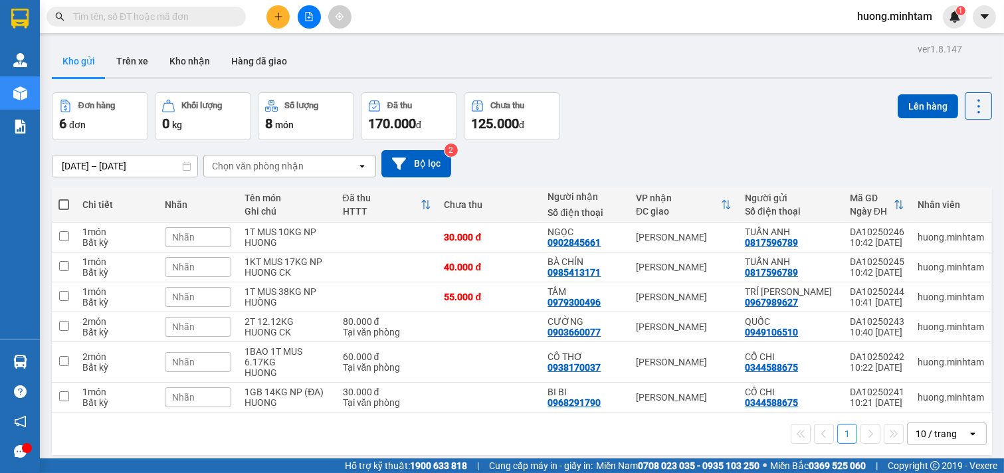
paste input "0949106510"
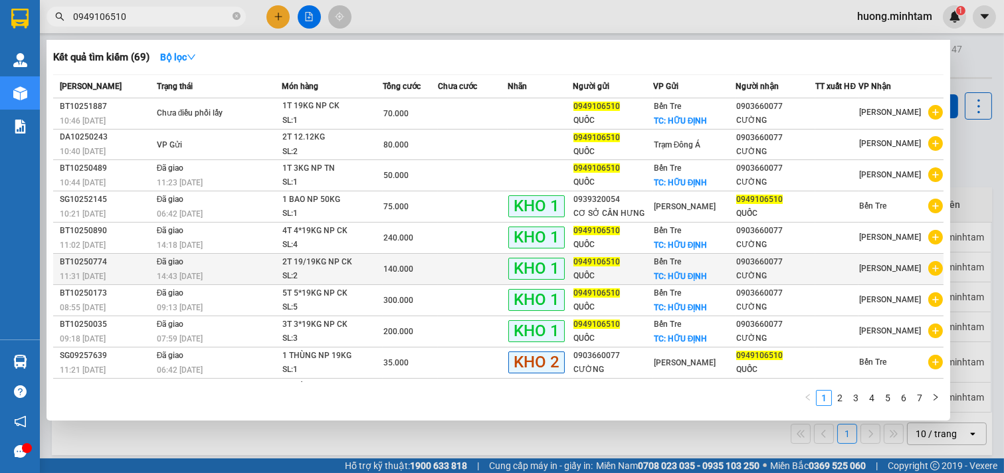
type input "0949106510"
click at [388, 273] on span "140.000" at bounding box center [399, 269] width 30 height 9
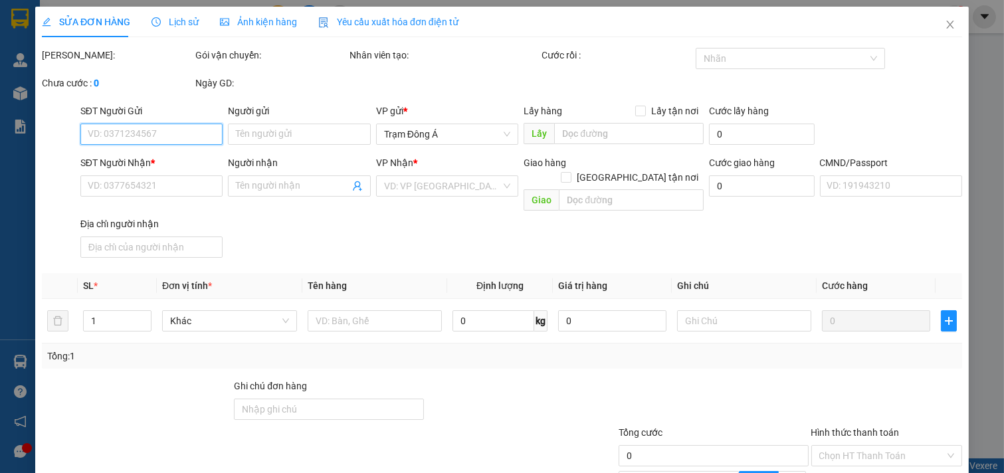
type input "0949106510"
type input "QUỐC"
checkbox input "true"
type input "HỮU ĐỊNH"
type input "60.000"
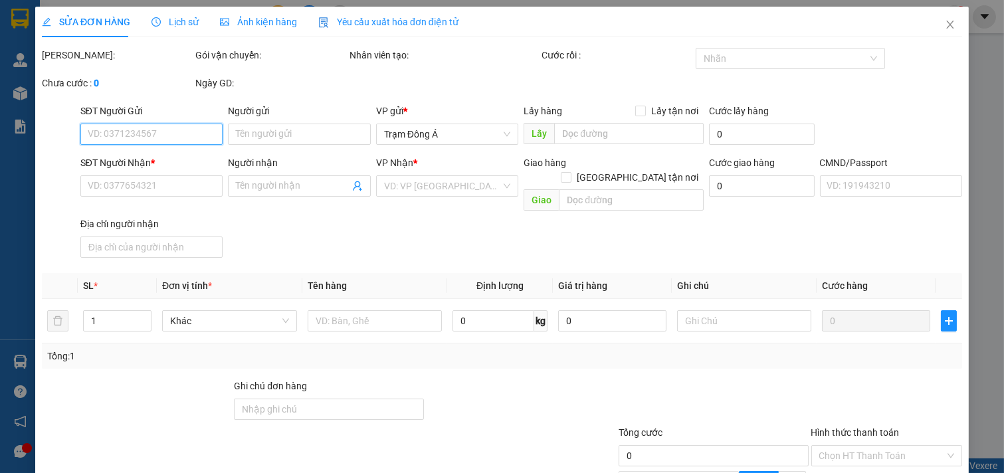
type input "0903660077"
type input "CƯỜNG"
type input "140.000"
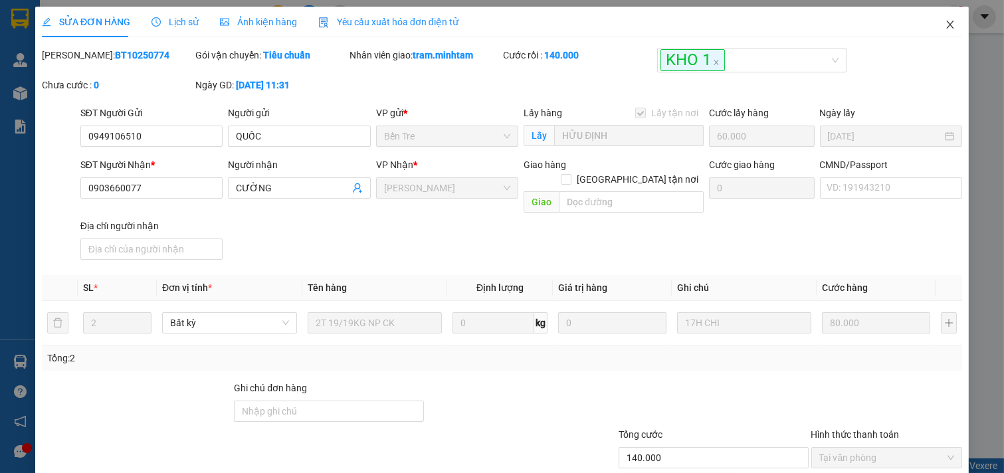
click at [945, 21] on icon "close" at bounding box center [950, 24] width 11 height 11
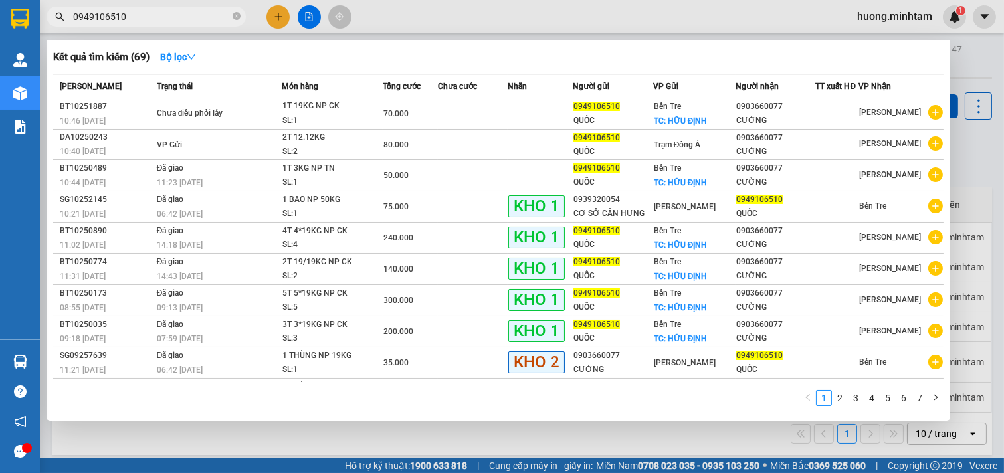
click at [195, 20] on input "0949106510" at bounding box center [151, 16] width 157 height 15
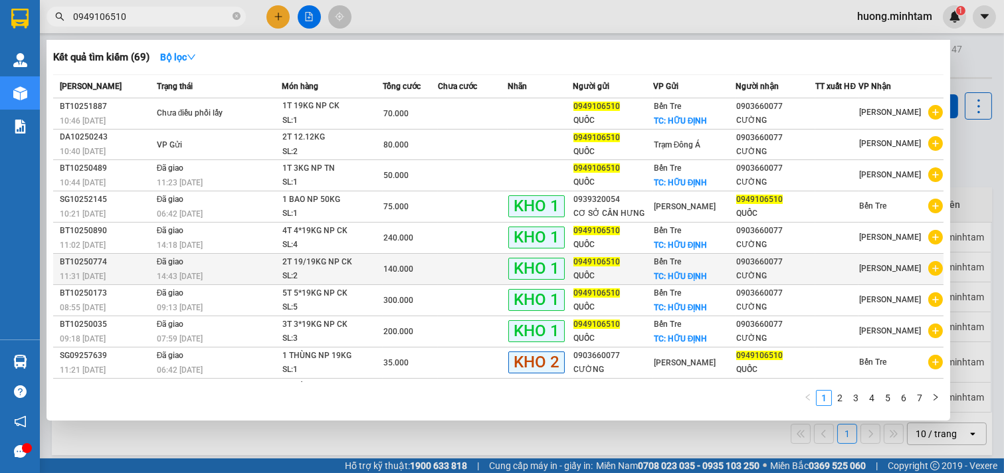
scroll to position [30, 0]
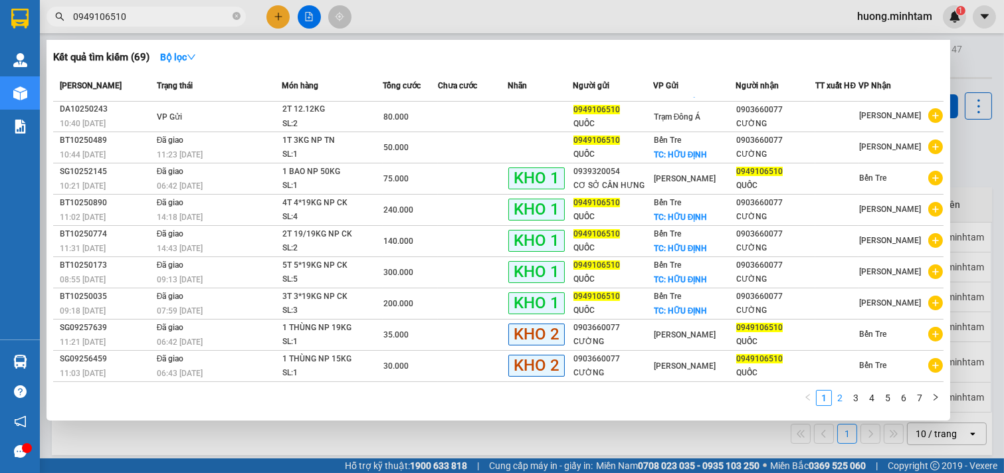
click at [836, 396] on link "2" at bounding box center [840, 398] width 15 height 15
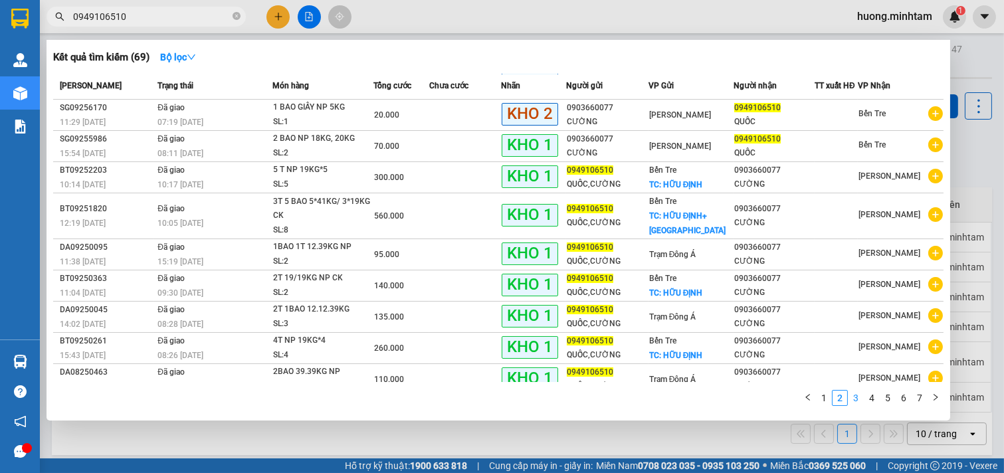
click at [855, 399] on link "3" at bounding box center [856, 398] width 15 height 15
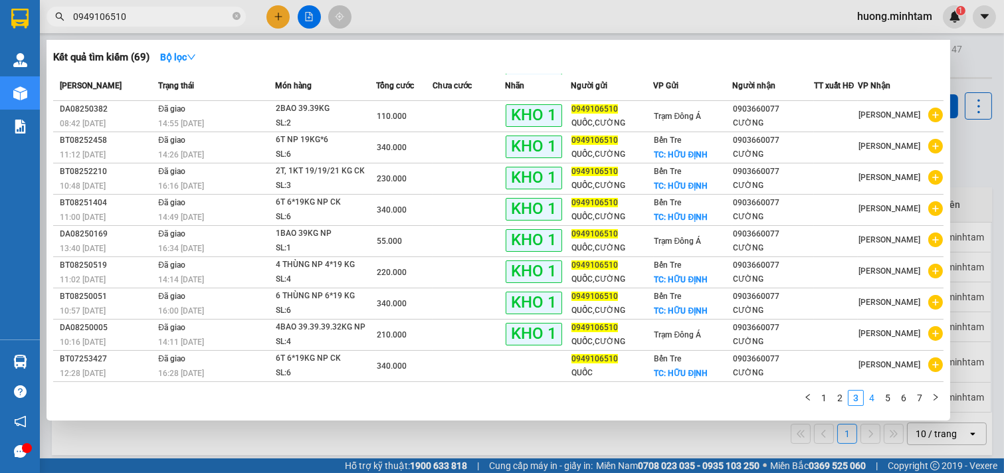
click at [871, 398] on link "4" at bounding box center [872, 398] width 15 height 15
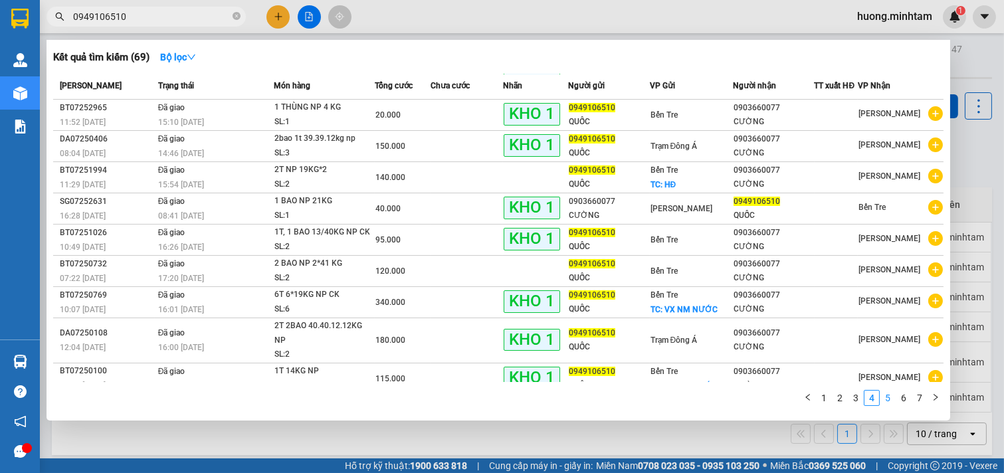
click at [889, 398] on link "5" at bounding box center [888, 398] width 15 height 15
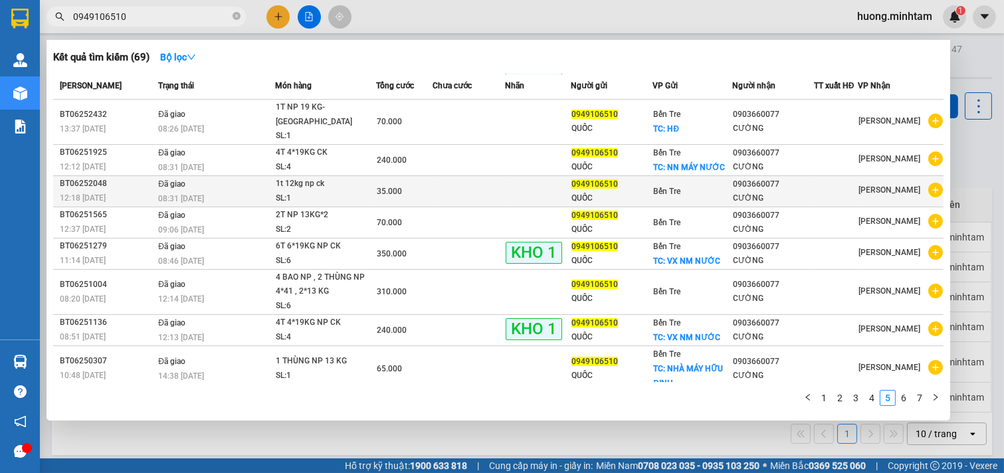
click at [334, 177] on div "1t 12kg np ck" at bounding box center [326, 184] width 100 height 15
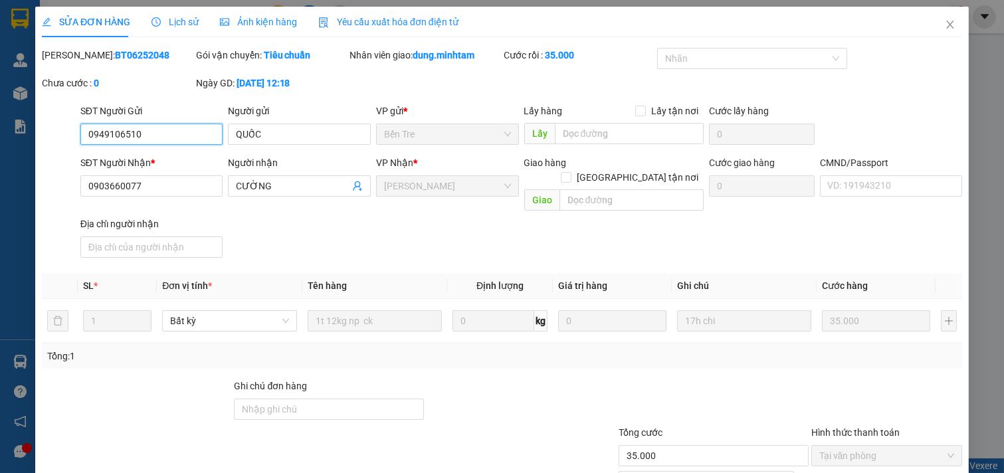
type input "0949106510"
type input "QUỐC"
type input "0903660077"
type input "CƯỜNG"
type input "35.000"
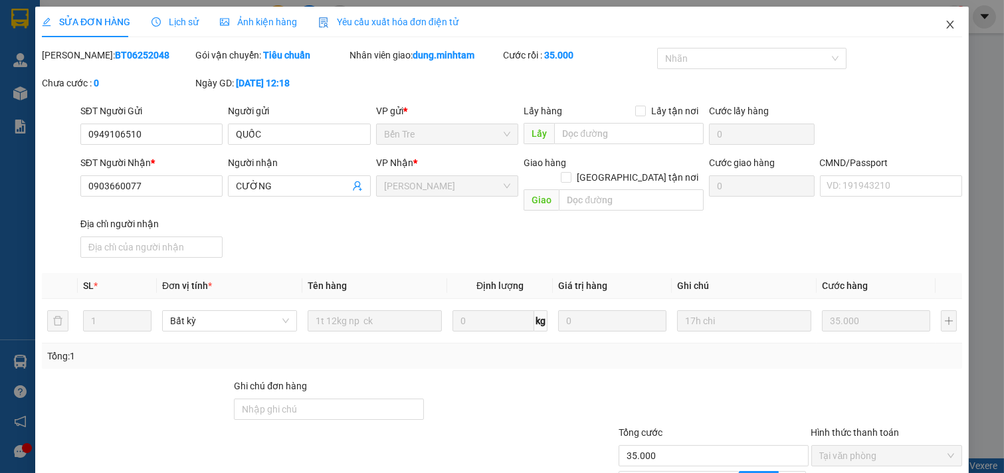
click at [945, 25] on icon "close" at bounding box center [950, 24] width 11 height 11
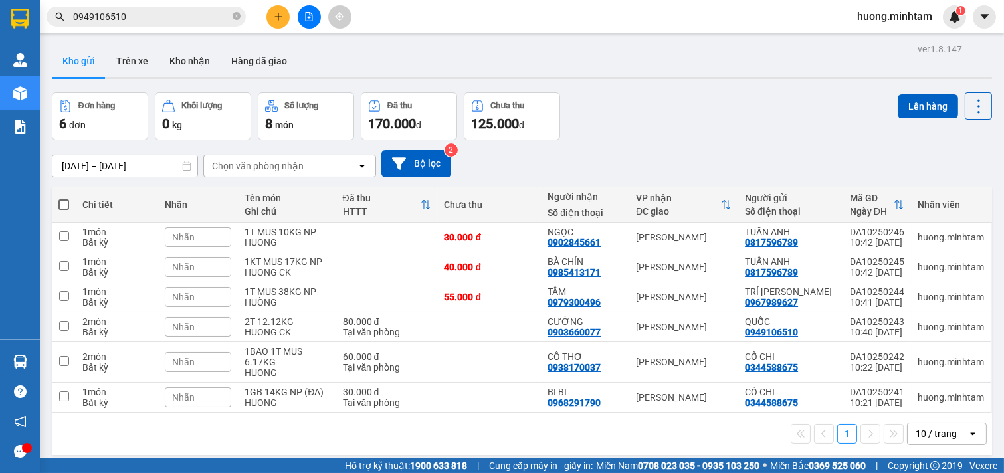
click at [66, 203] on span at bounding box center [63, 204] width 11 height 11
click at [64, 198] on input "checkbox" at bounding box center [64, 198] width 0 height 0
checkbox input "true"
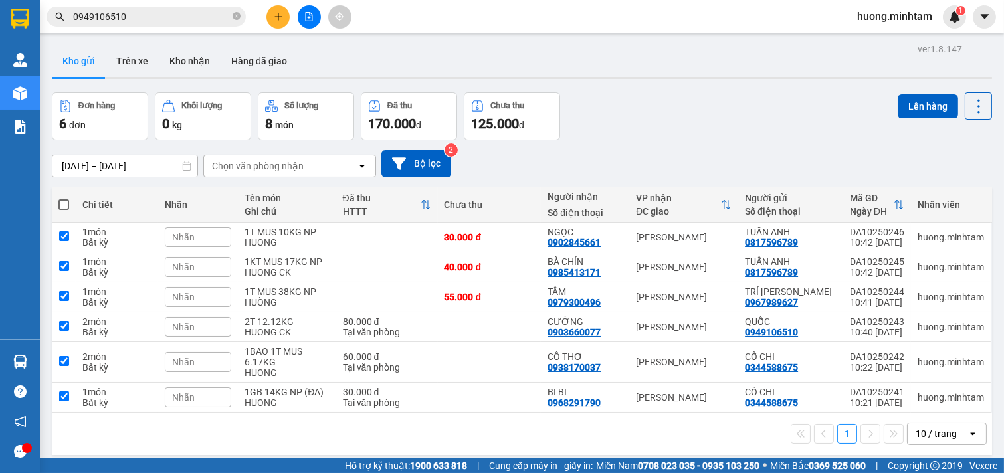
checkbox input "true"
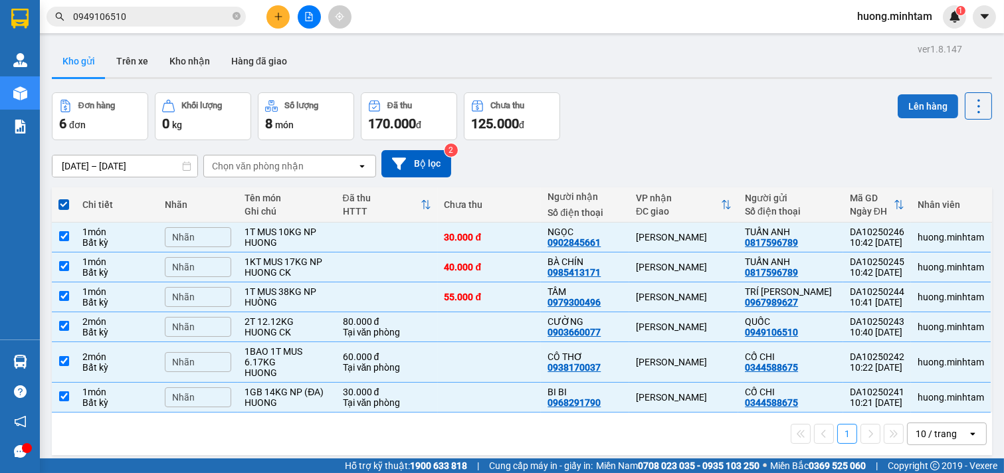
click at [924, 94] on button "Lên hàng" at bounding box center [928, 106] width 60 height 24
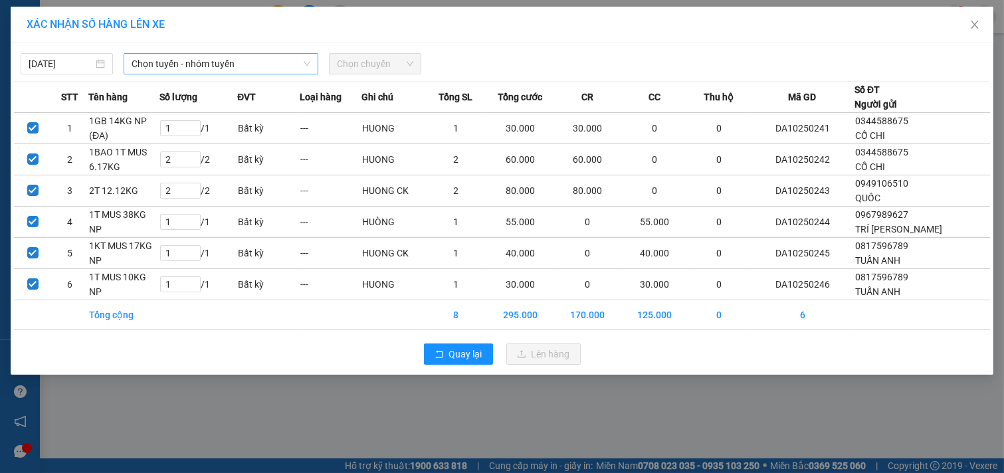
click at [243, 72] on span "Chọn tuyến - nhóm tuyến" at bounding box center [221, 64] width 179 height 20
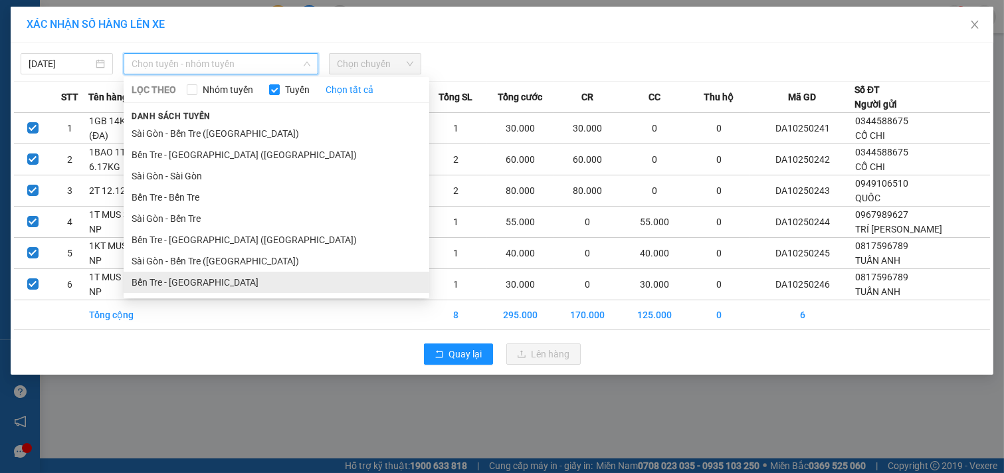
click at [187, 283] on li "Bến Tre - [GEOGRAPHIC_DATA]" at bounding box center [277, 282] width 306 height 21
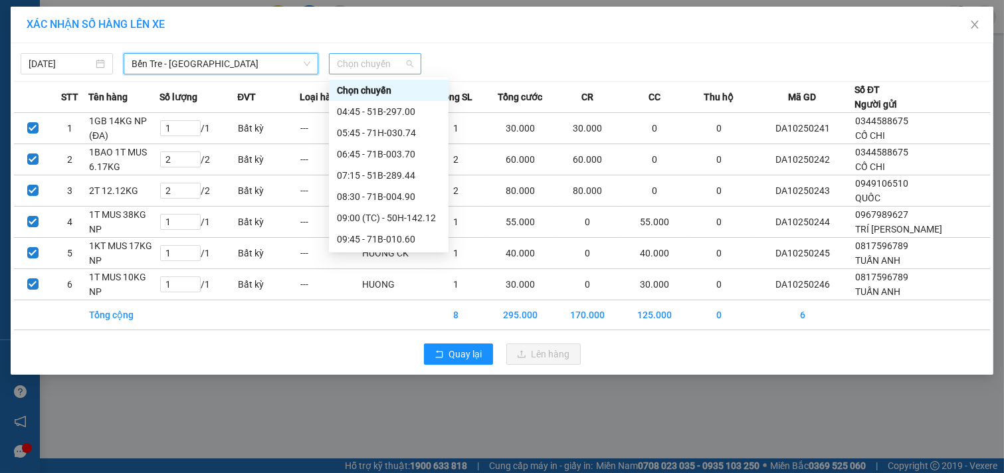
click at [398, 64] on span "Chọn chuyến" at bounding box center [375, 64] width 76 height 20
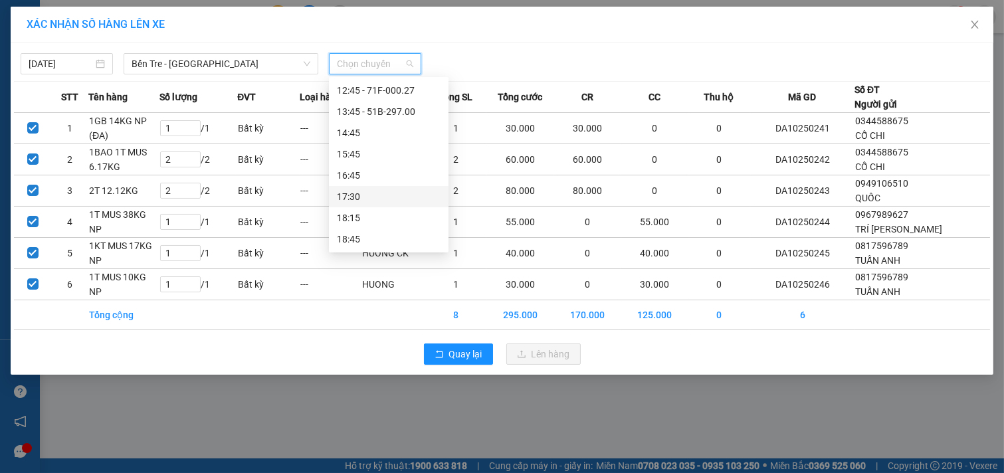
scroll to position [64, 0]
click at [404, 195] on div "10:45 - 71B-004.68" at bounding box center [389, 196] width 104 height 15
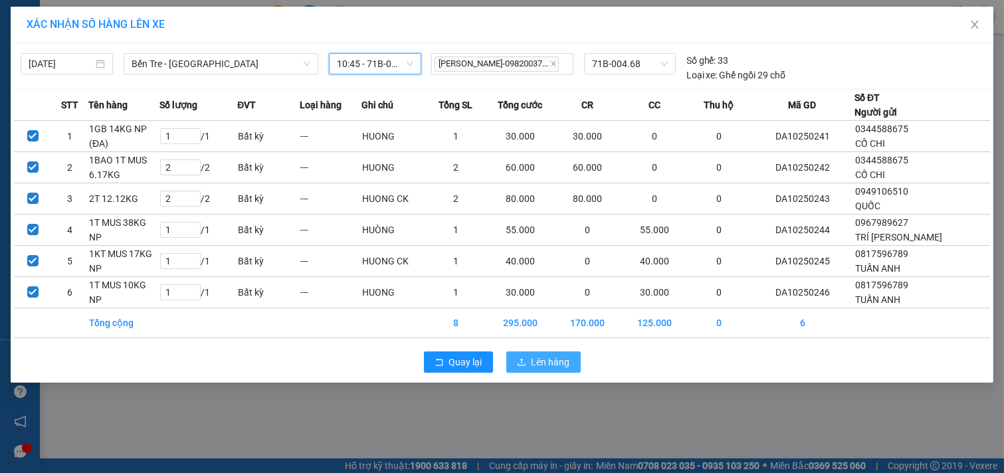
click at [556, 363] on span "Lên hàng" at bounding box center [551, 362] width 39 height 15
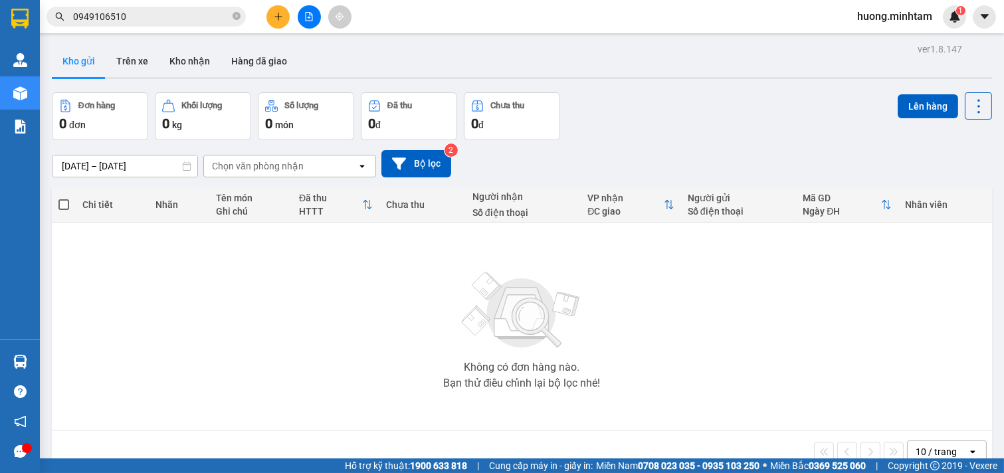
click at [188, 16] on input "0949106510" at bounding box center [151, 16] width 157 height 15
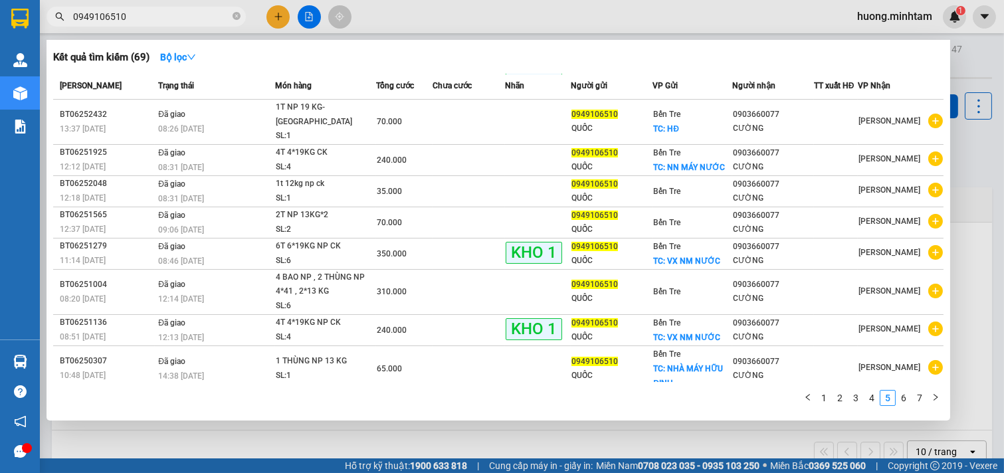
drag, startPoint x: 150, startPoint y: 13, endPoint x: 0, endPoint y: 11, distance: 150.2
click at [0, 11] on section "Kết quả tìm kiếm ( 69 ) Bộ lọc Mã ĐH Trạng thái Món hàng Tổng cước Chưa cước Nh…" at bounding box center [502, 236] width 1004 height 473
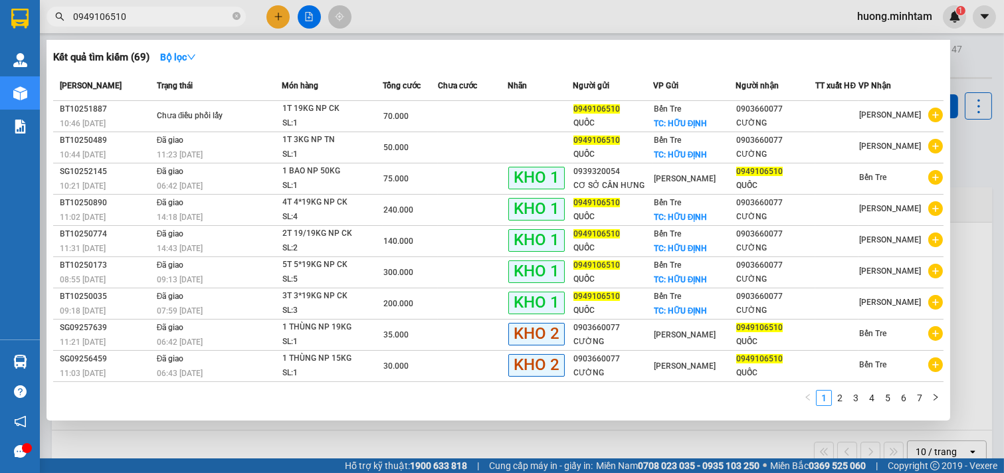
click at [166, 21] on input "0949106510" at bounding box center [151, 16] width 157 height 15
drag, startPoint x: 166, startPoint y: 21, endPoint x: 0, endPoint y: -34, distance: 174.9
click at [0, 0] on html "Kết quả tìm kiếm ( 69 ) Bộ lọc Mã ĐH Trạng thái Món hàng Tổng cước Chưa cước Nh…" at bounding box center [502, 236] width 1004 height 473
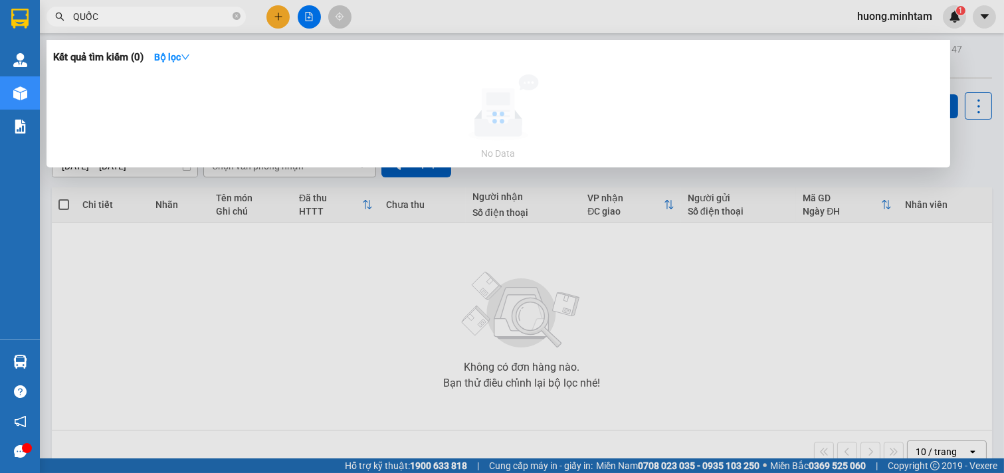
type input "QUỐC"
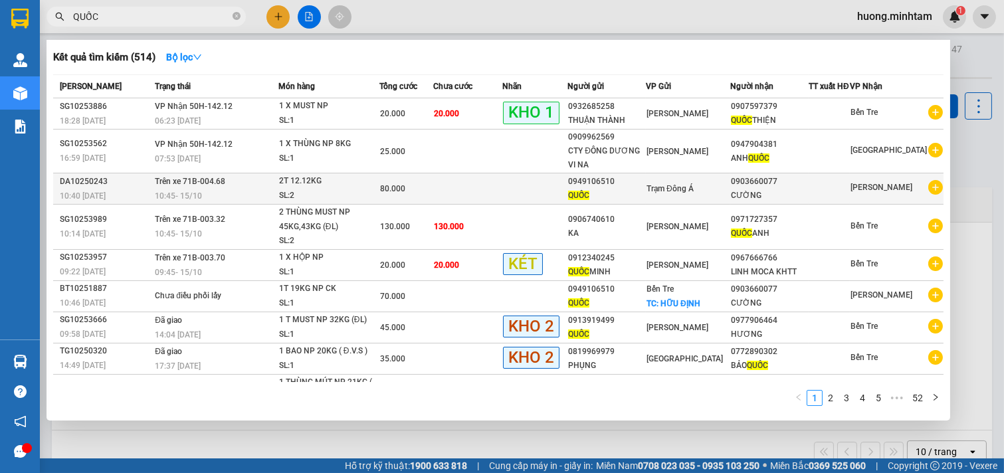
click at [749, 187] on div "0903660077" at bounding box center [769, 182] width 77 height 14
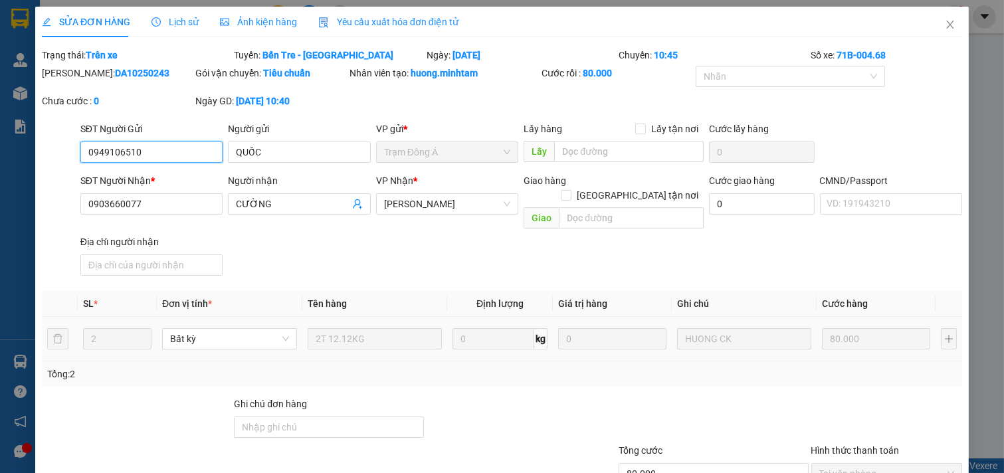
type input "0949106510"
type input "QUỐC"
type input "0903660077"
type input "CƯỜNG"
type input "80.000"
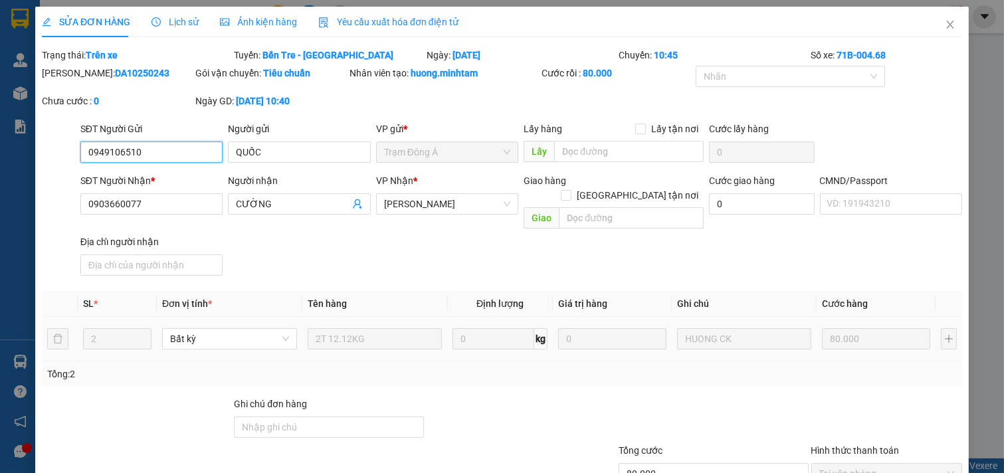
drag, startPoint x: 156, startPoint y: 154, endPoint x: 0, endPoint y: 146, distance: 155.8
click at [0, 146] on div "SỬA ĐƠN HÀNG Lịch sử Ảnh kiện hàng Yêu cầu xuất hóa đơn điện tử Total Paid Fee …" at bounding box center [502, 236] width 1004 height 473
click at [945, 22] on icon "close" at bounding box center [950, 24] width 11 height 11
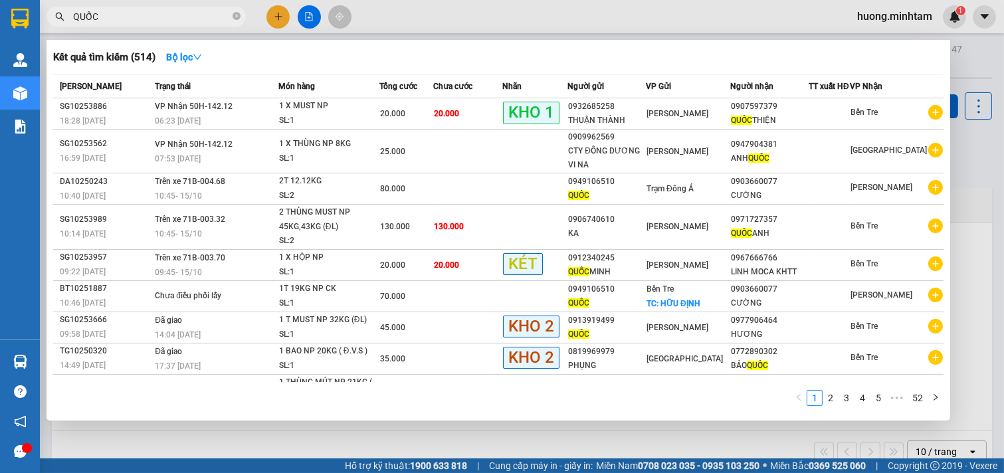
drag, startPoint x: 73, startPoint y: 19, endPoint x: 35, endPoint y: 19, distance: 37.9
click at [35, 19] on section "Kết quả tìm kiếm ( 514 ) Bộ lọc Mã ĐH Trạng thái Món hàng Tổng cước Chưa cước N…" at bounding box center [502, 236] width 1004 height 473
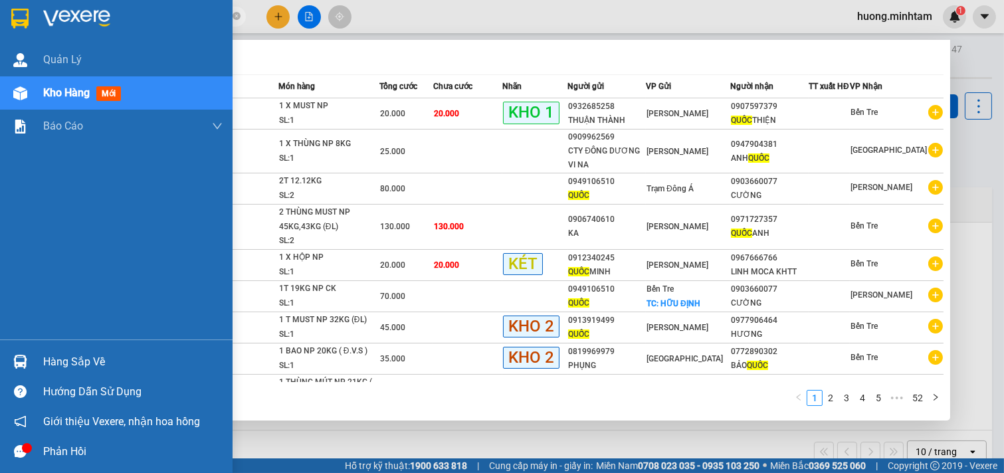
paste input "0949106510"
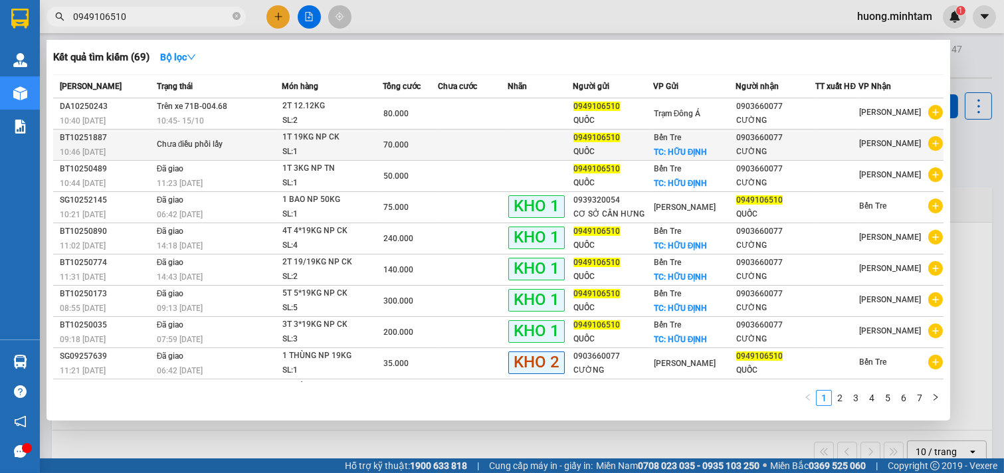
type input "0949106510"
click at [320, 144] on div "1T 19KG NP CK" at bounding box center [333, 137] width 100 height 15
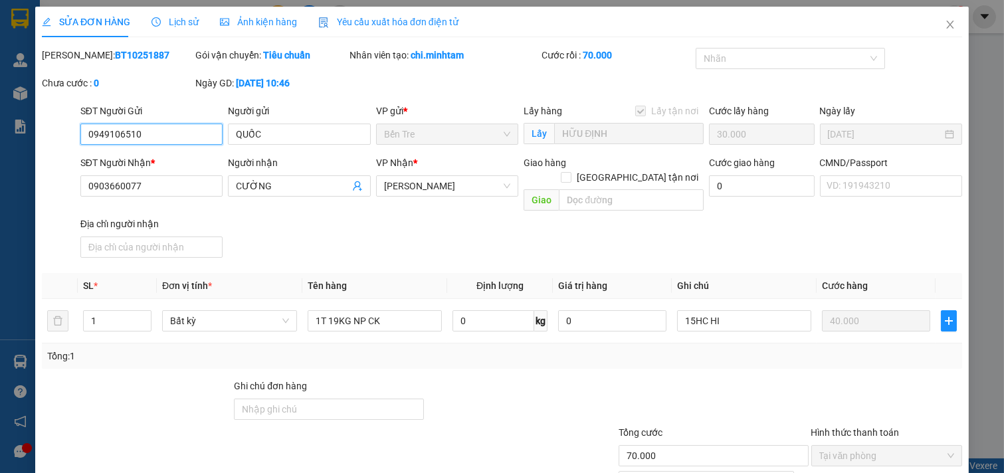
type input "0949106510"
type input "QUỐC"
checkbox input "true"
type input "HỮU ĐỊNH"
type input "30.000"
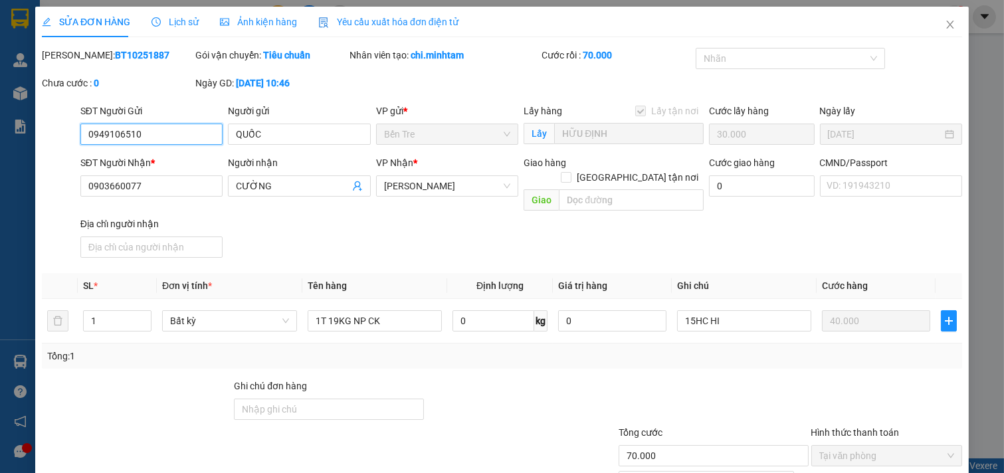
type input "0903660077"
type input "CƯỜNG"
type input "70.000"
click at [945, 23] on icon "close" at bounding box center [950, 24] width 11 height 11
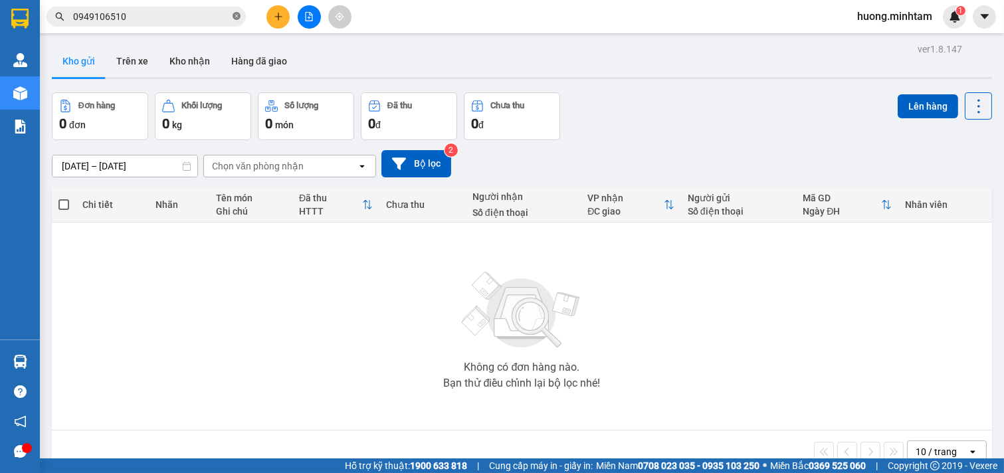
click at [237, 15] on icon "close-circle" at bounding box center [237, 16] width 8 height 8
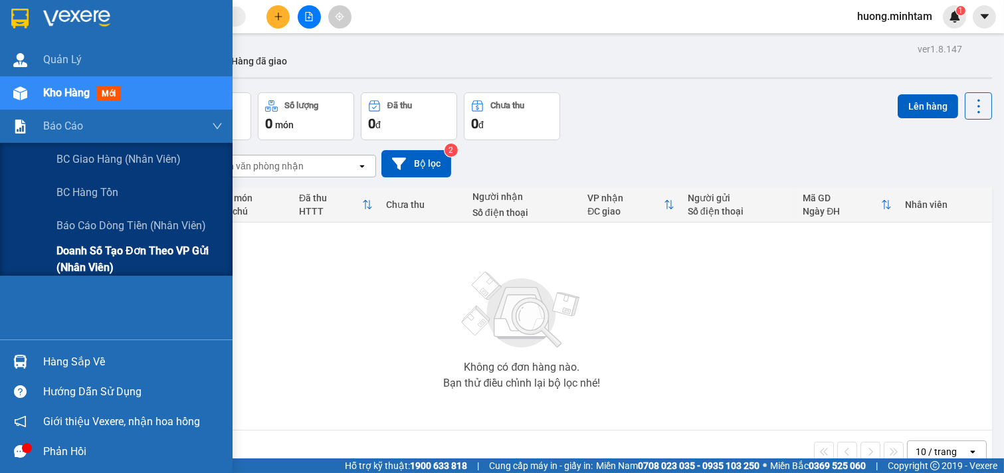
click at [111, 251] on span "Doanh số tạo đơn theo VP gửi (nhân viên)" at bounding box center [140, 259] width 166 height 33
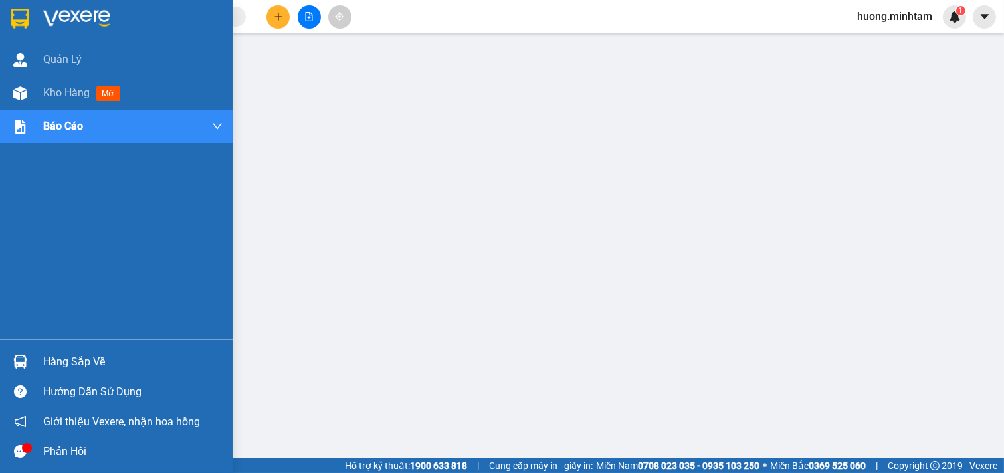
drag, startPoint x: 88, startPoint y: 98, endPoint x: 166, endPoint y: 1, distance: 124.8
click at [88, 96] on span "Kho hàng" at bounding box center [66, 92] width 47 height 13
